Goal: Transaction & Acquisition: Purchase product/service

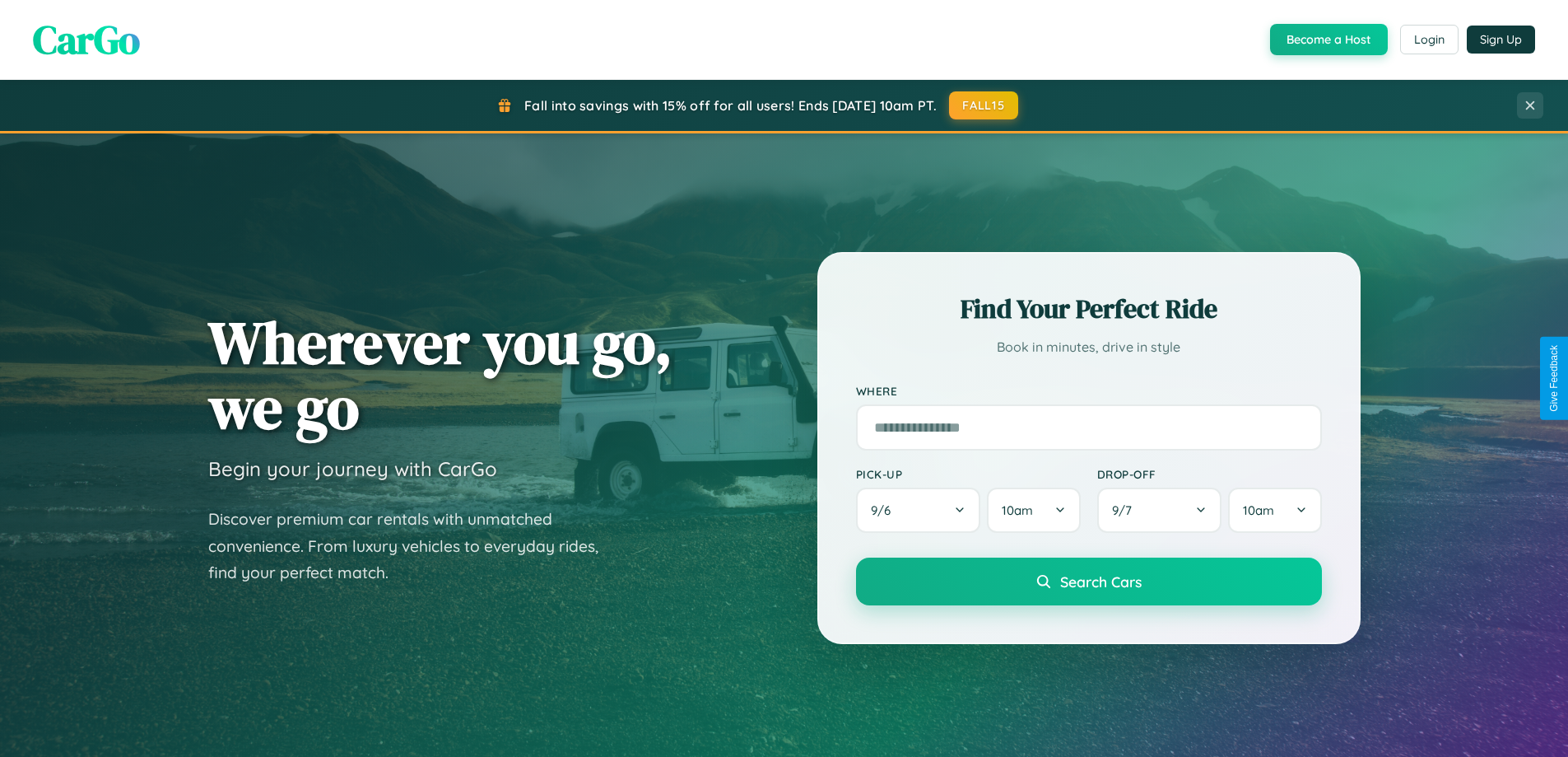
scroll to position [3168, 0]
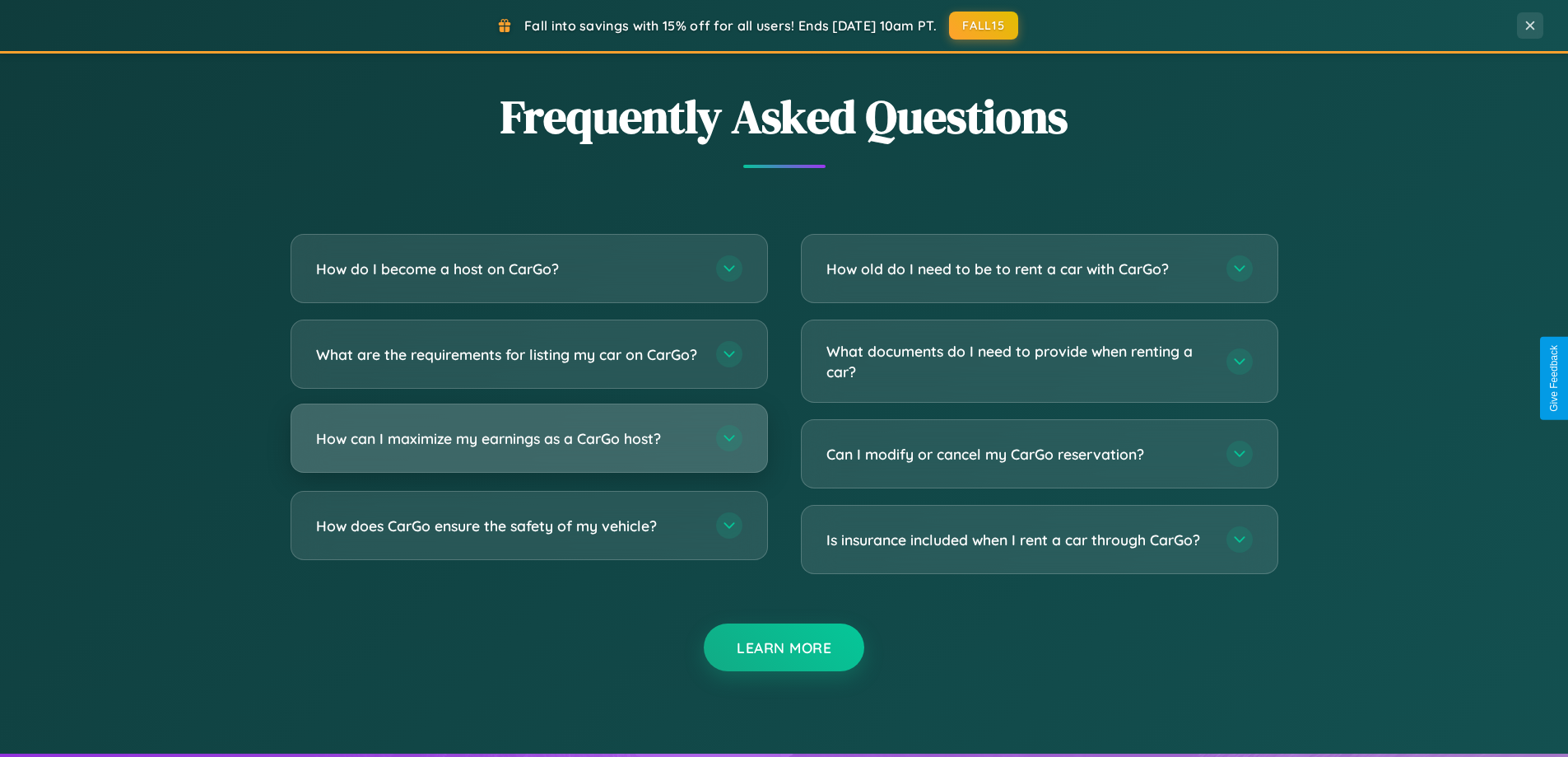
click at [529, 449] on h3 "How can I maximize my earnings as a CarGo host?" at bounding box center [507, 438] width 383 height 21
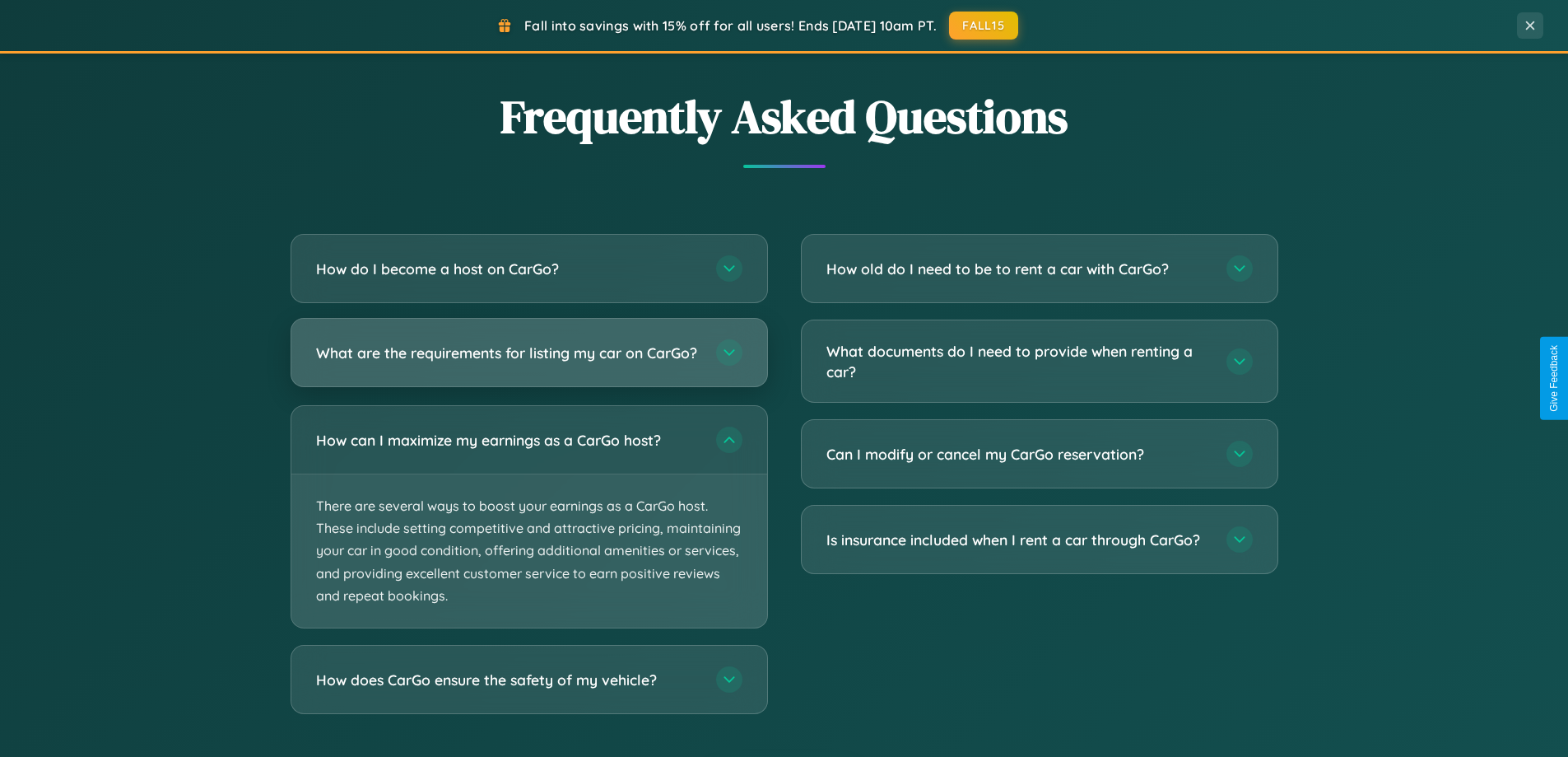
click at [529, 361] on h3 "What are the requirements for listing my car on CarGo?" at bounding box center [507, 353] width 383 height 21
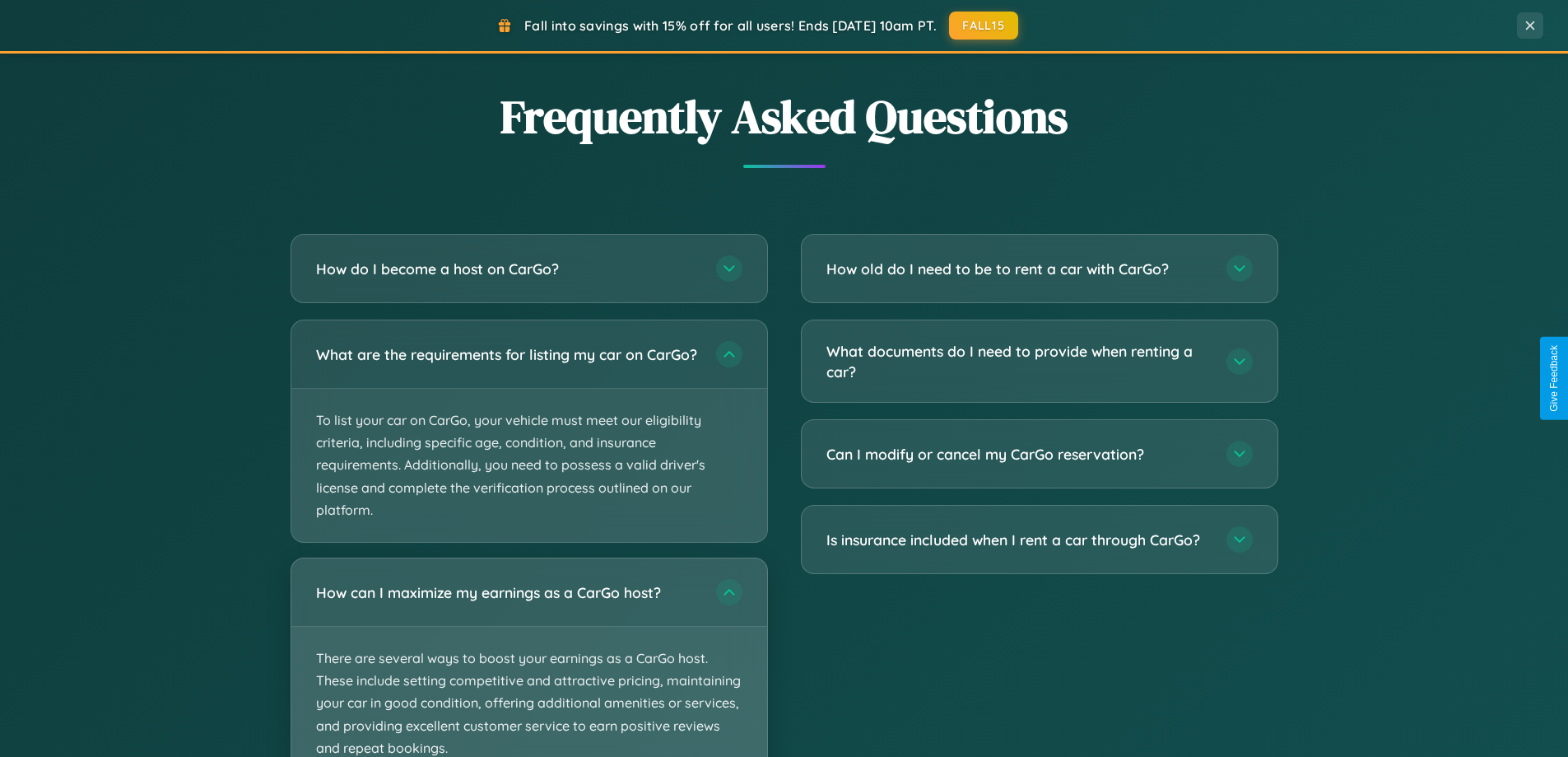
click at [529, 663] on p "There are several ways to boost your earnings as a CarGo host. These include se…" at bounding box center [530, 703] width 476 height 153
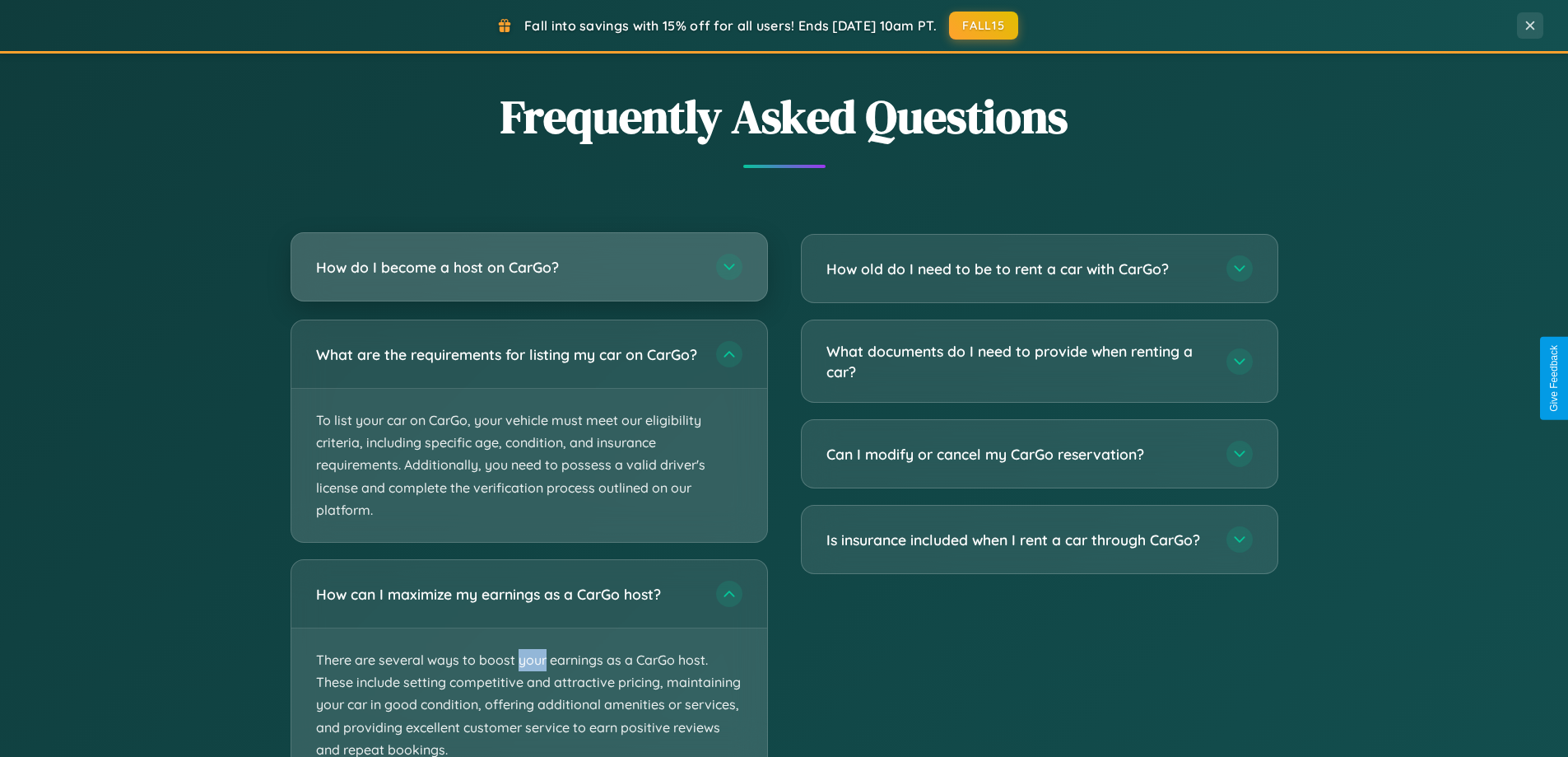
click at [529, 267] on h3 "How do I become a host on CarGo?" at bounding box center [507, 267] width 383 height 21
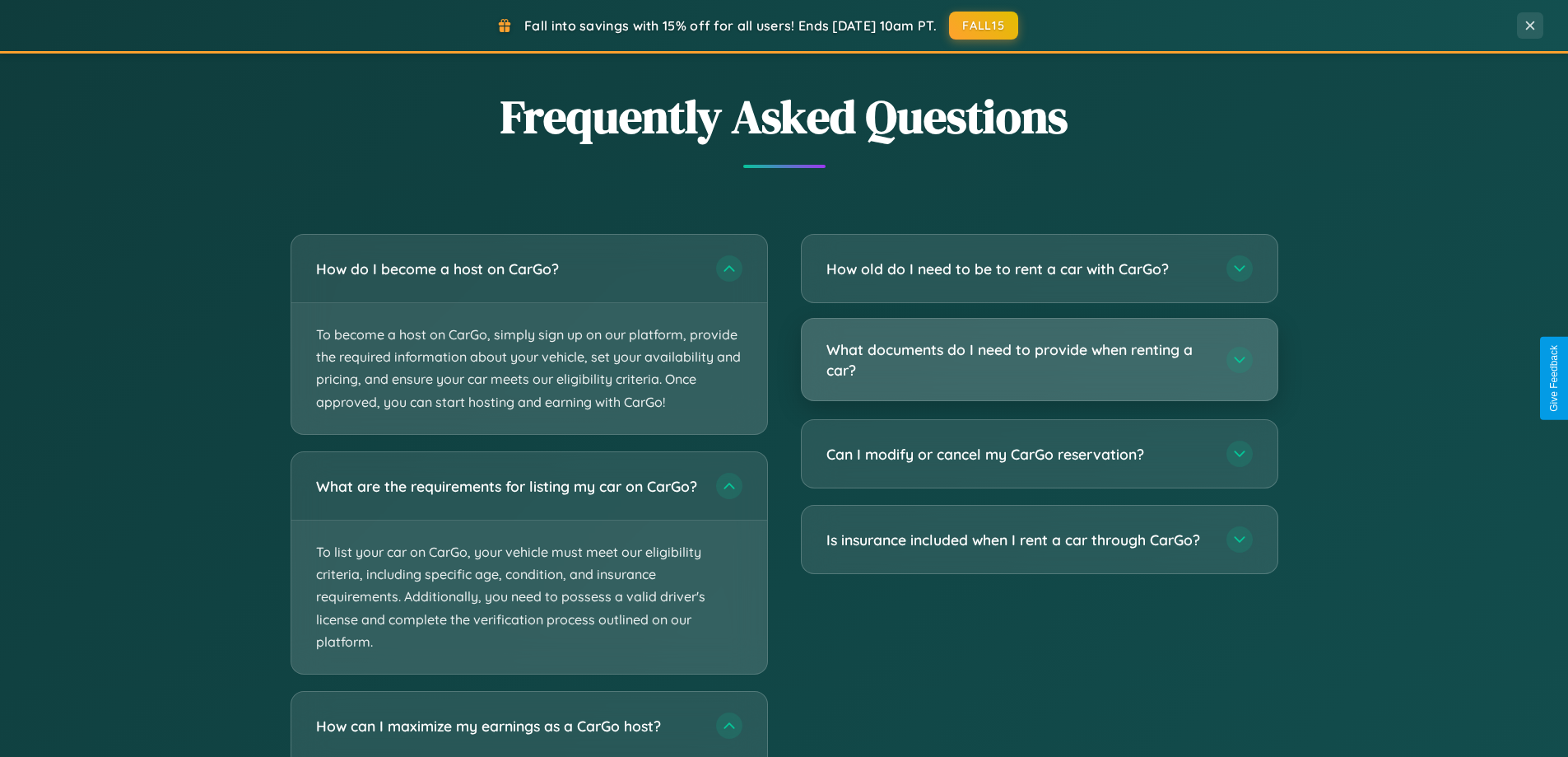
click at [1039, 360] on h3 "What documents do I need to provide when renting a car?" at bounding box center [1017, 359] width 383 height 40
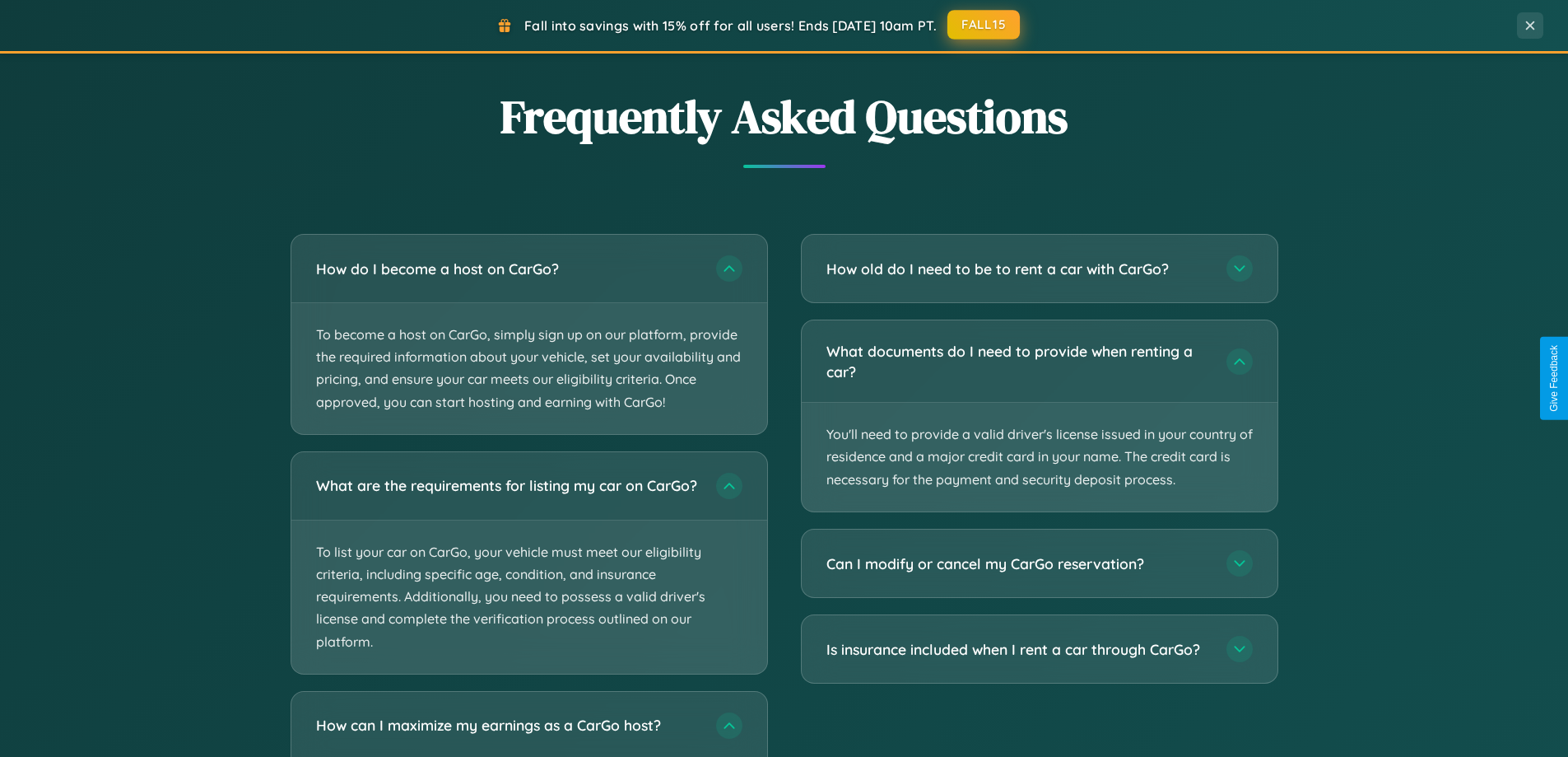
click at [985, 25] on button "FALL15" at bounding box center [983, 24] width 73 height 29
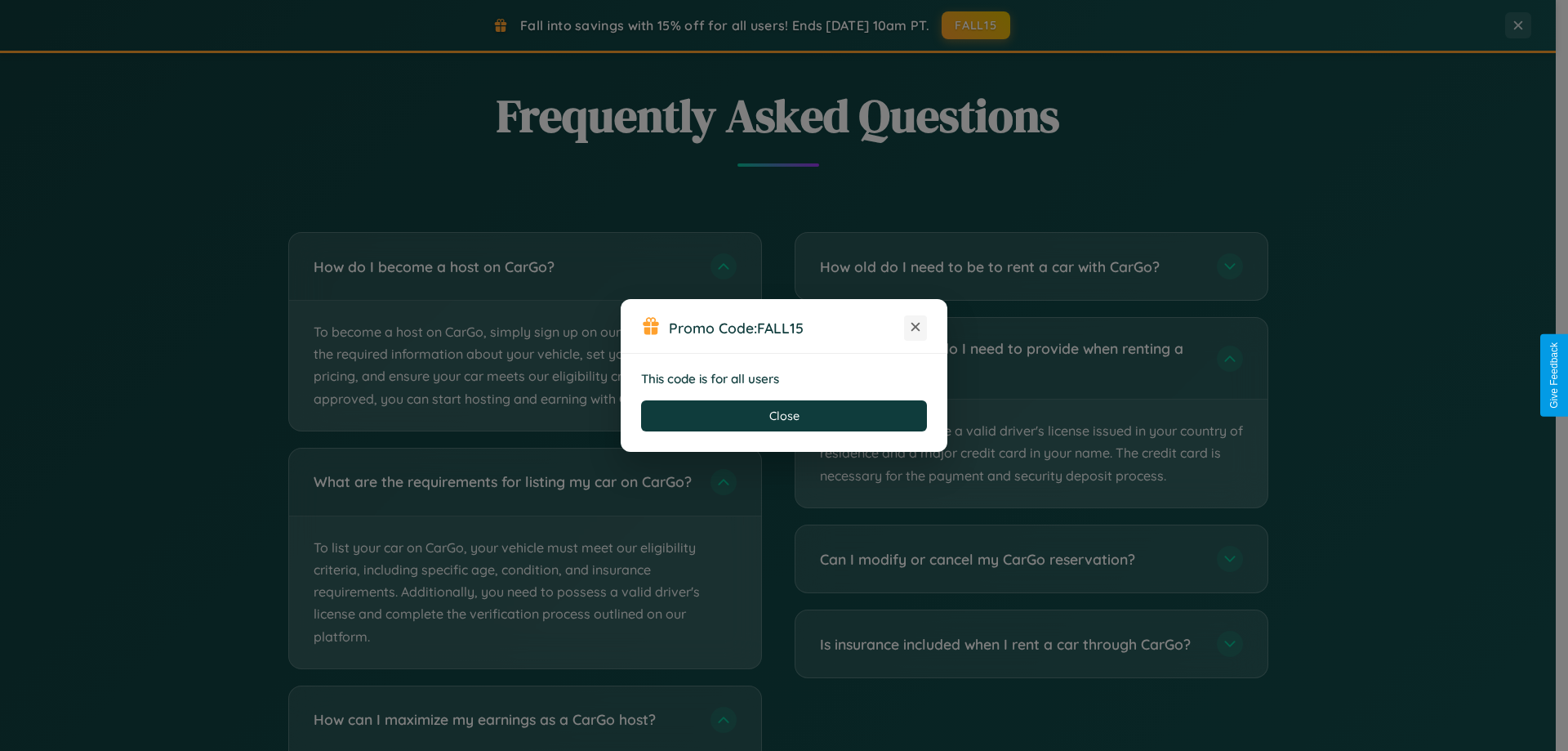
click at [916, 327] on icon at bounding box center [916, 327] width 17 height 17
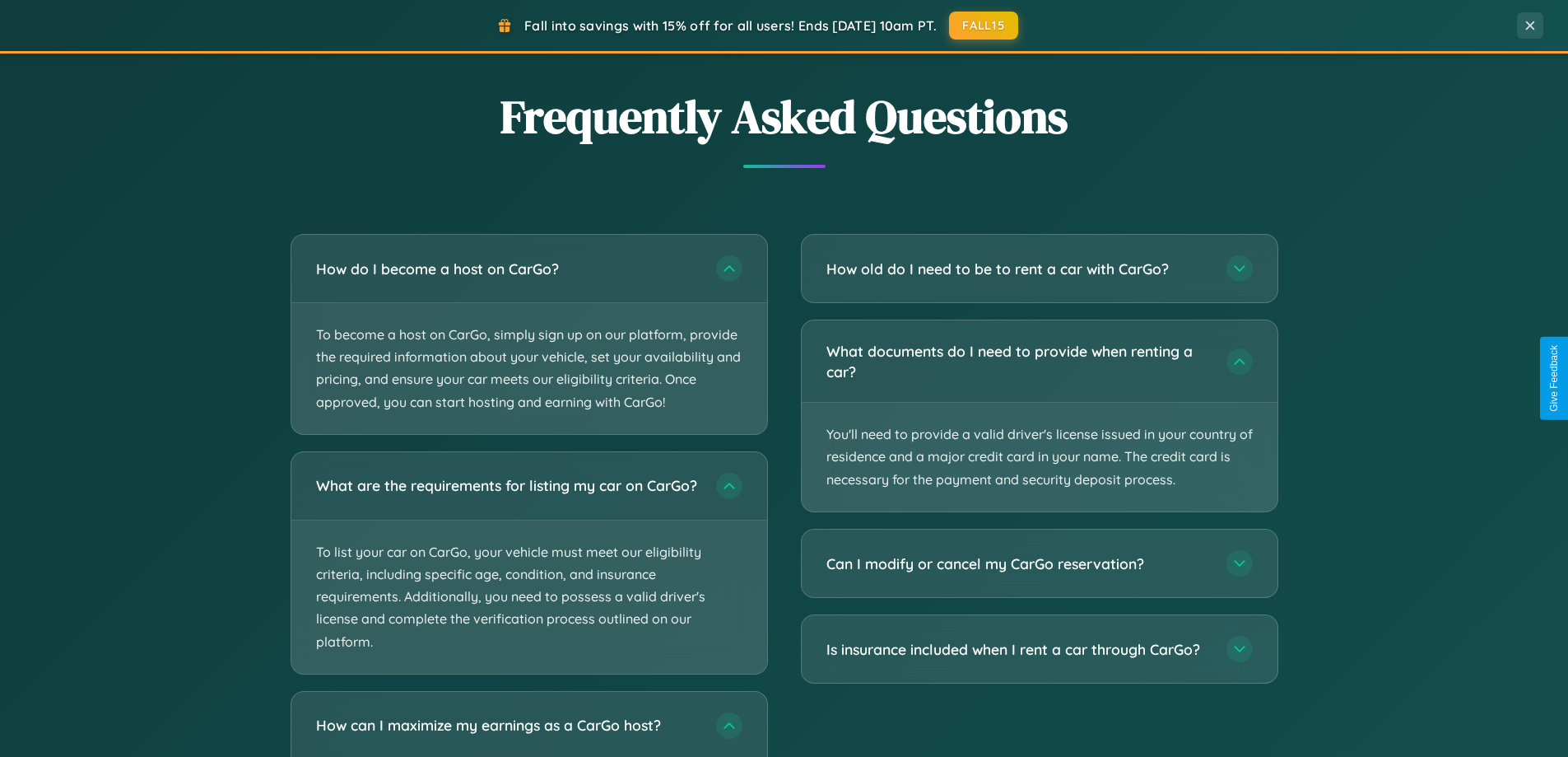
scroll to position [48, 0]
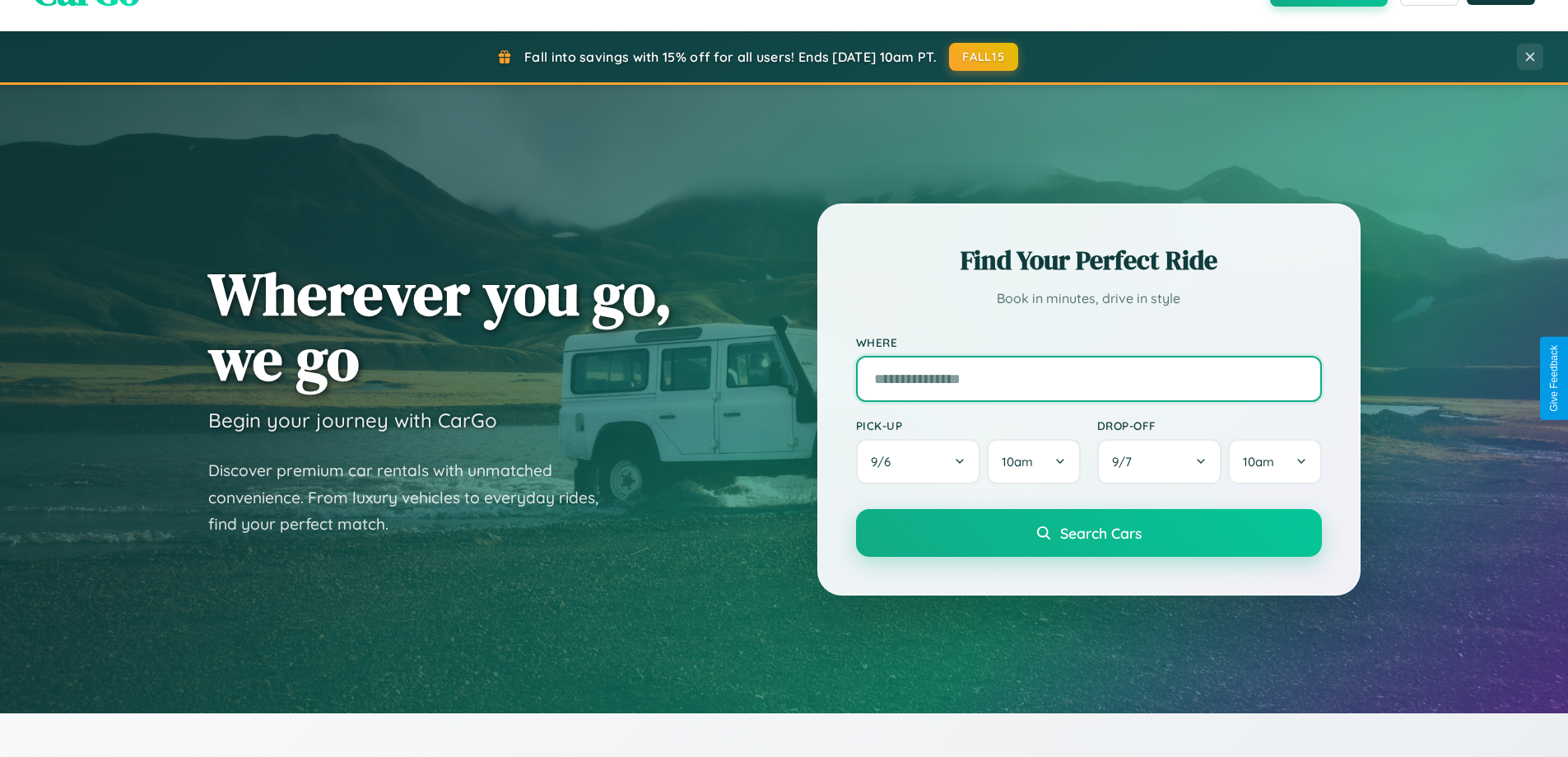
click at [1088, 378] on input "text" at bounding box center [1089, 378] width 466 height 46
type input "*********"
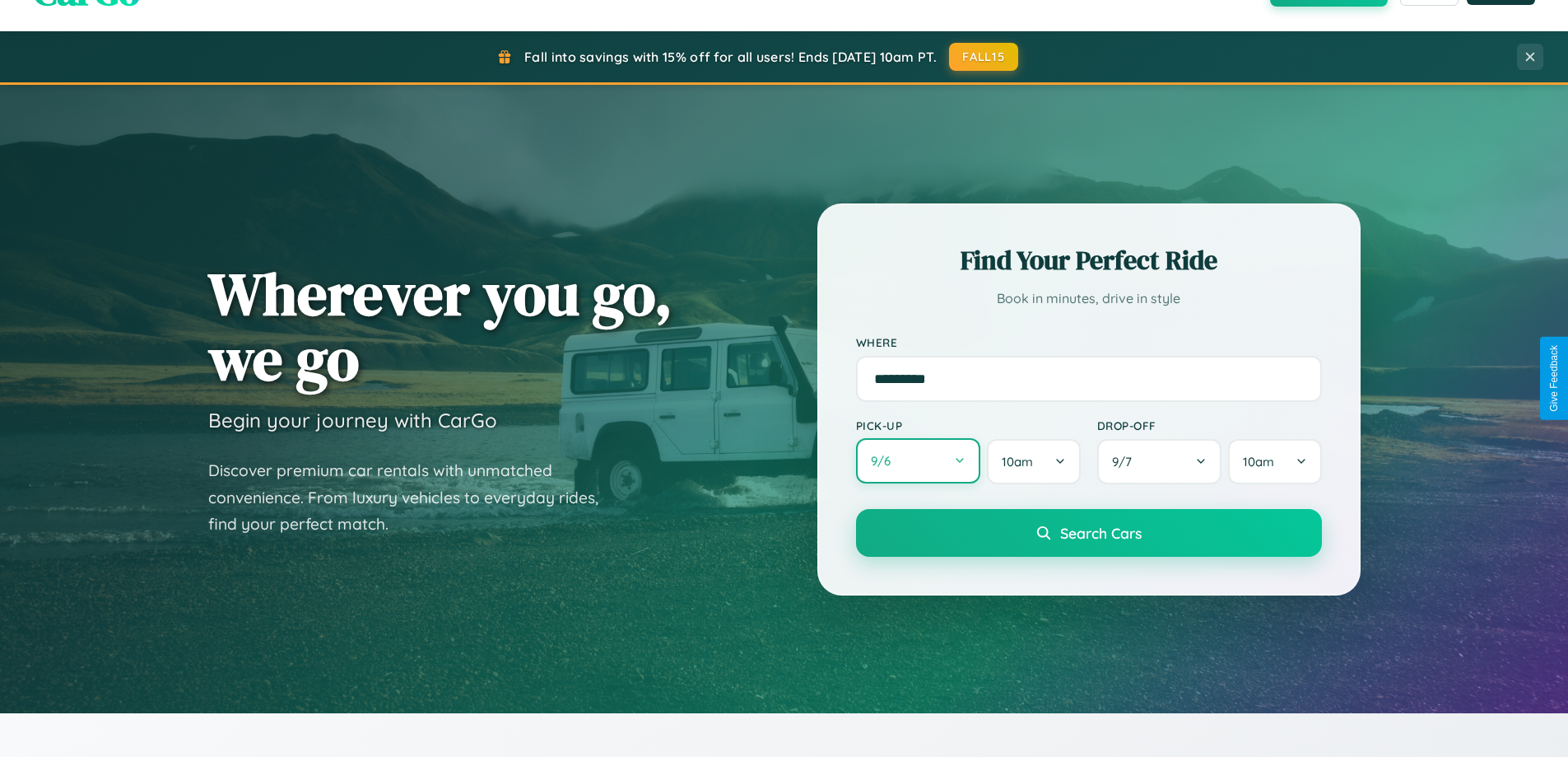
click at [918, 461] on button "9 / 6" at bounding box center [919, 460] width 125 height 45
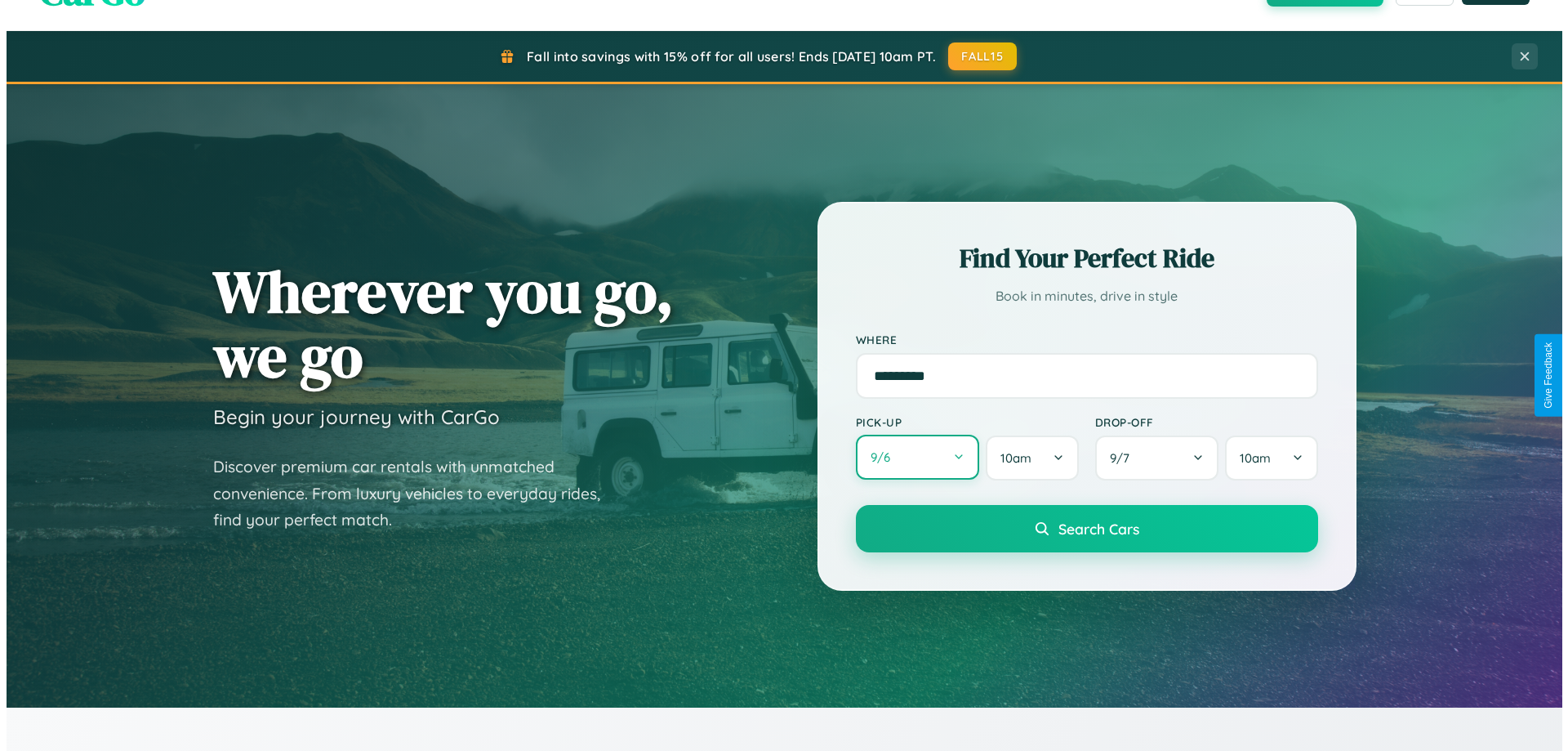
select select "*"
select select "****"
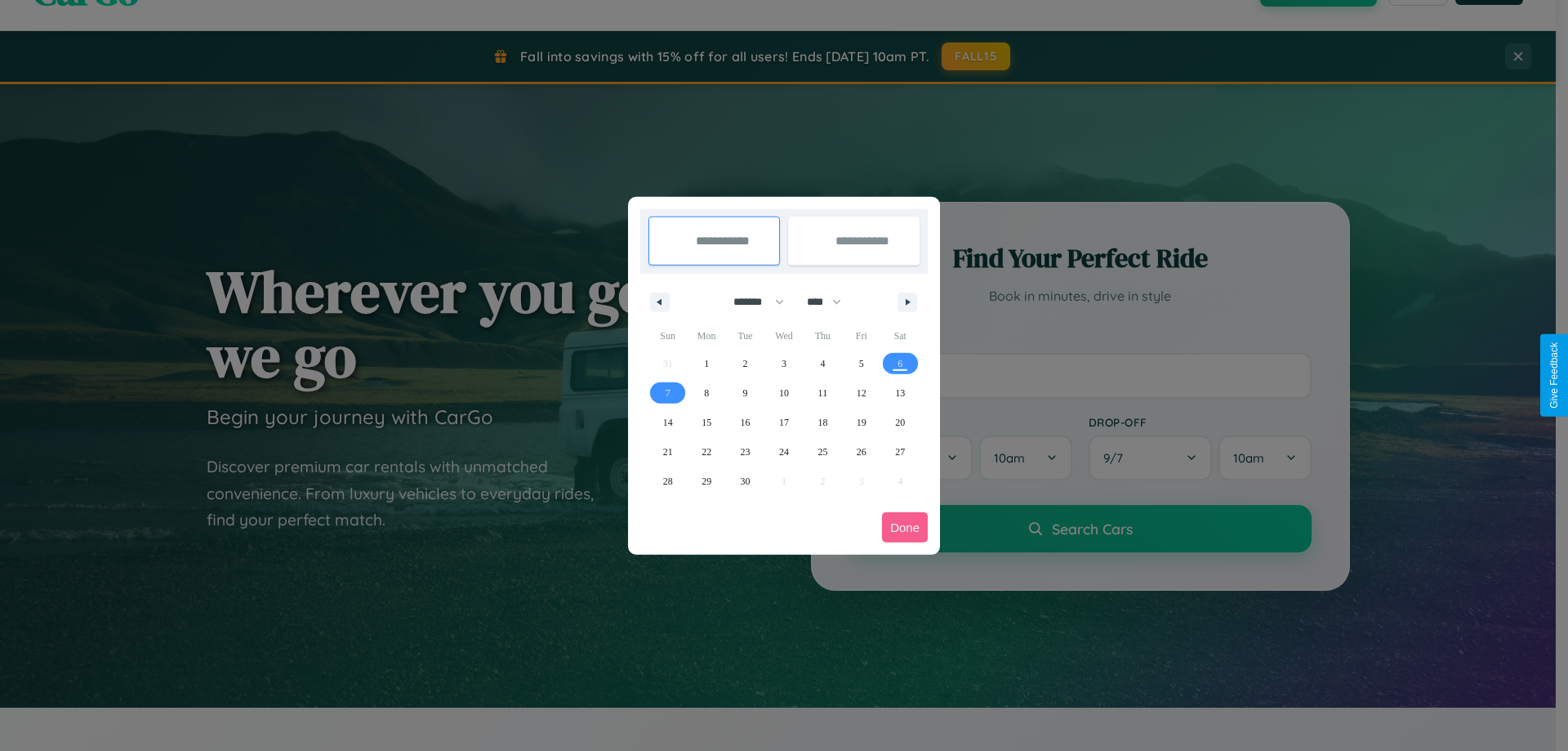
drag, startPoint x: 752, startPoint y: 302, endPoint x: 784, endPoint y: 327, distance: 40.6
click at [752, 302] on select "******* ******** ***** ***** *** **** **** ****** ********* ******* ******** **…" at bounding box center [756, 302] width 70 height 27
select select "*"
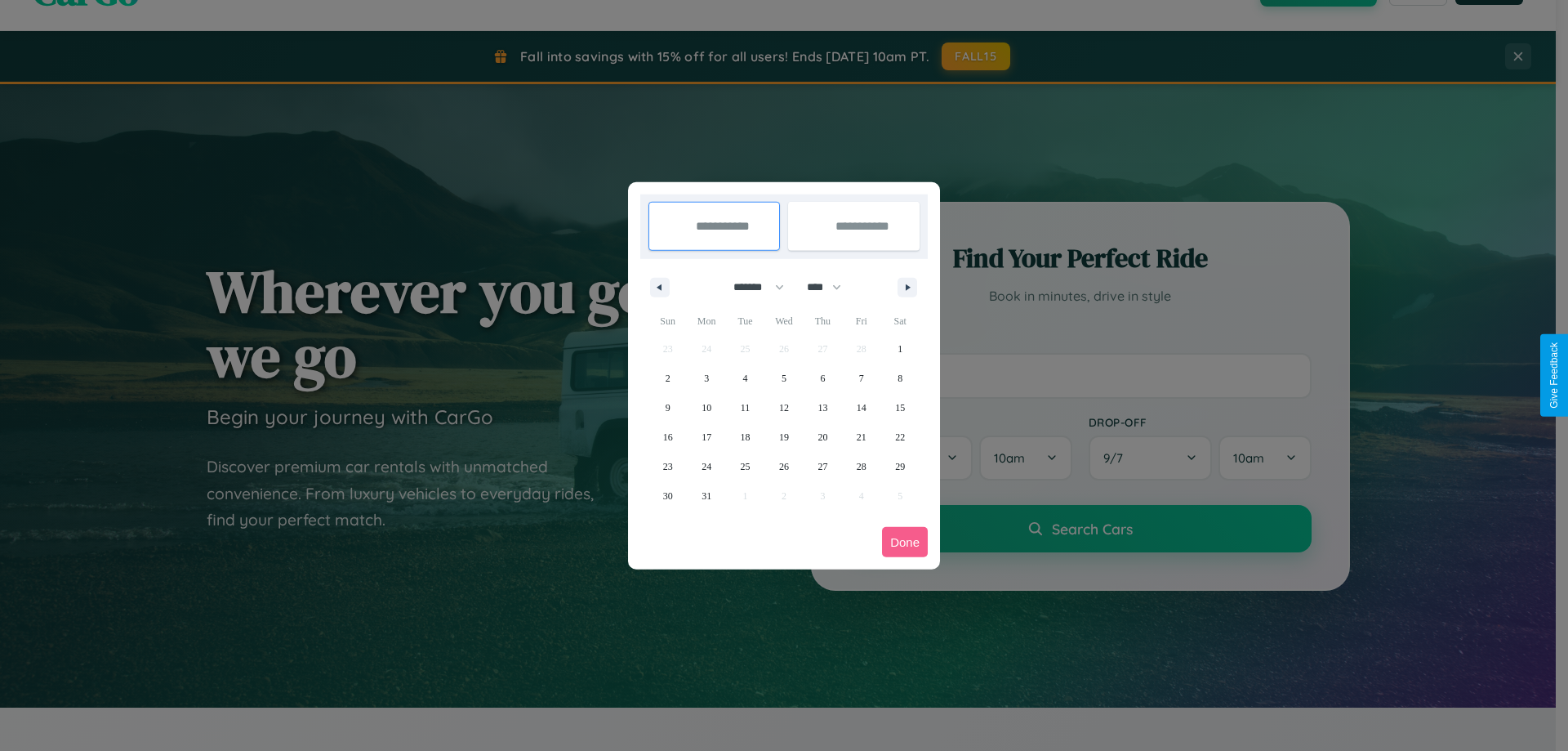
drag, startPoint x: 831, startPoint y: 287, endPoint x: 784, endPoint y: 327, distance: 61.7
click at [831, 287] on select "**** **** **** **** **** **** **** **** **** **** **** **** **** **** **** ****…" at bounding box center [823, 287] width 49 height 27
select select "****"
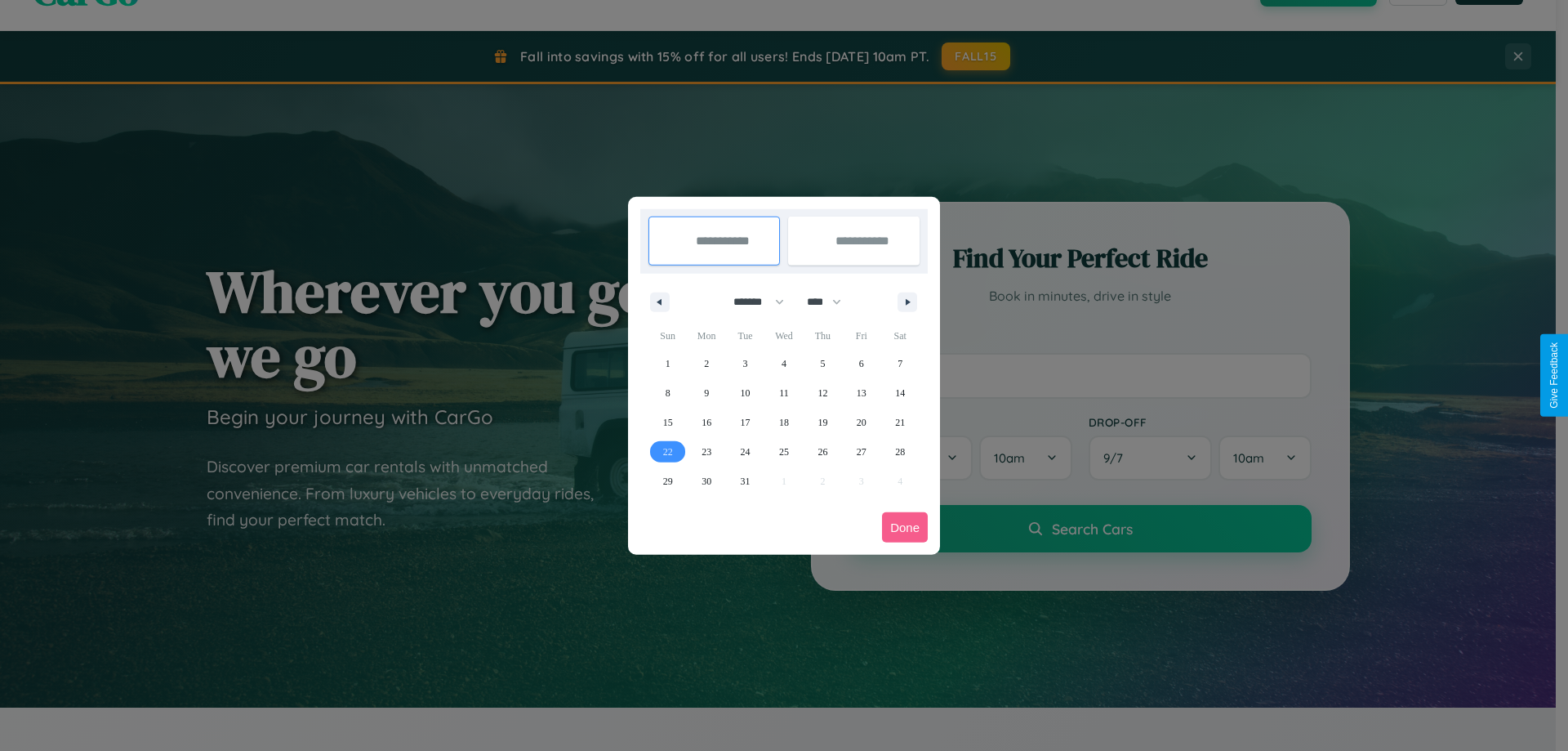
click at [667, 451] on span "22" at bounding box center [668, 451] width 10 height 29
type input "**********"
click at [706, 480] on span "30" at bounding box center [706, 481] width 10 height 29
type input "**********"
click at [905, 527] on button "Done" at bounding box center [904, 527] width 46 height 30
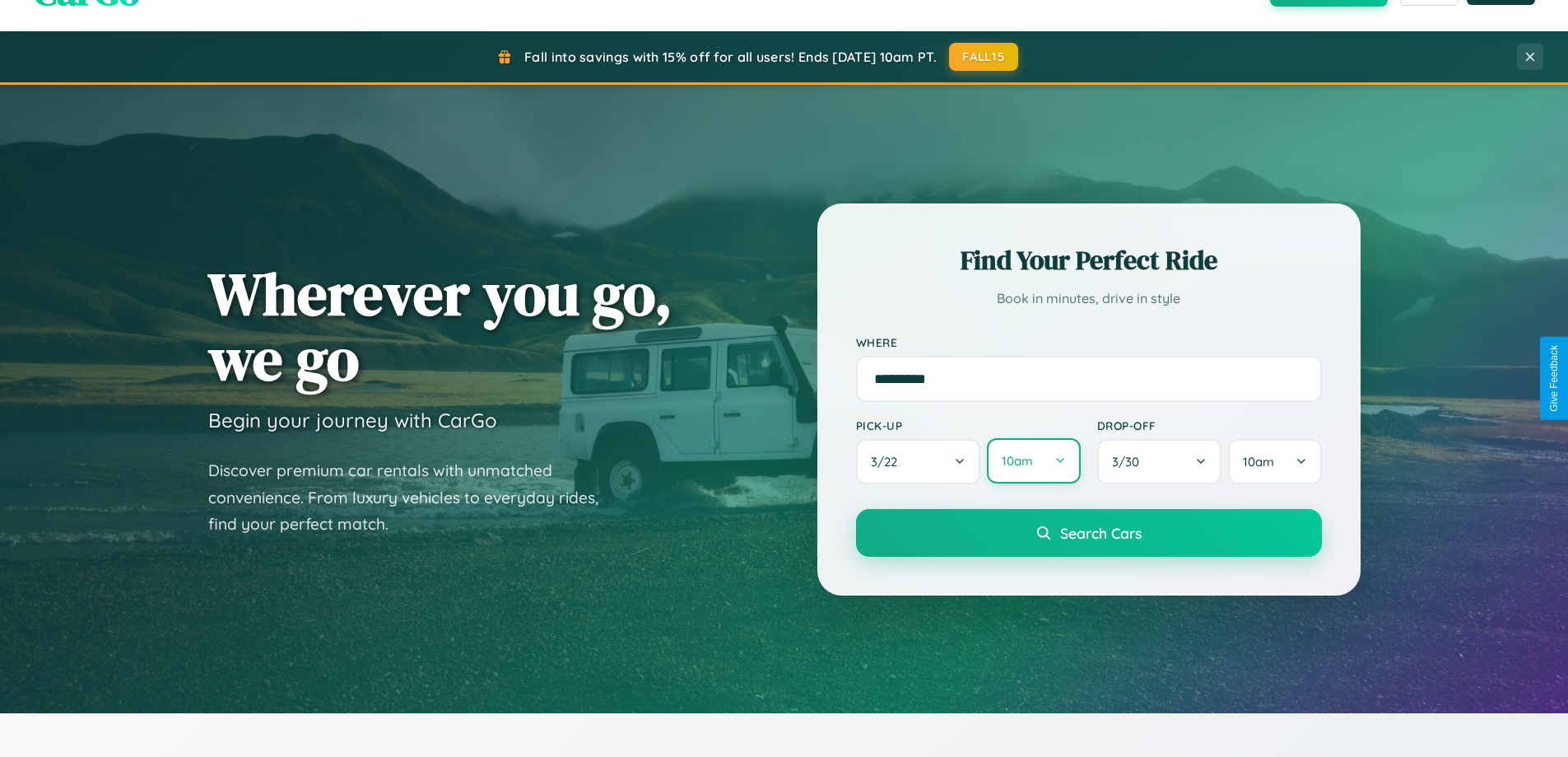
click at [1033, 461] on button "10am" at bounding box center [1033, 460] width 93 height 45
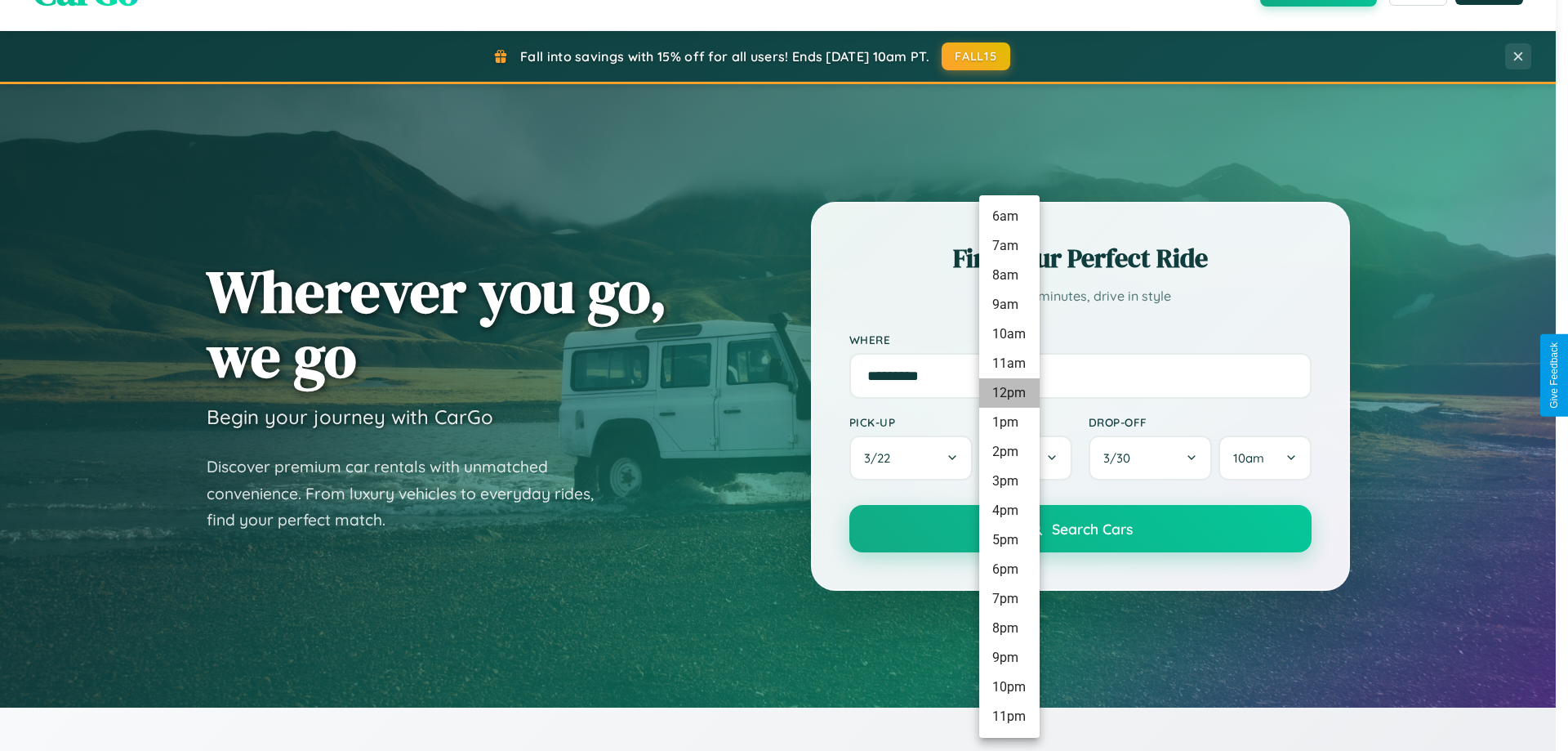
click at [1009, 393] on li "12pm" at bounding box center [1009, 392] width 60 height 29
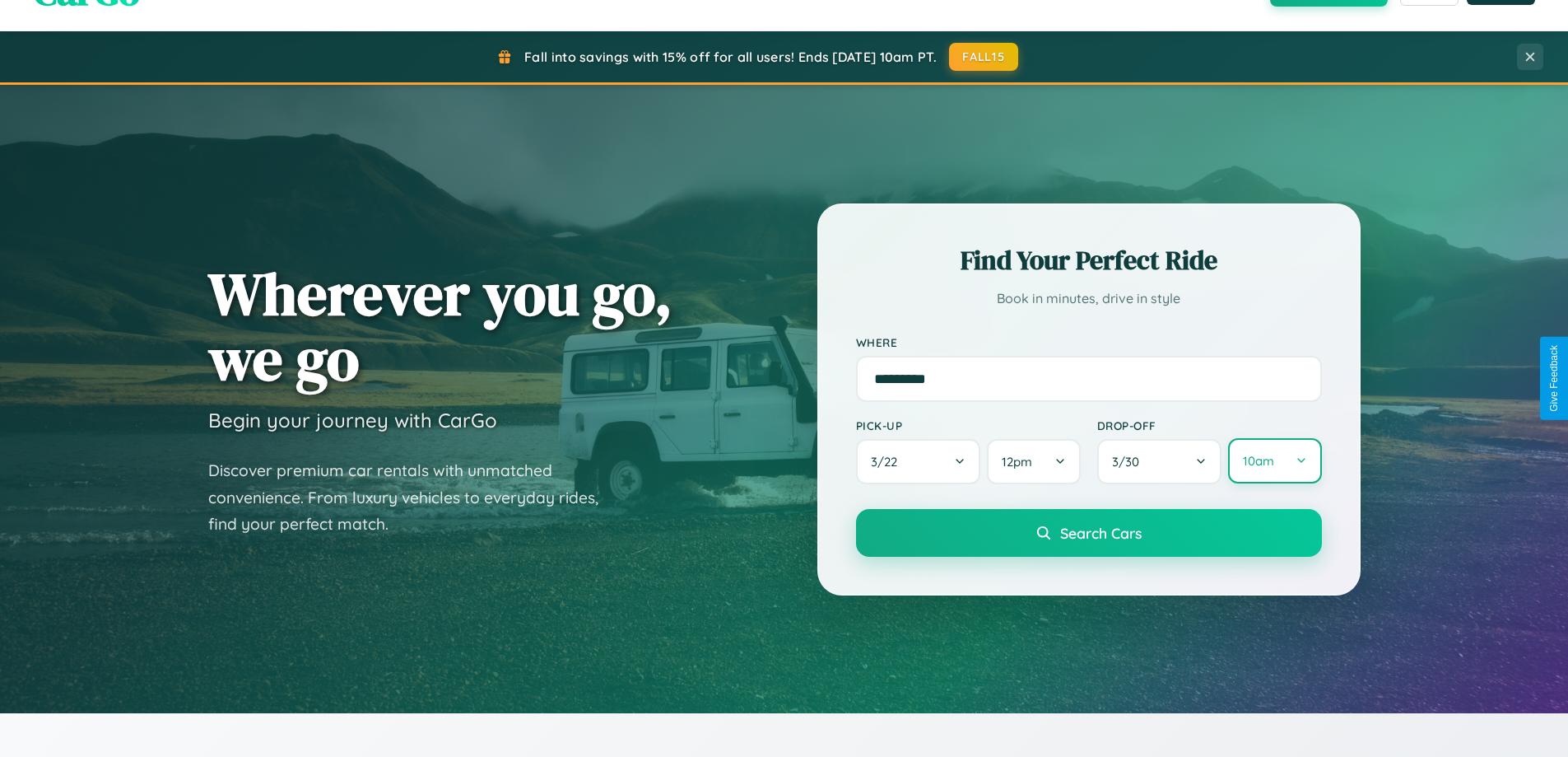
click at [1274, 461] on button "10am" at bounding box center [1274, 460] width 93 height 45
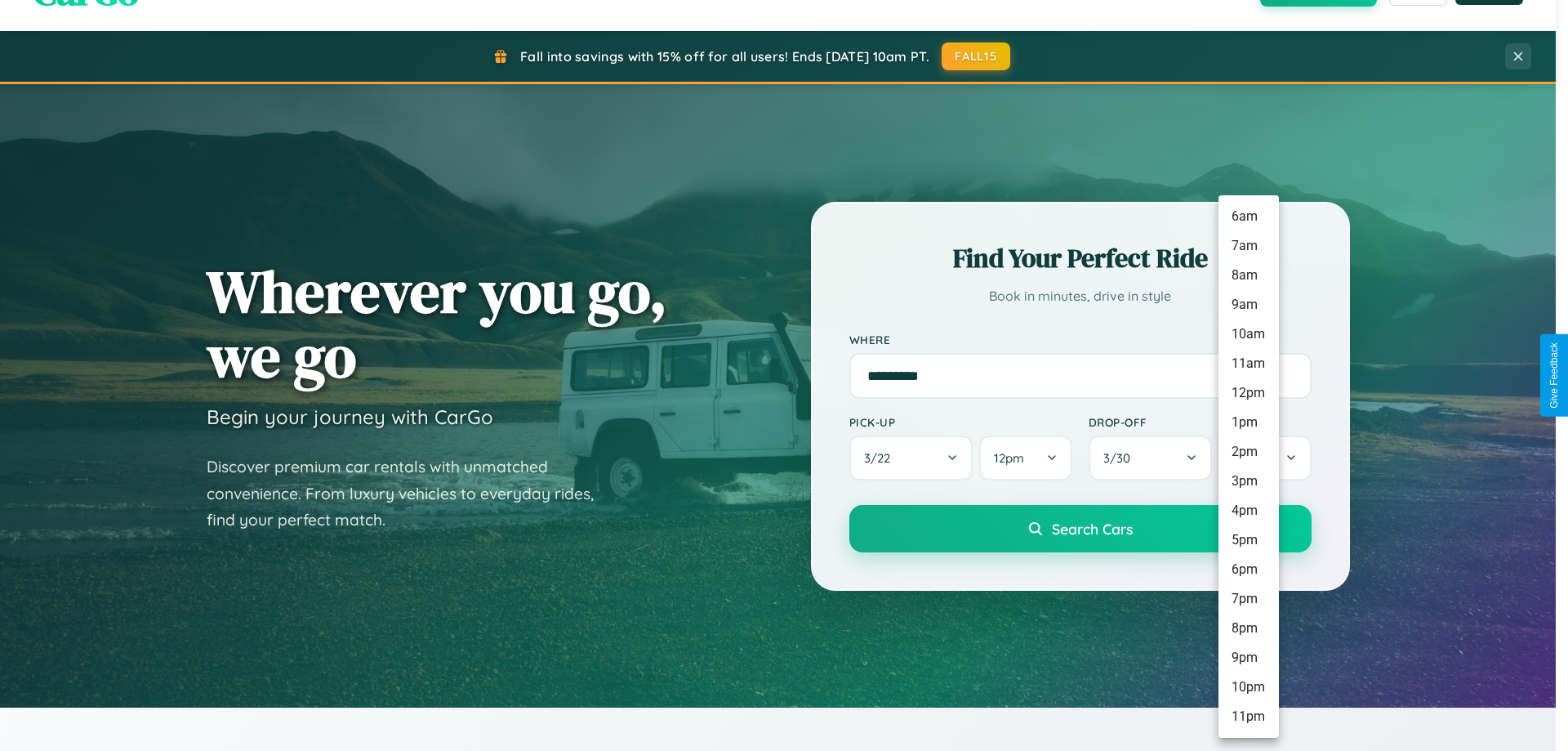
click at [1248, 452] on li "2pm" at bounding box center [1248, 451] width 60 height 29
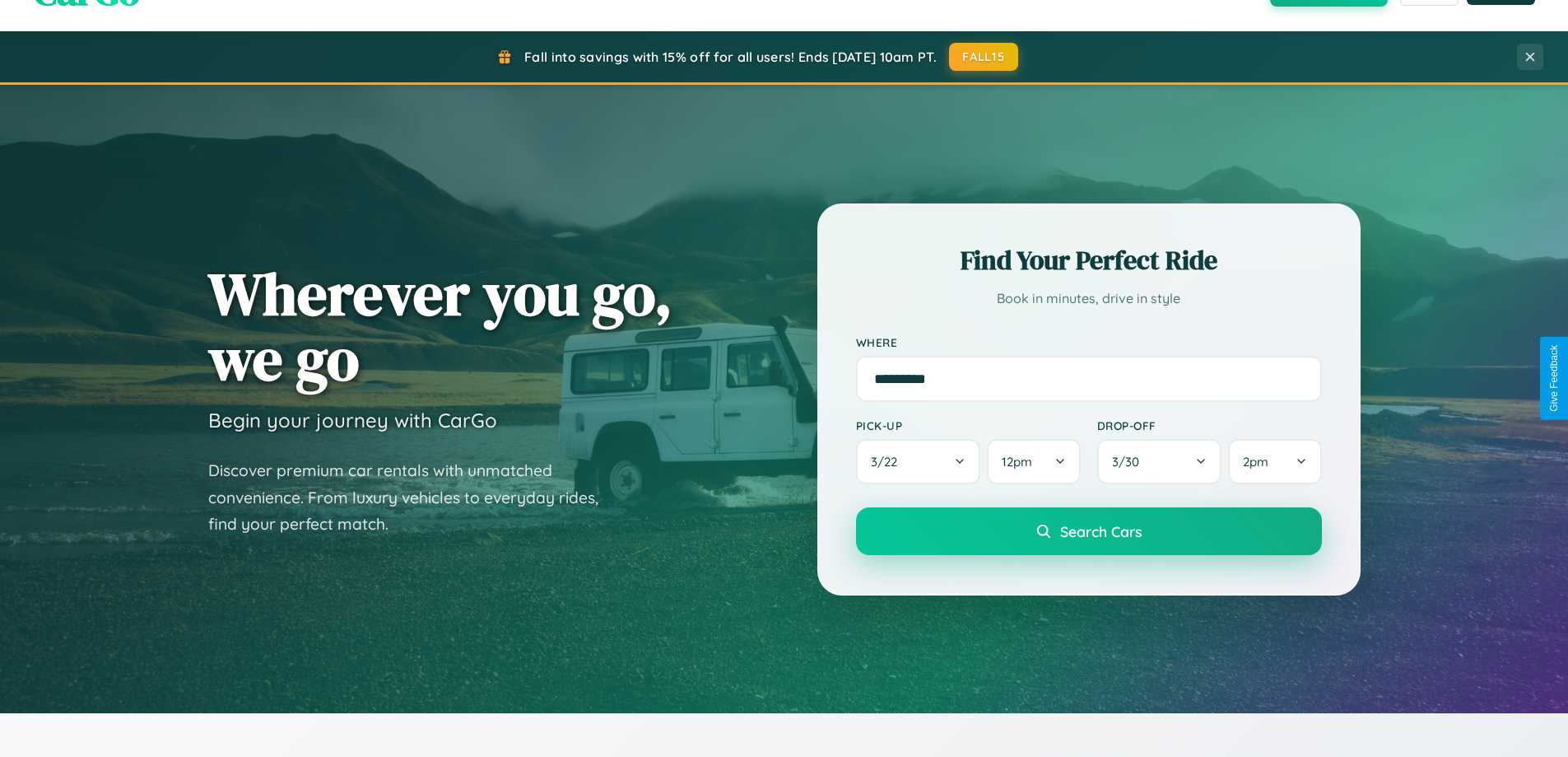
click at [1088, 533] on span "Search Cars" at bounding box center [1101, 531] width 82 height 18
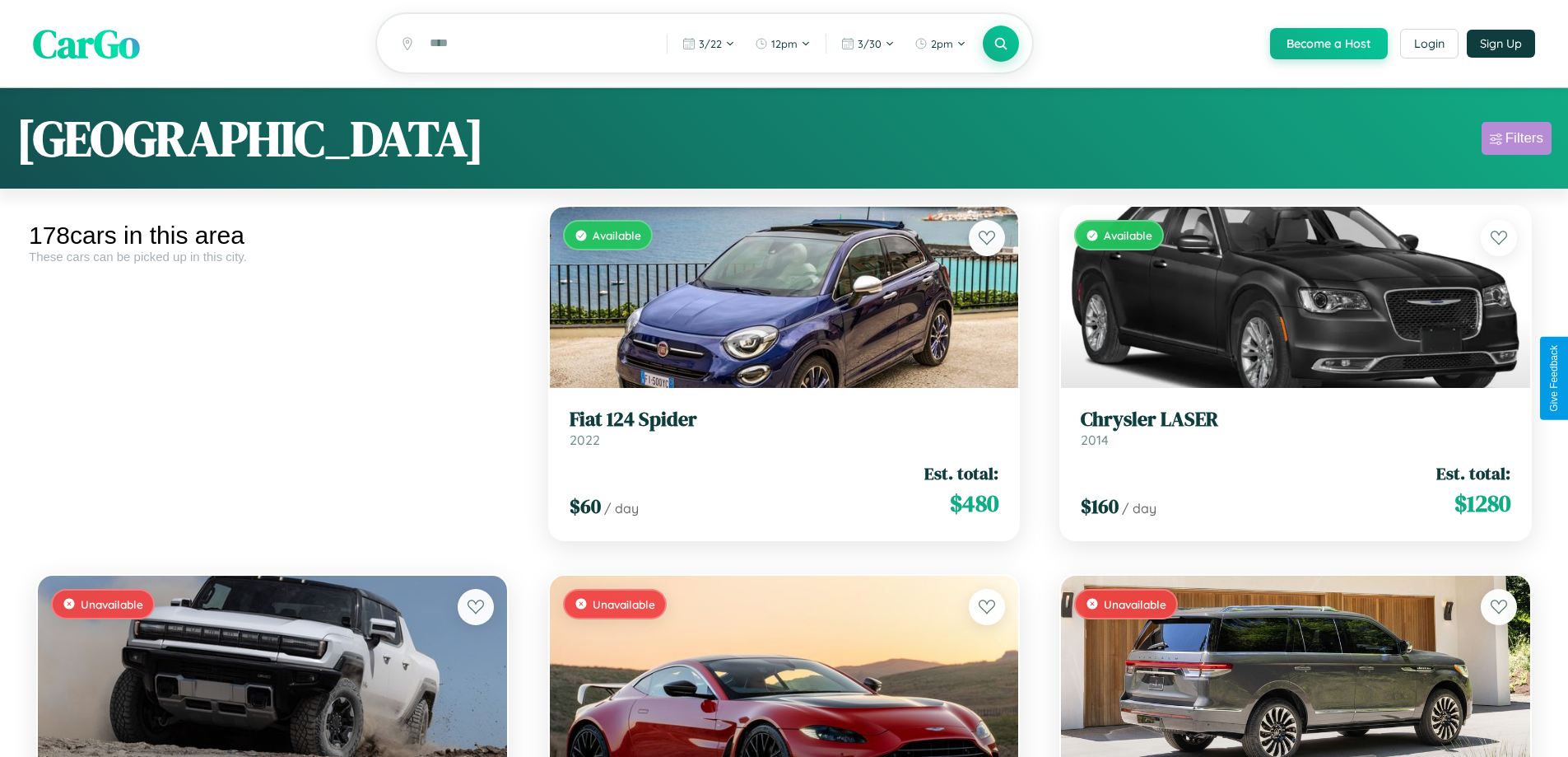
click at [1516, 141] on div "Filters" at bounding box center [1524, 139] width 38 height 17
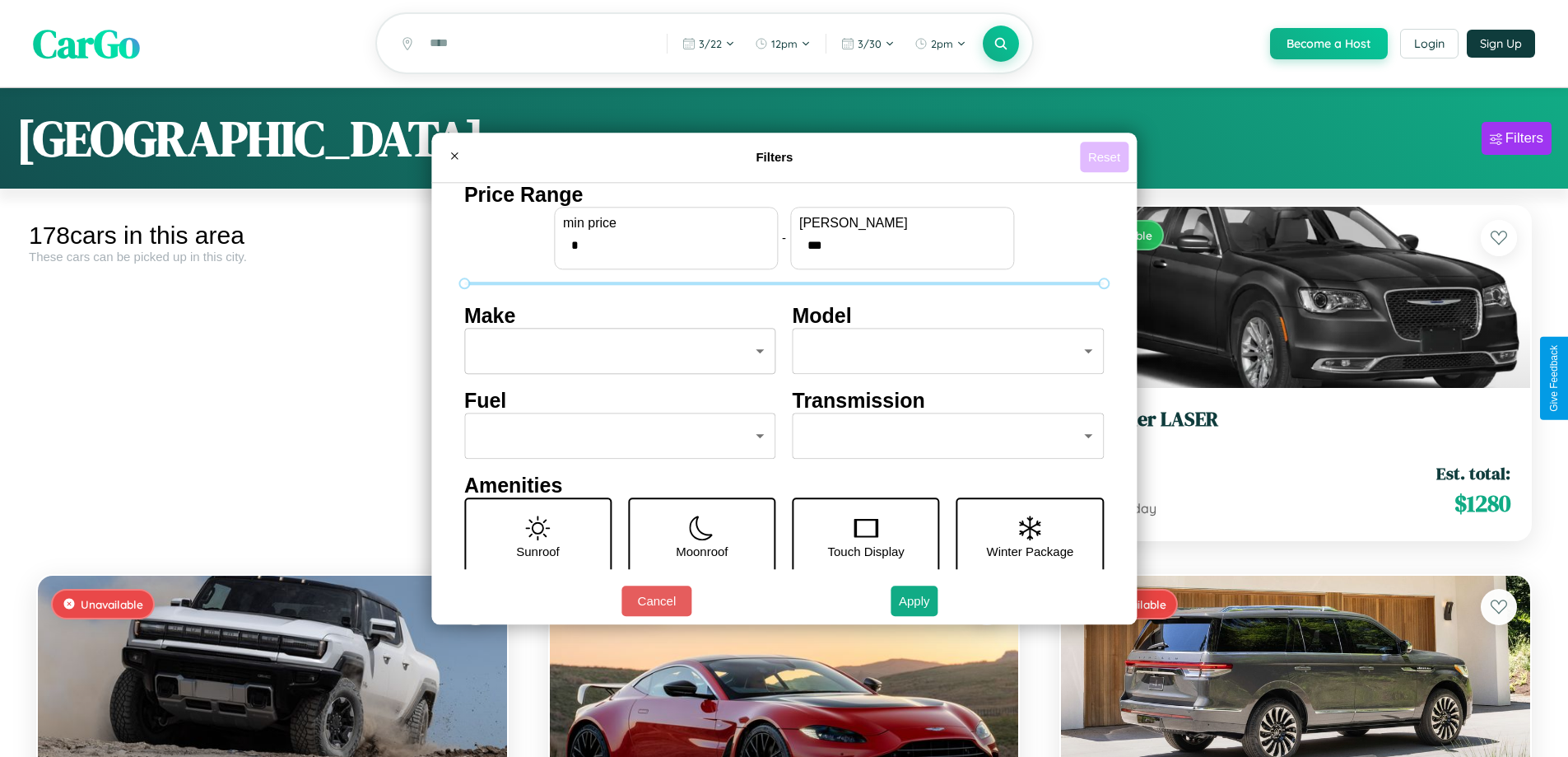
click at [1106, 156] on button "Reset" at bounding box center [1104, 156] width 48 height 30
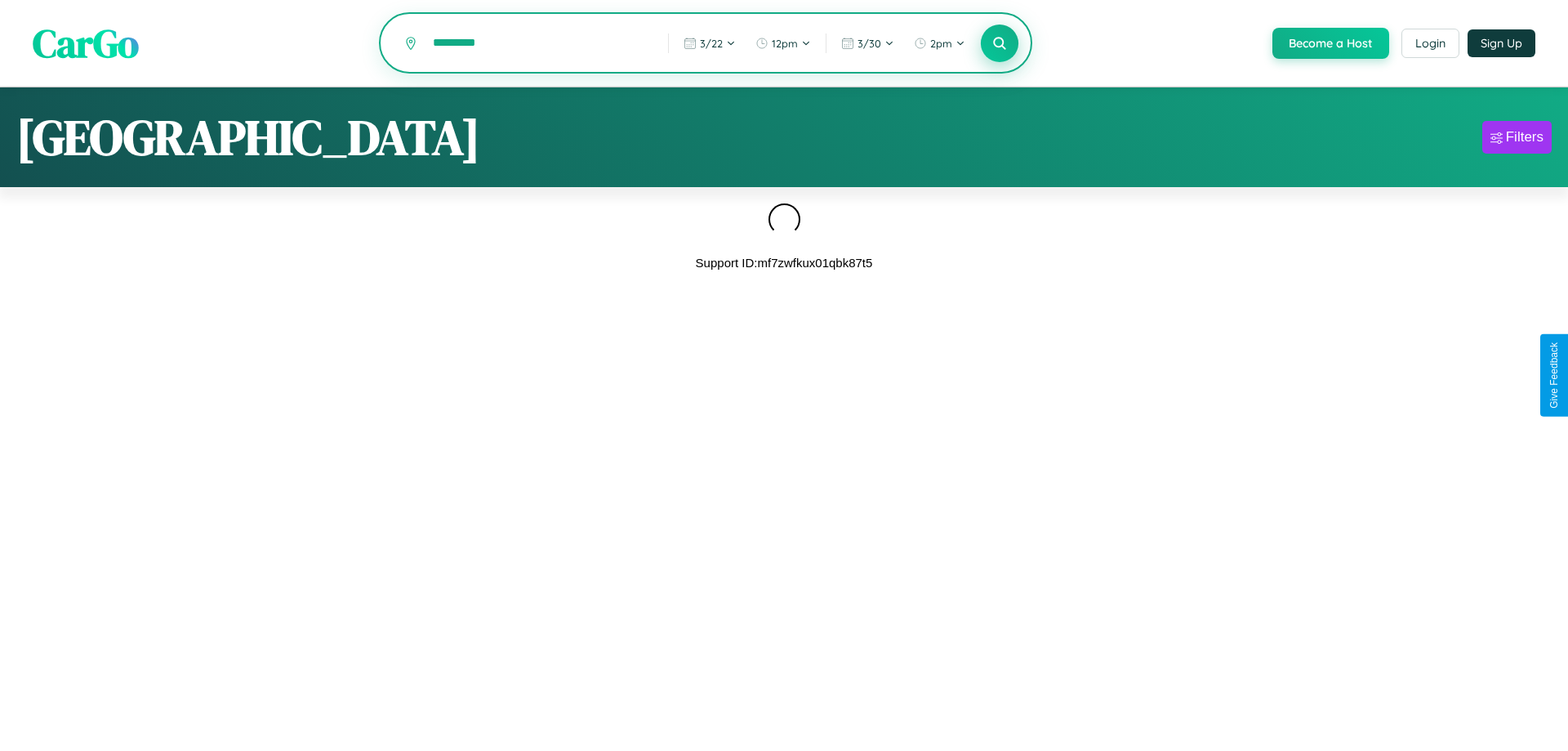
type input "*********"
click at [998, 44] on icon at bounding box center [999, 42] width 16 height 16
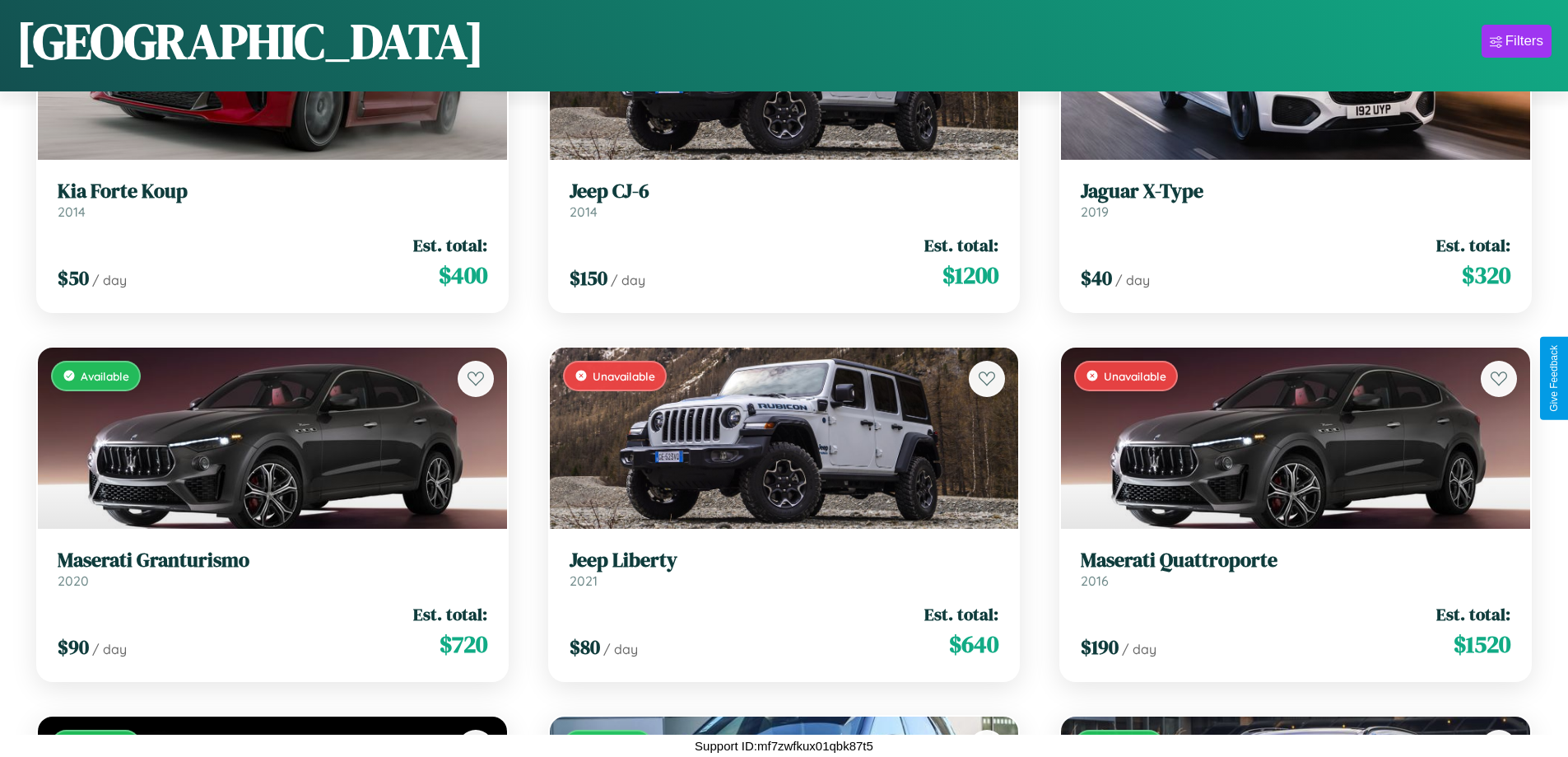
scroll to position [13873, 0]
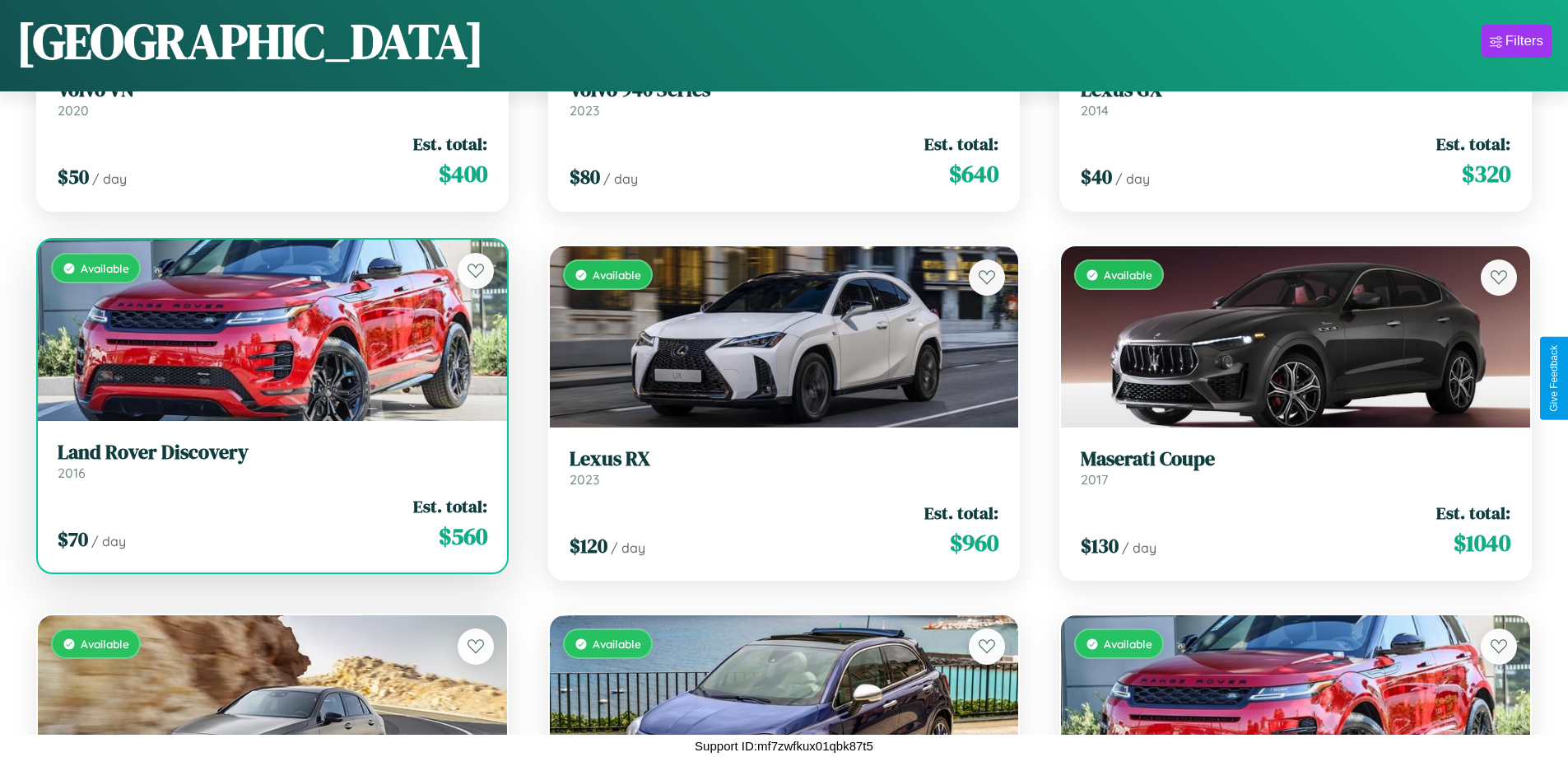
click at [270, 524] on div "$ 70 / day Est. total: $ 560" at bounding box center [272, 523] width 429 height 58
click at [270, 523] on div "$ 70 / day Est. total: $ 560" at bounding box center [272, 523] width 429 height 58
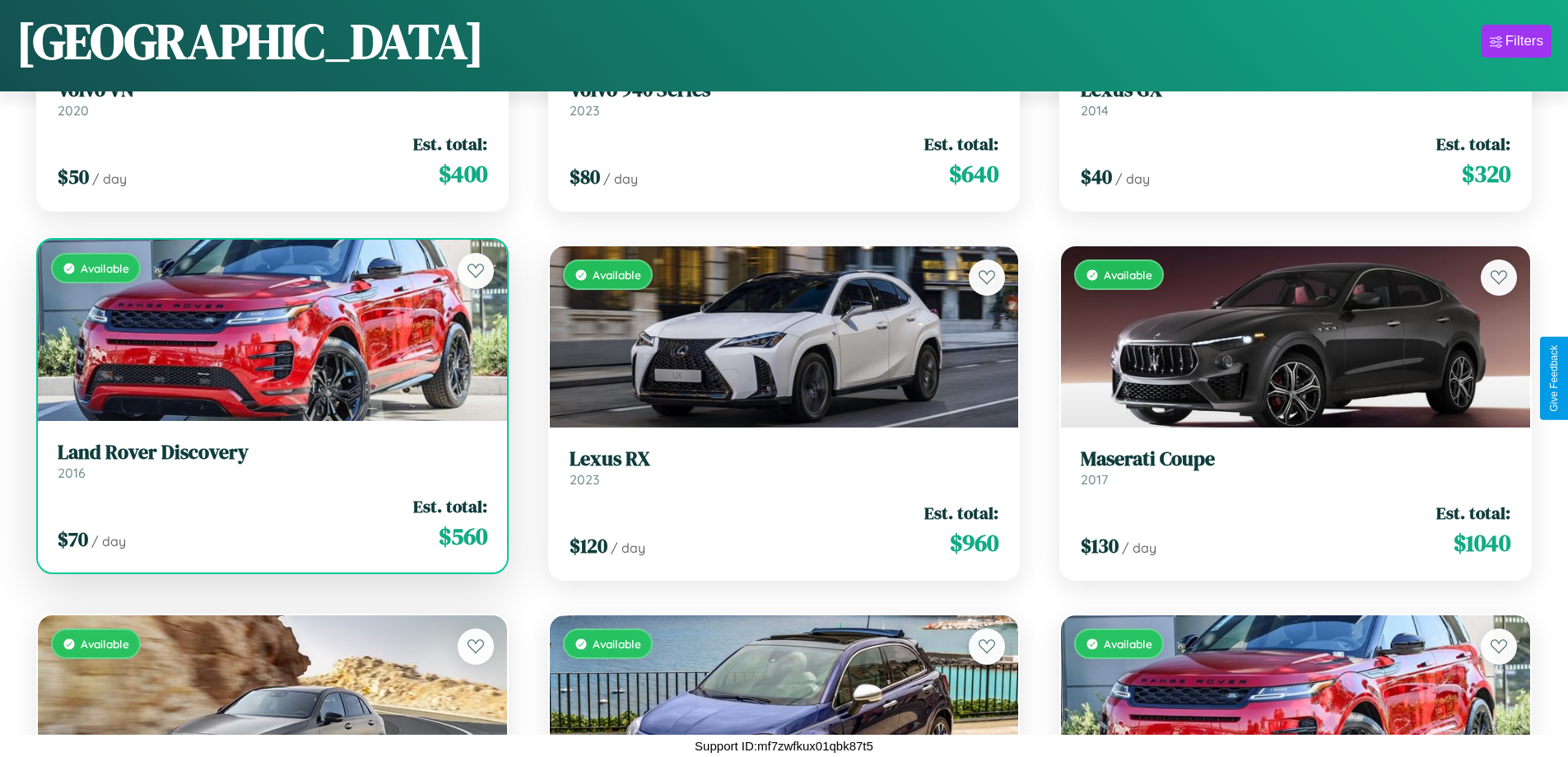
click at [270, 523] on div "$ 70 / day Est. total: $ 560" at bounding box center [272, 523] width 429 height 58
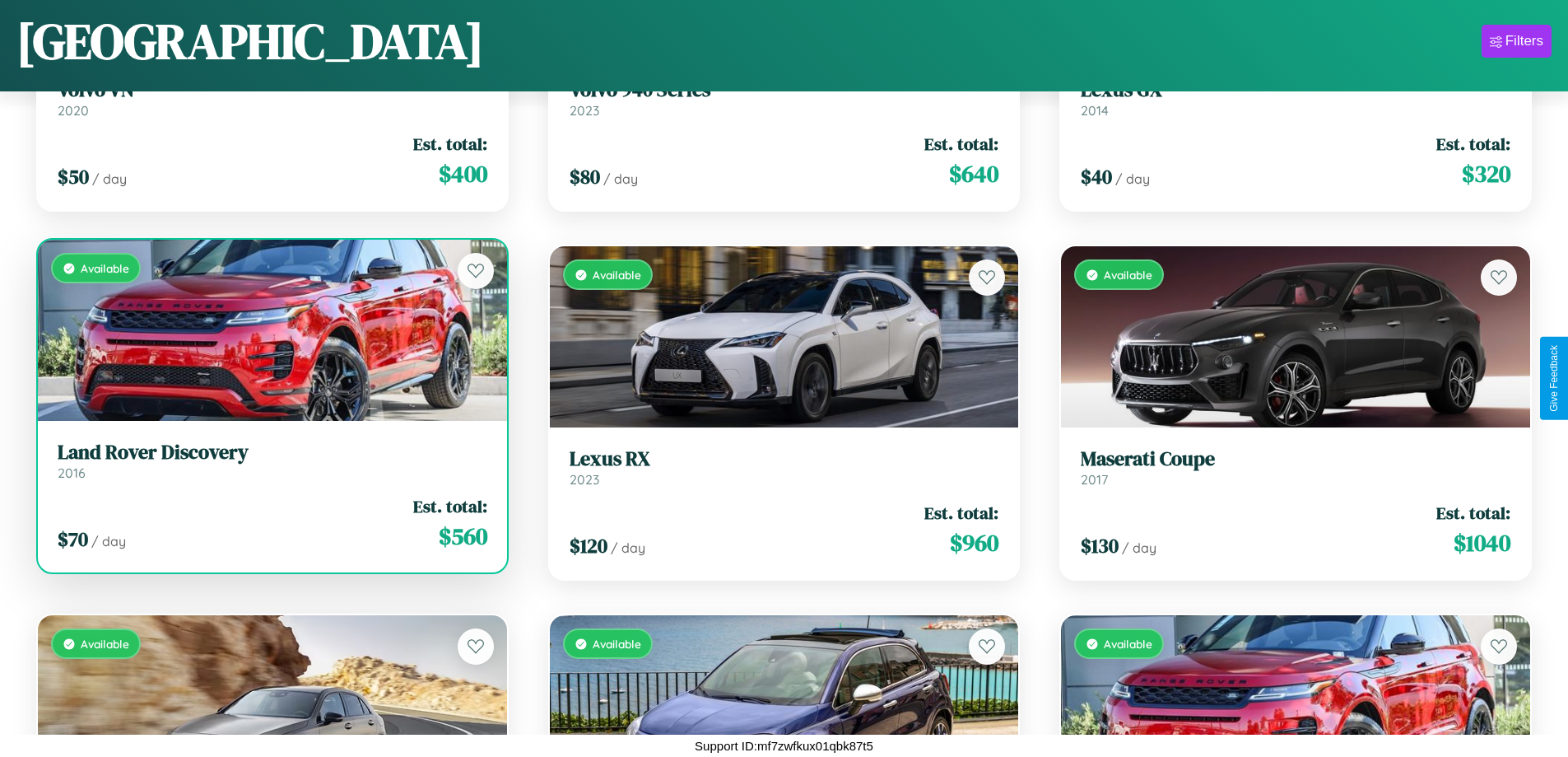
click at [270, 523] on div "$ 70 / day Est. total: $ 560" at bounding box center [272, 523] width 429 height 58
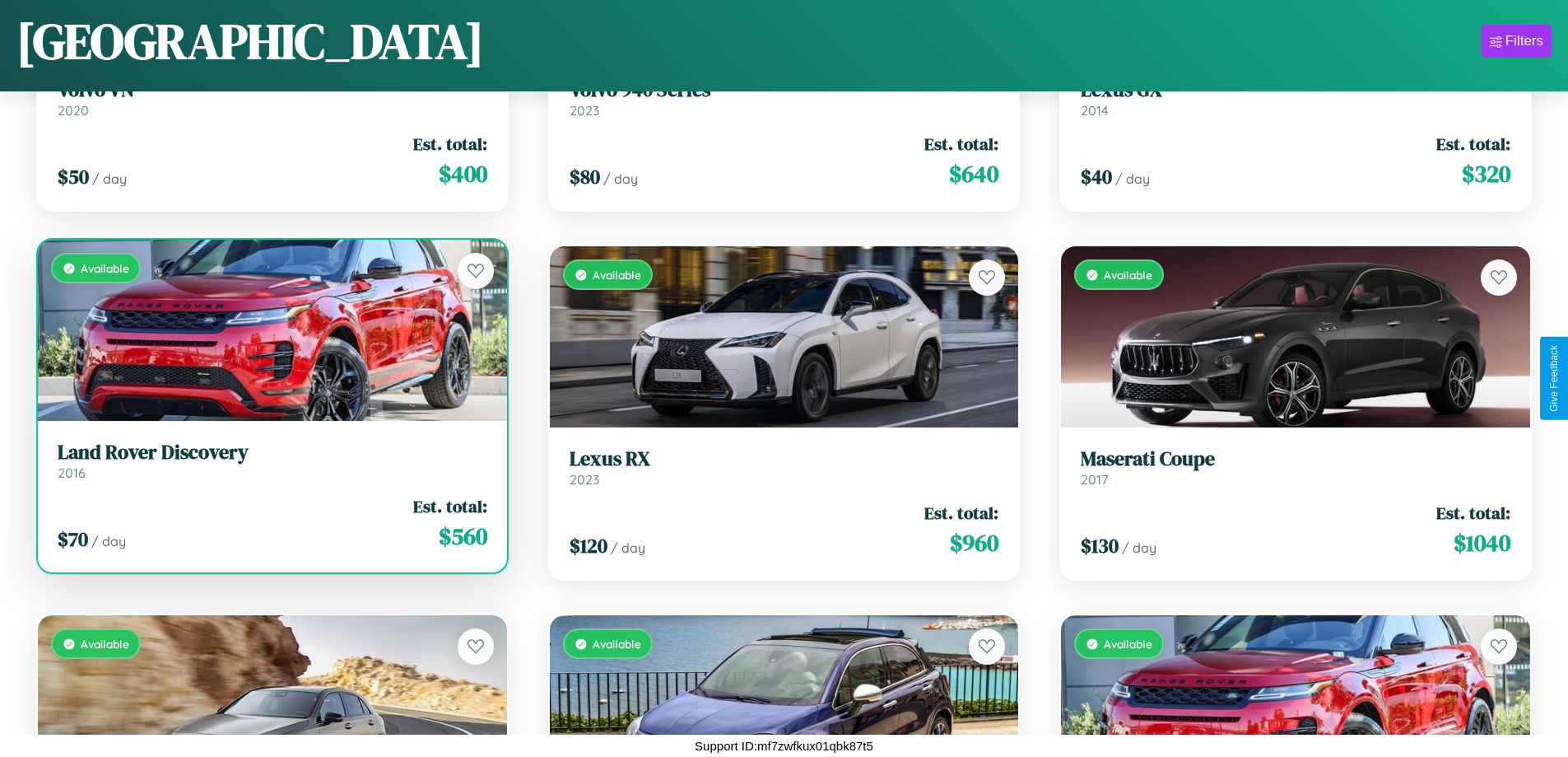
click at [270, 523] on div "$ 70 / day Est. total: $ 560" at bounding box center [272, 523] width 429 height 58
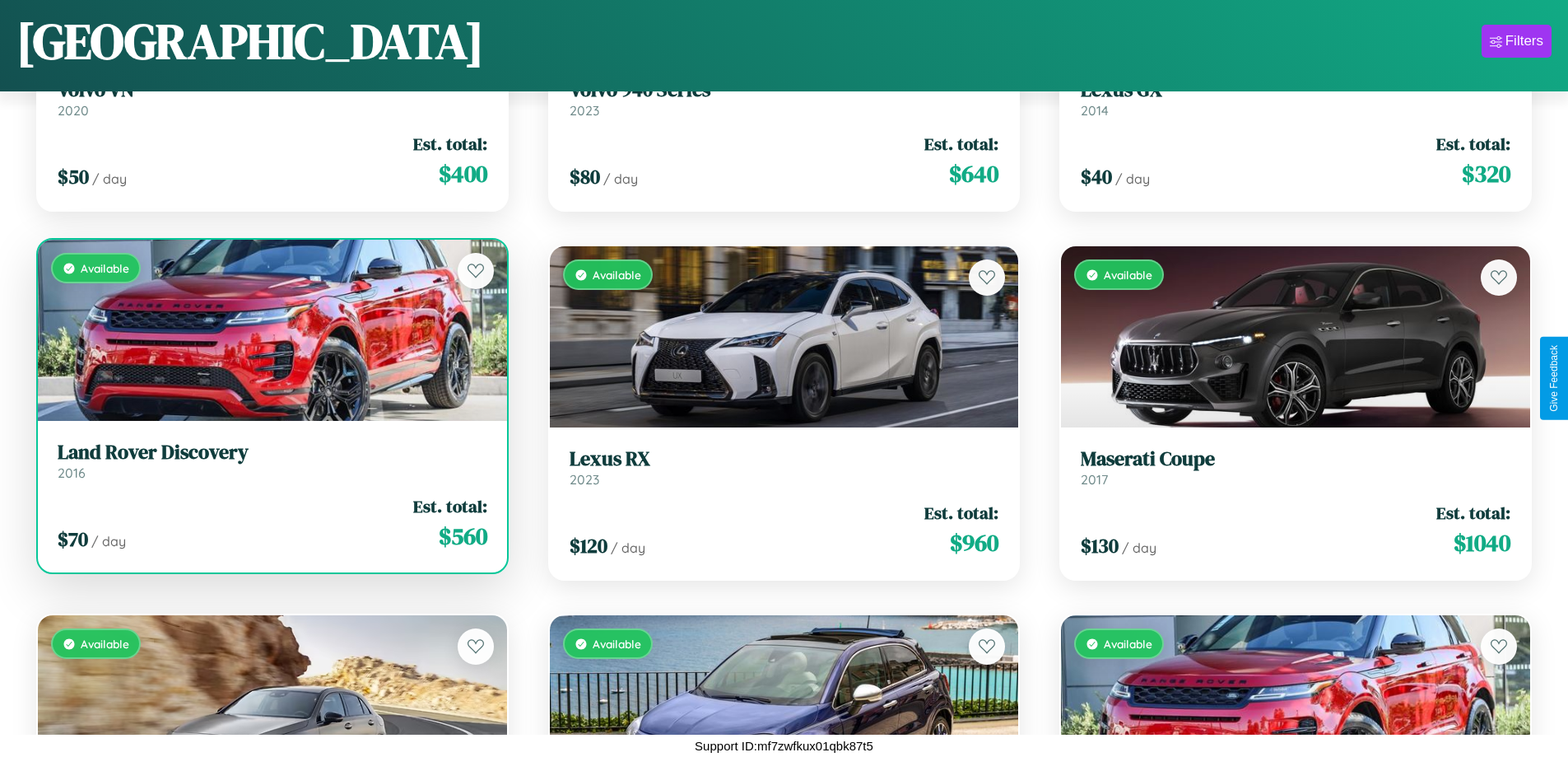
click at [270, 523] on div "$ 70 / day Est. total: $ 560" at bounding box center [272, 523] width 429 height 58
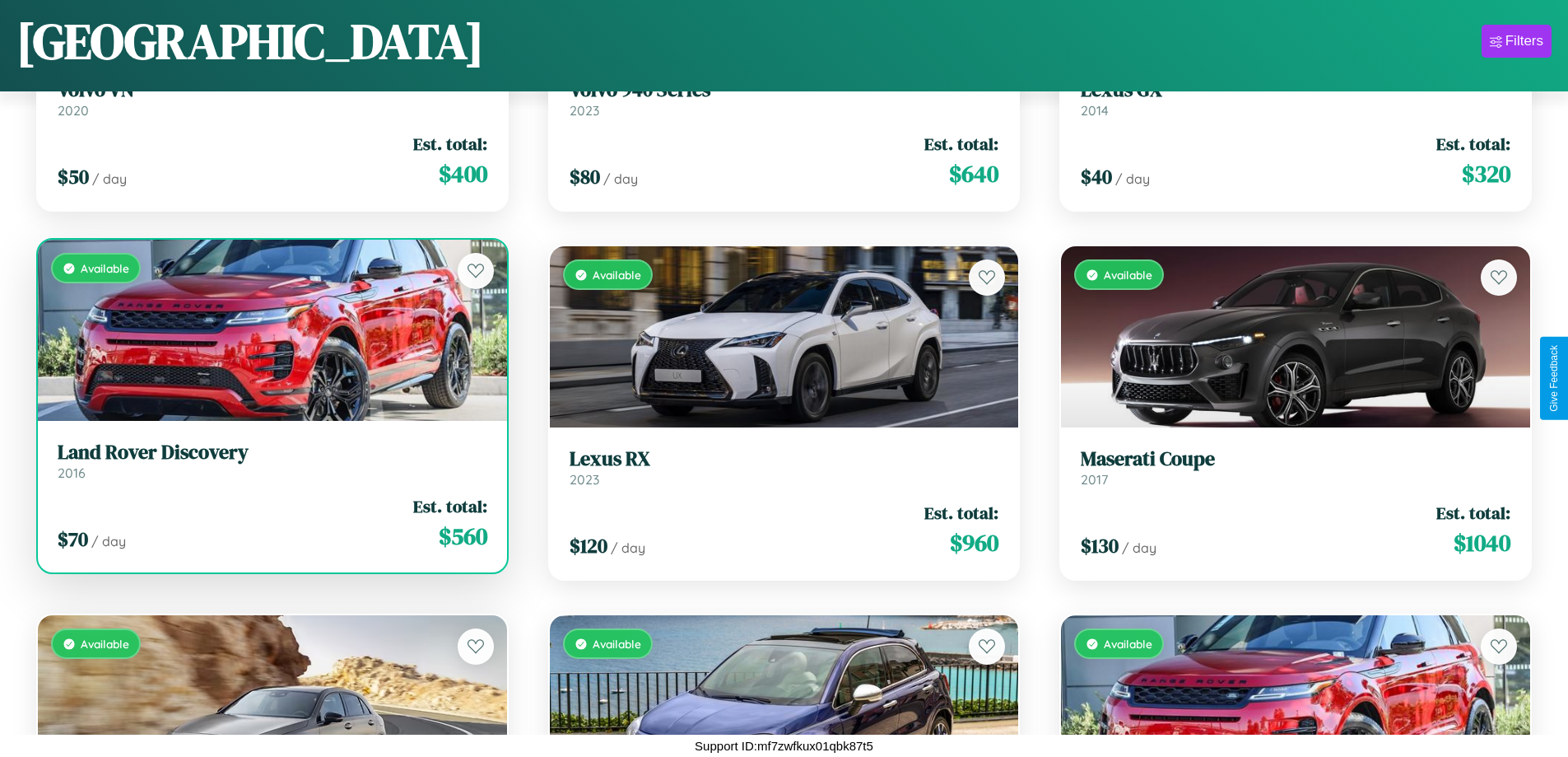
click at [270, 460] on h3 "Land Rover Discovery" at bounding box center [272, 452] width 429 height 24
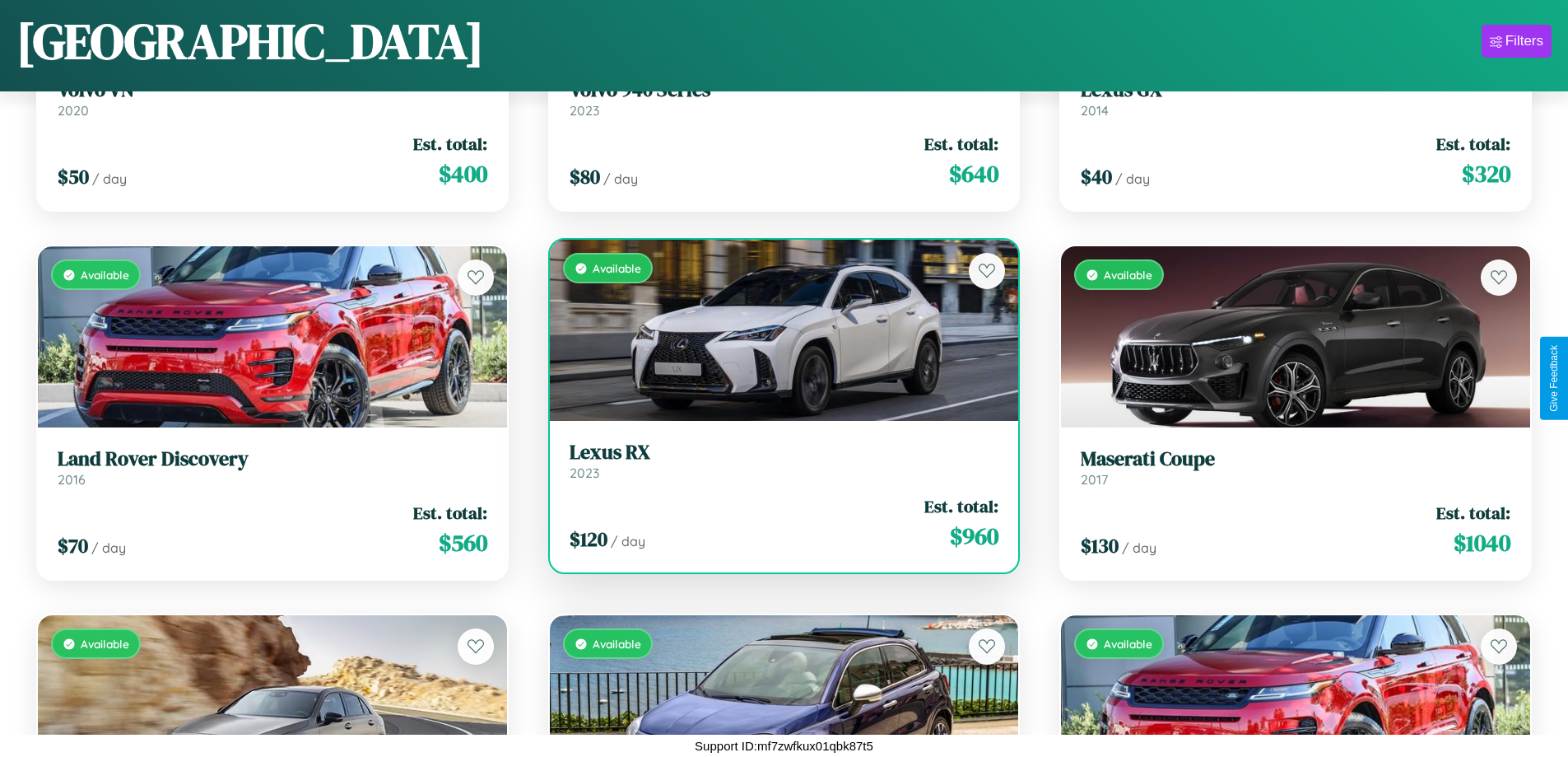
scroll to position [18297, 0]
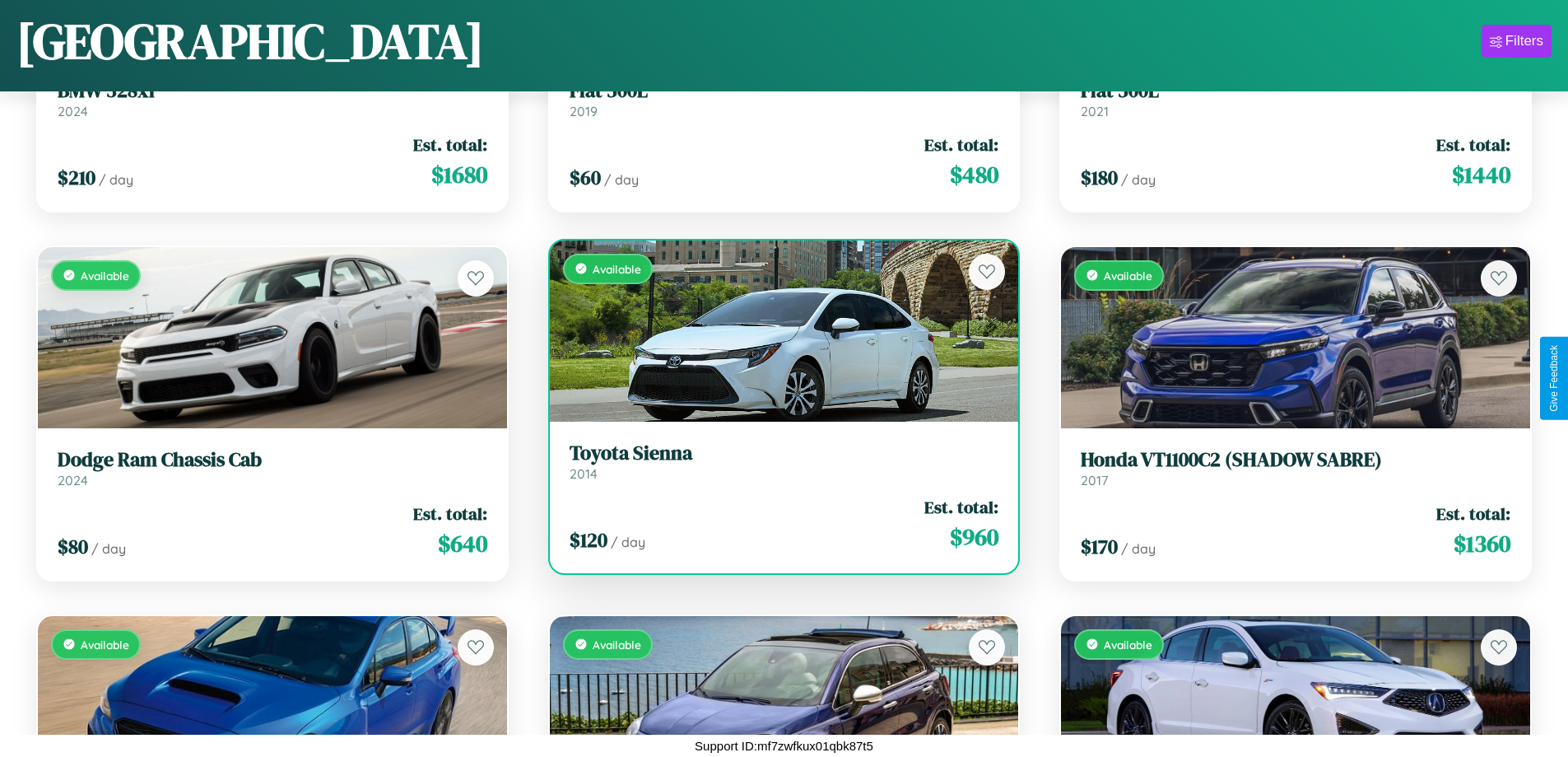
click at [777, 461] on h3 "Toyota Sienna" at bounding box center [784, 453] width 429 height 24
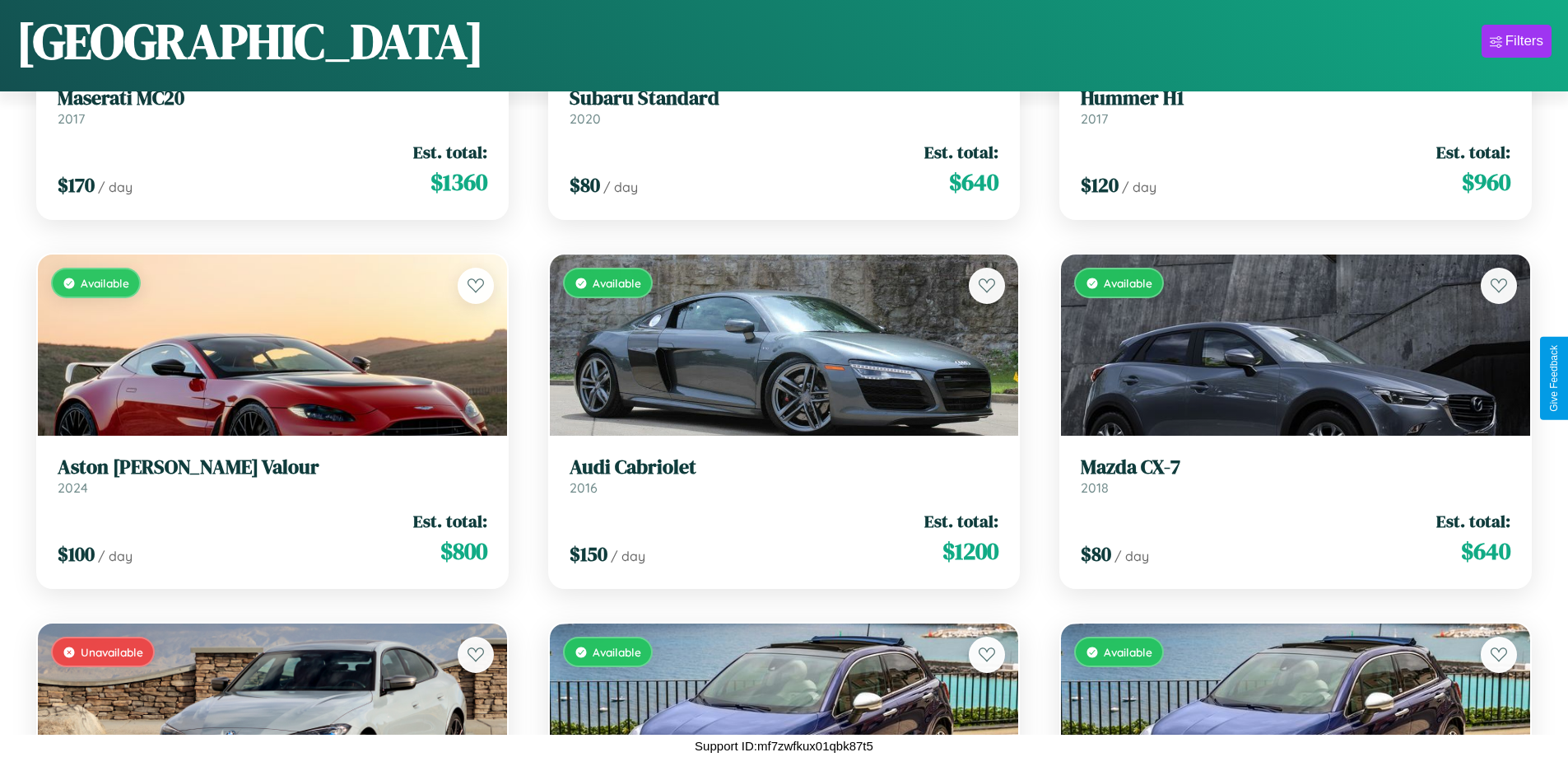
scroll to position [5024, 0]
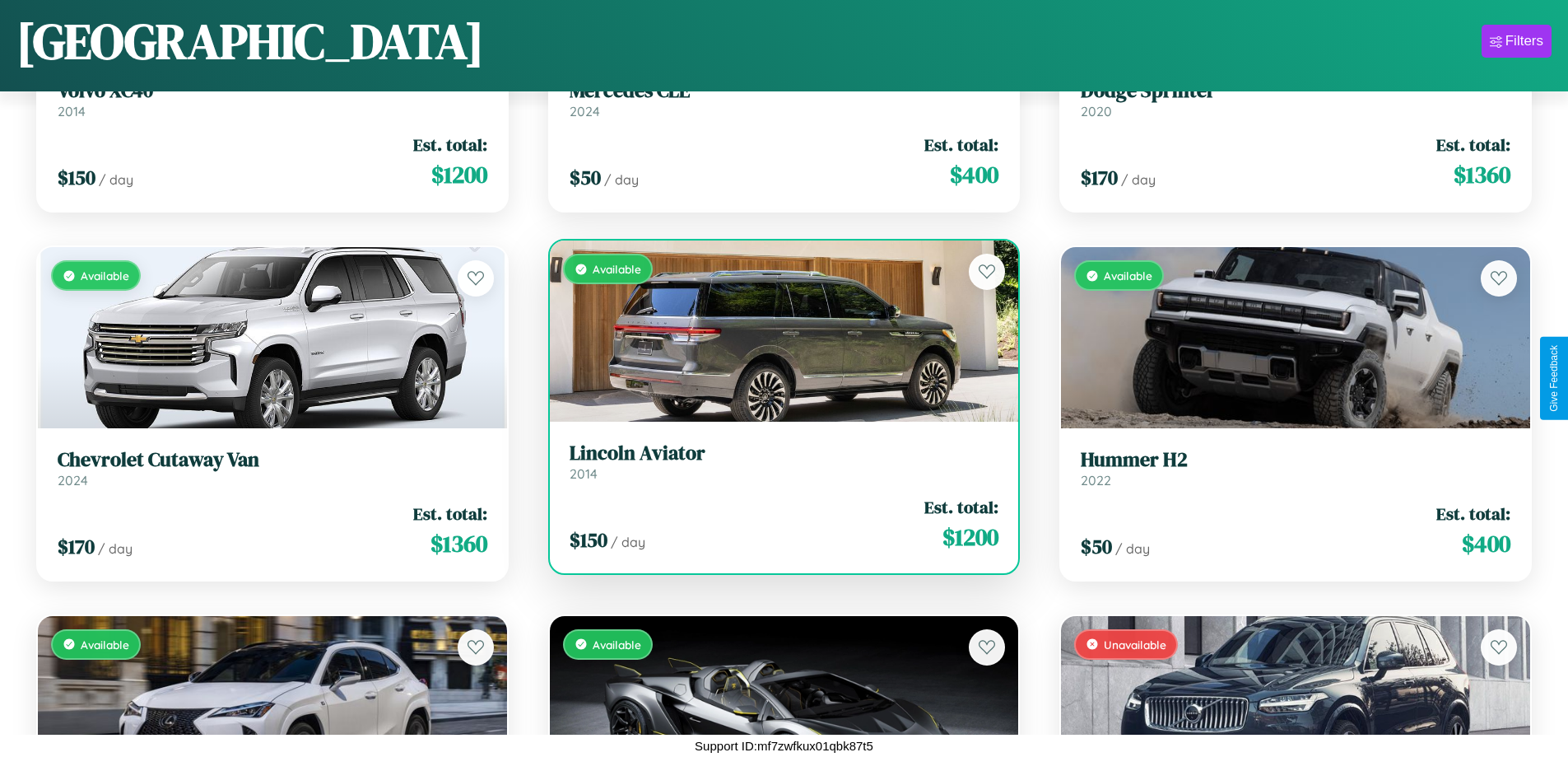
click at [777, 461] on h3 "Lincoln Aviator" at bounding box center [784, 453] width 429 height 24
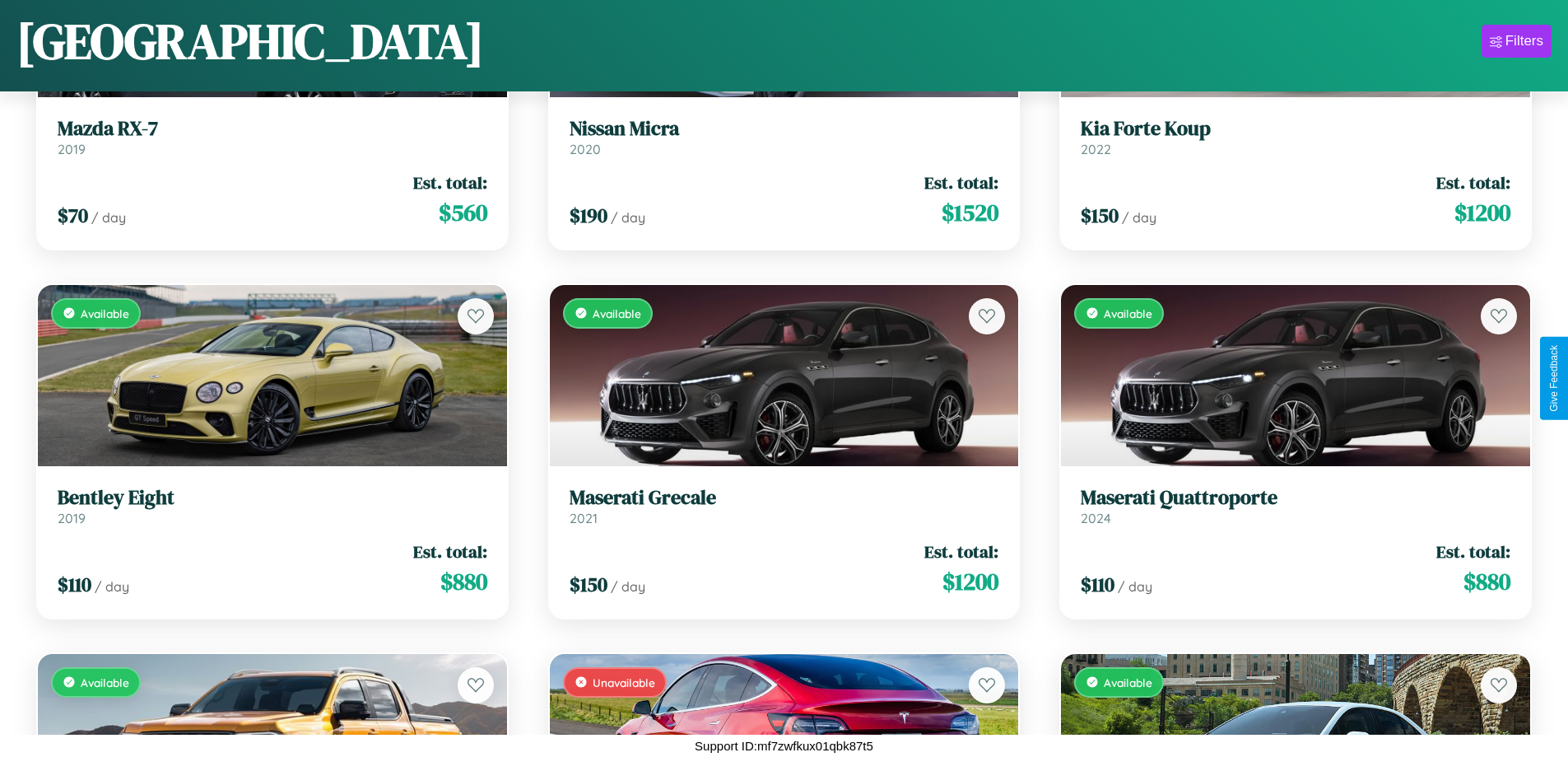
scroll to position [11661, 0]
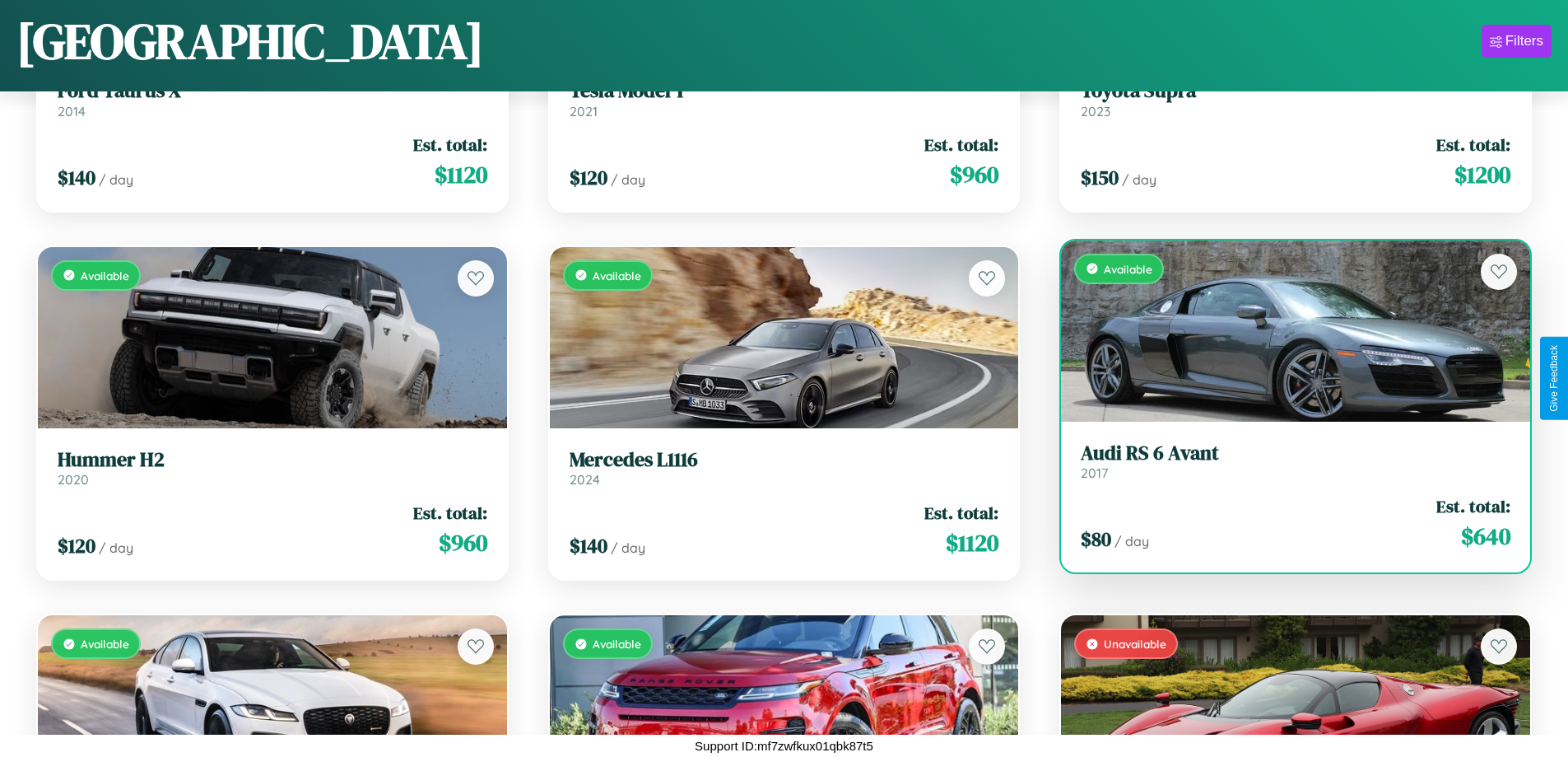
click at [1285, 330] on div "Available" at bounding box center [1296, 331] width 469 height 181
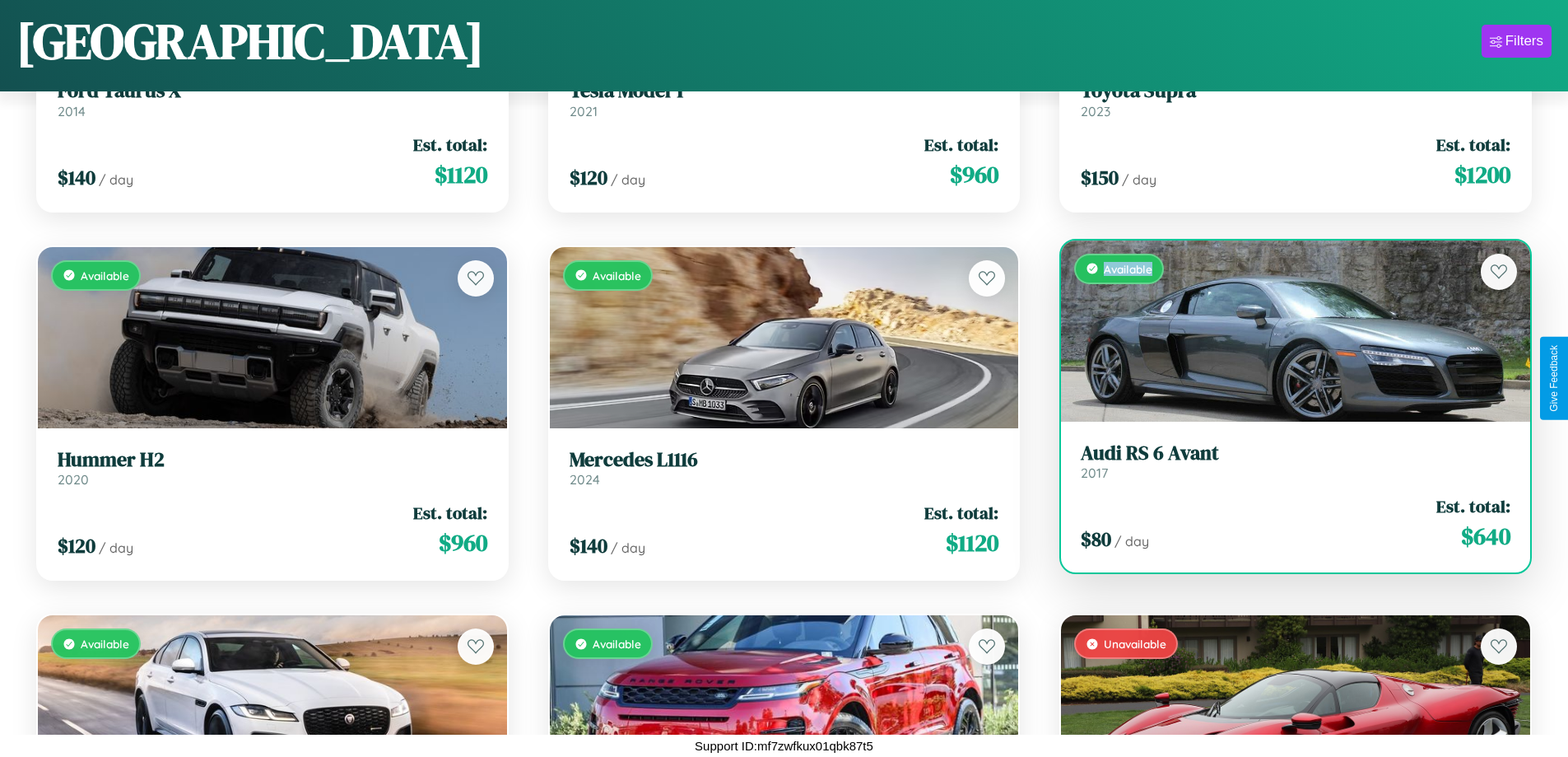
click at [1285, 330] on div "Available" at bounding box center [1296, 331] width 469 height 181
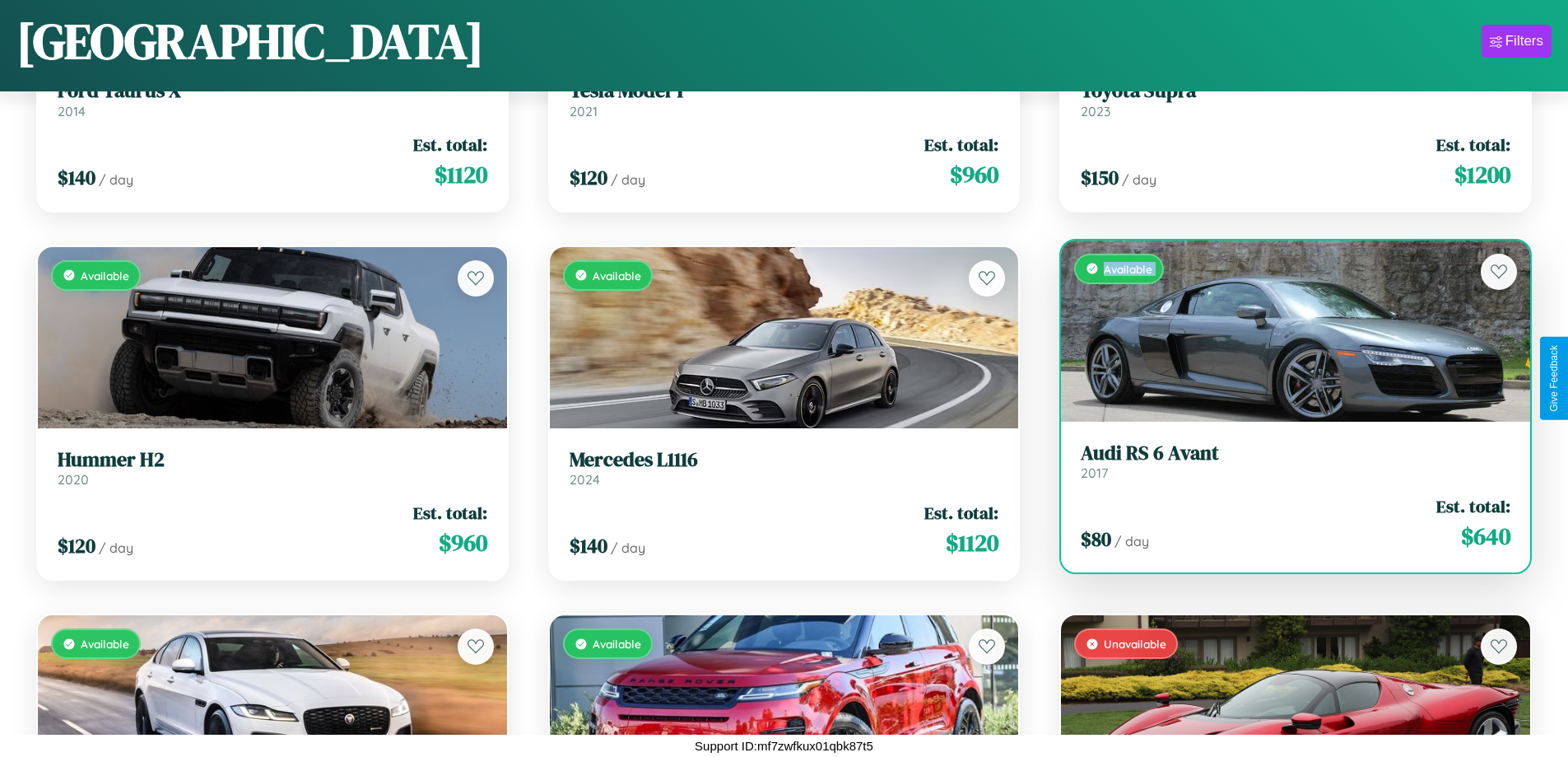
click at [1285, 330] on div "Available" at bounding box center [1296, 331] width 469 height 181
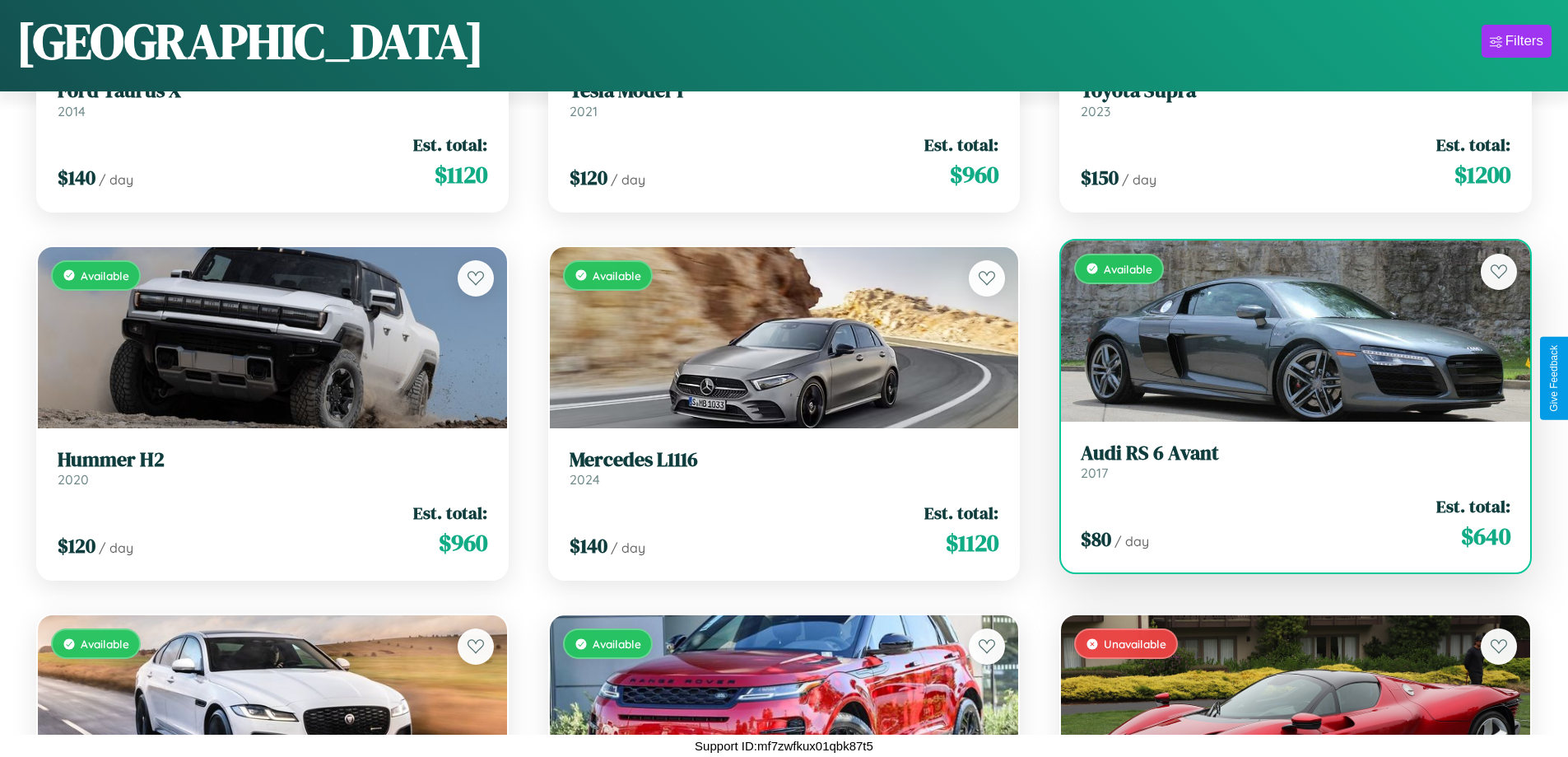
click at [1285, 330] on div "Available" at bounding box center [1296, 331] width 469 height 181
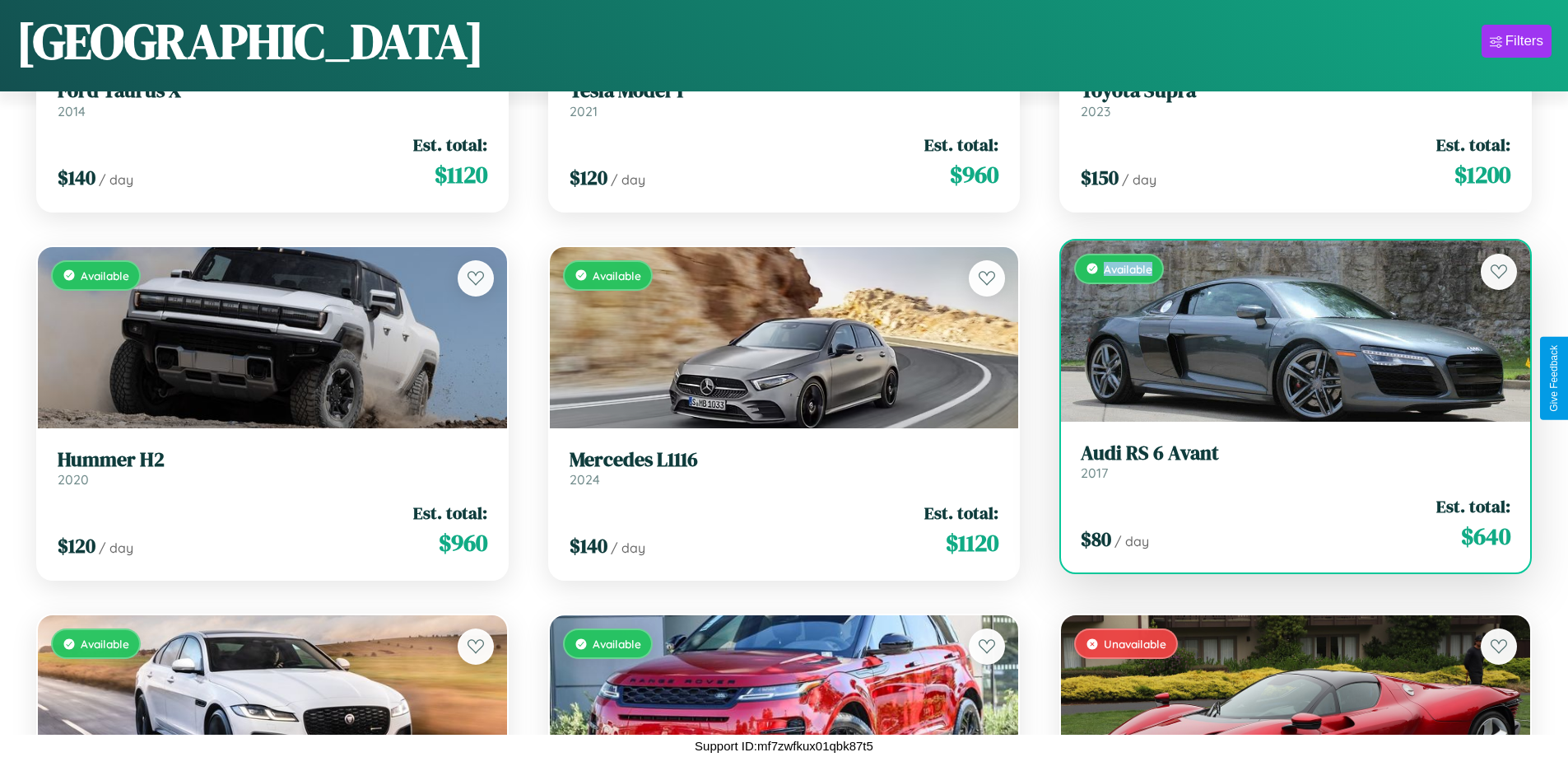
click at [1285, 330] on div "Available" at bounding box center [1296, 331] width 469 height 181
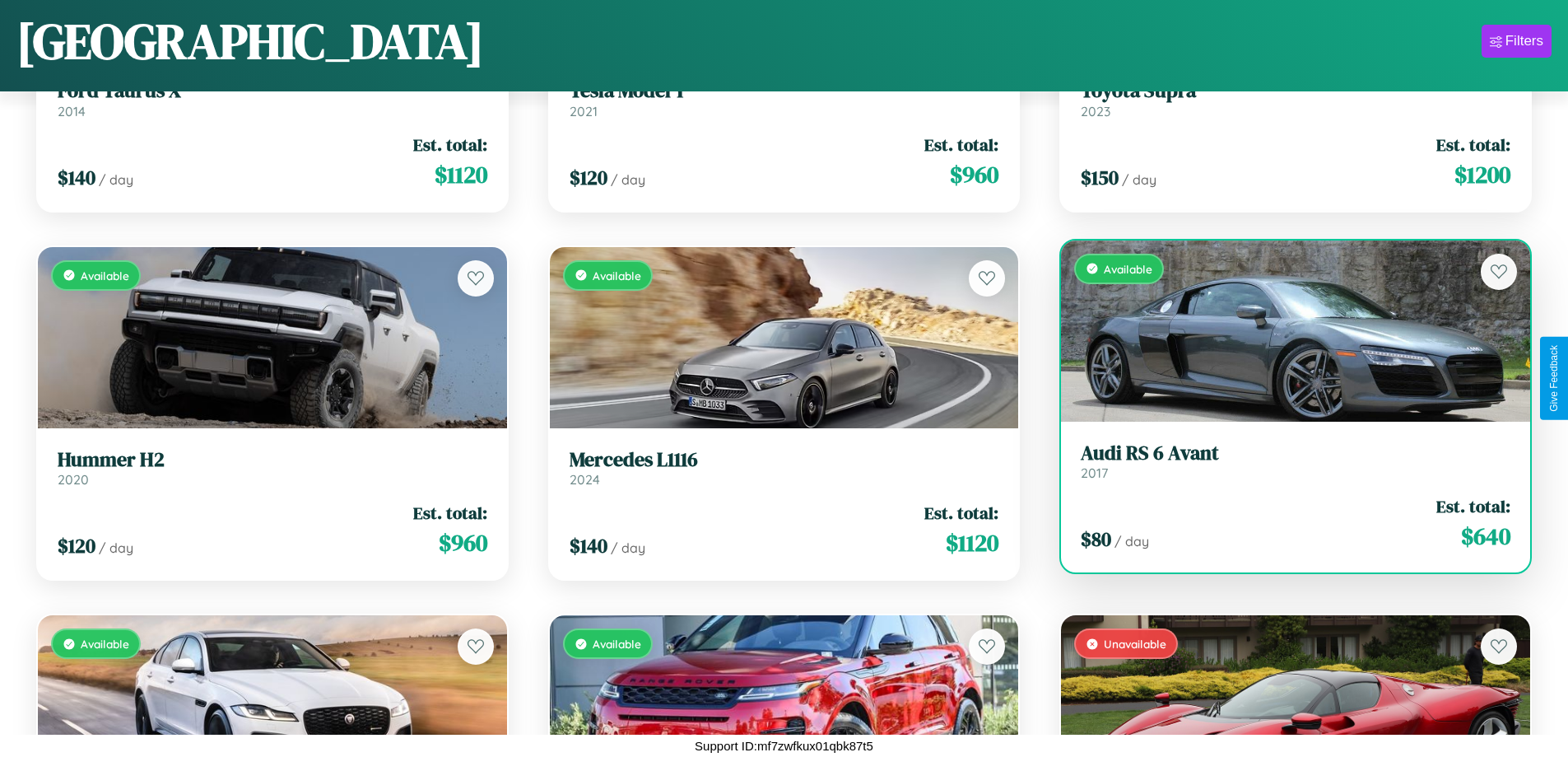
click at [1285, 460] on h3 "Audi RS 6 Avant" at bounding box center [1296, 453] width 429 height 24
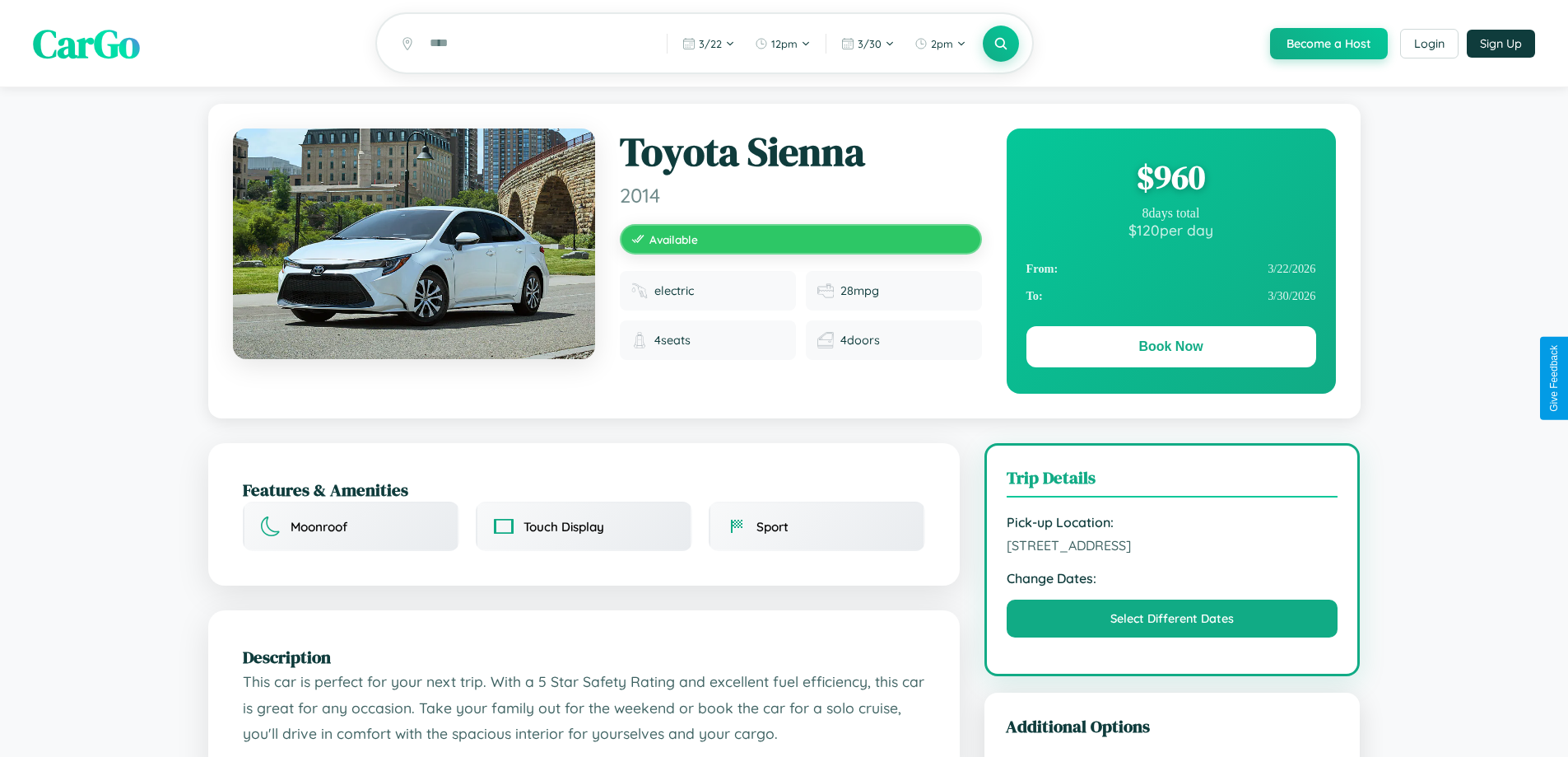
click at [1170, 180] on div "$ 960" at bounding box center [1171, 176] width 290 height 44
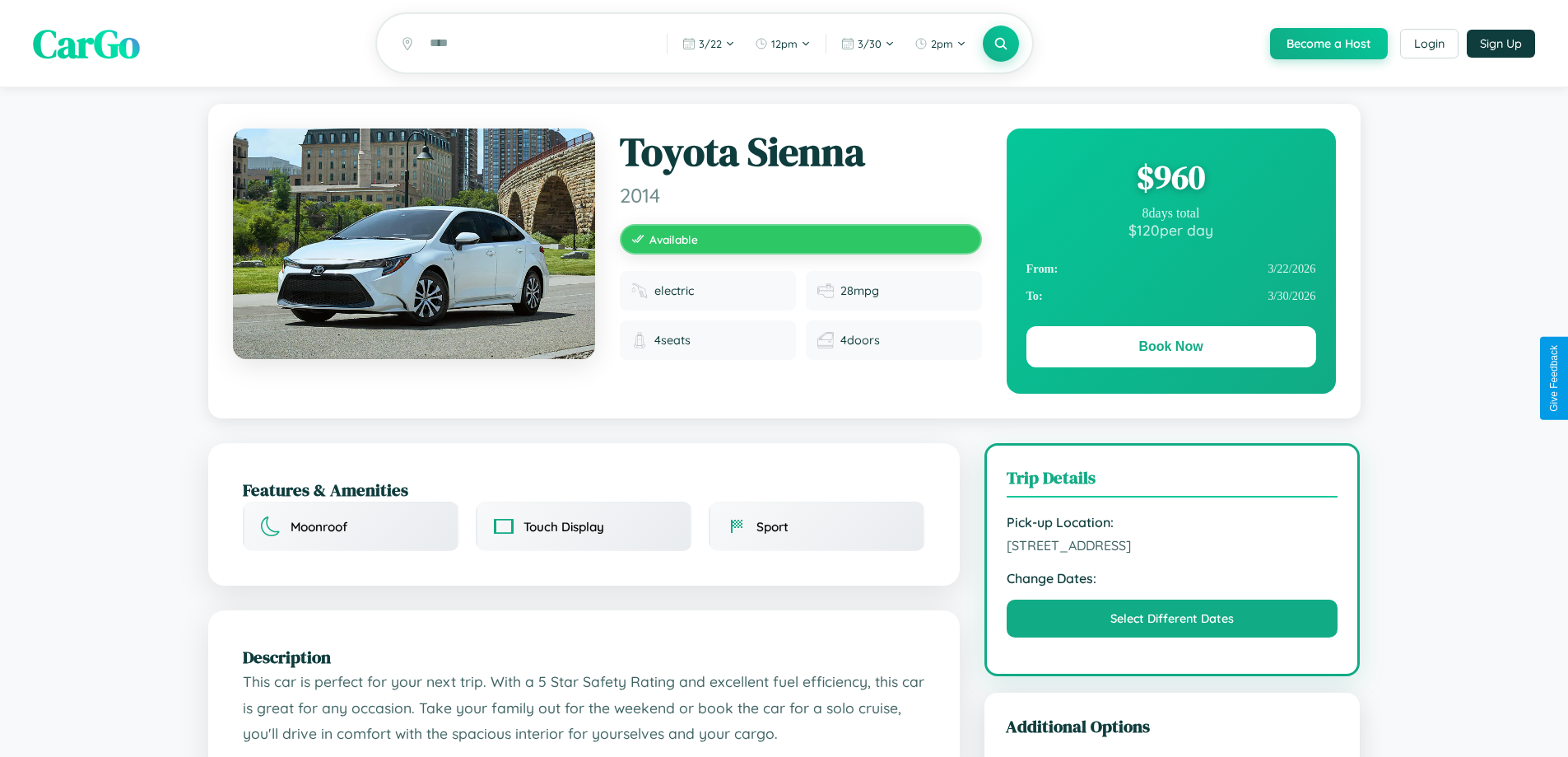
click at [1170, 180] on div "$ 960" at bounding box center [1171, 176] width 290 height 44
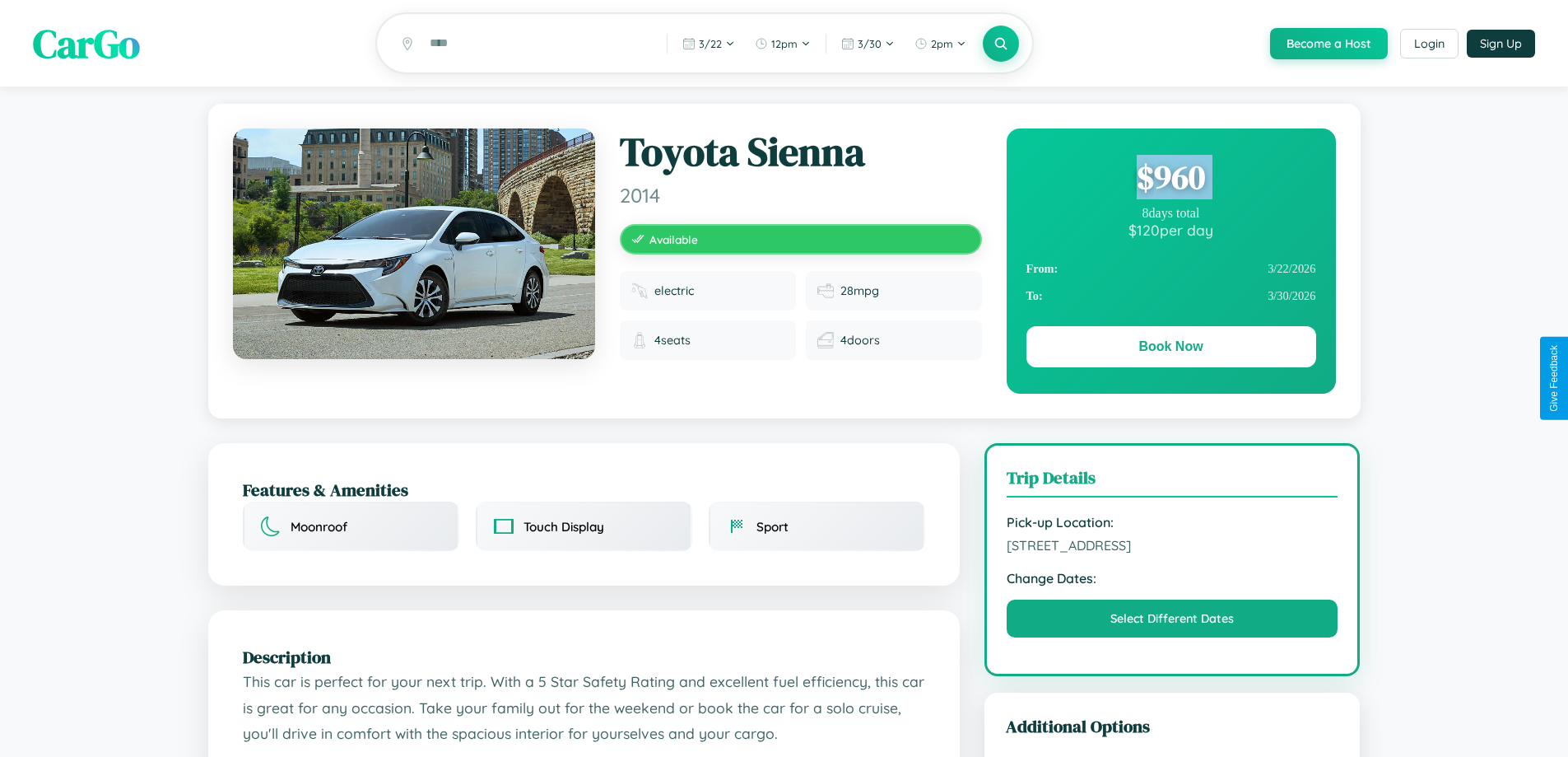
click at [1170, 180] on div "$ 960" at bounding box center [1171, 176] width 290 height 44
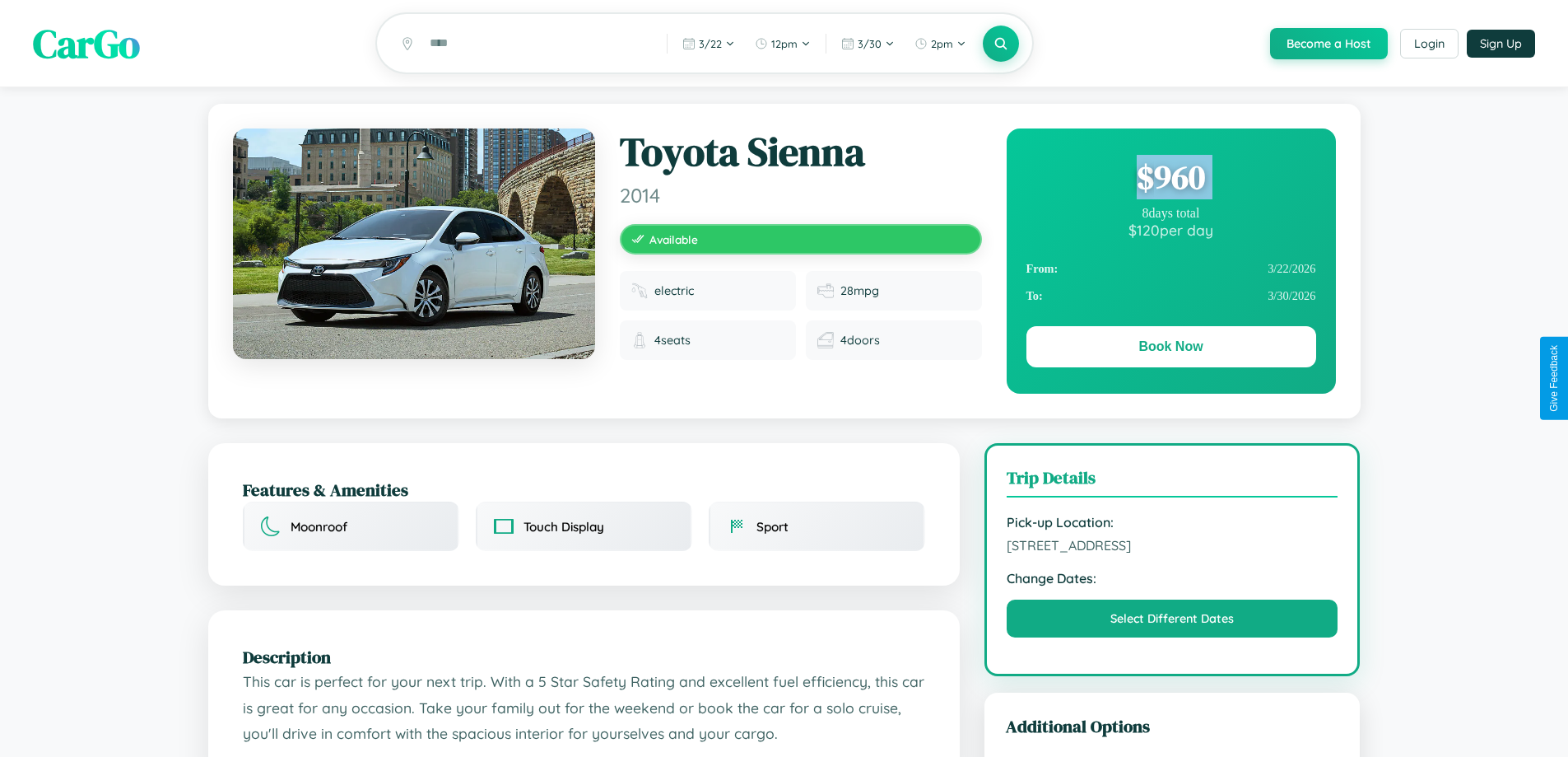
click at [1170, 180] on div "$ 960" at bounding box center [1171, 176] width 290 height 44
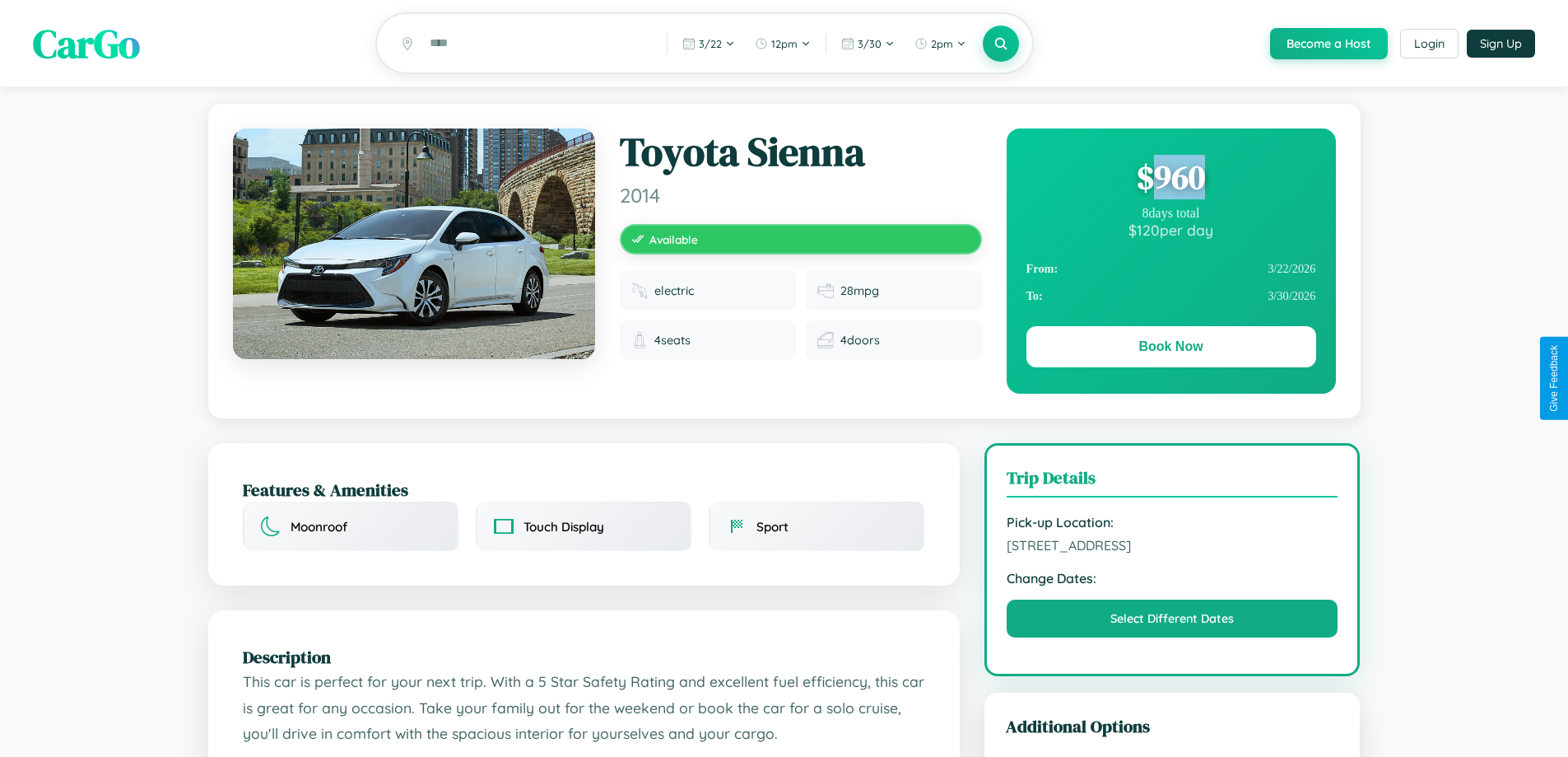
click at [1170, 180] on div "$ 960" at bounding box center [1171, 176] width 290 height 44
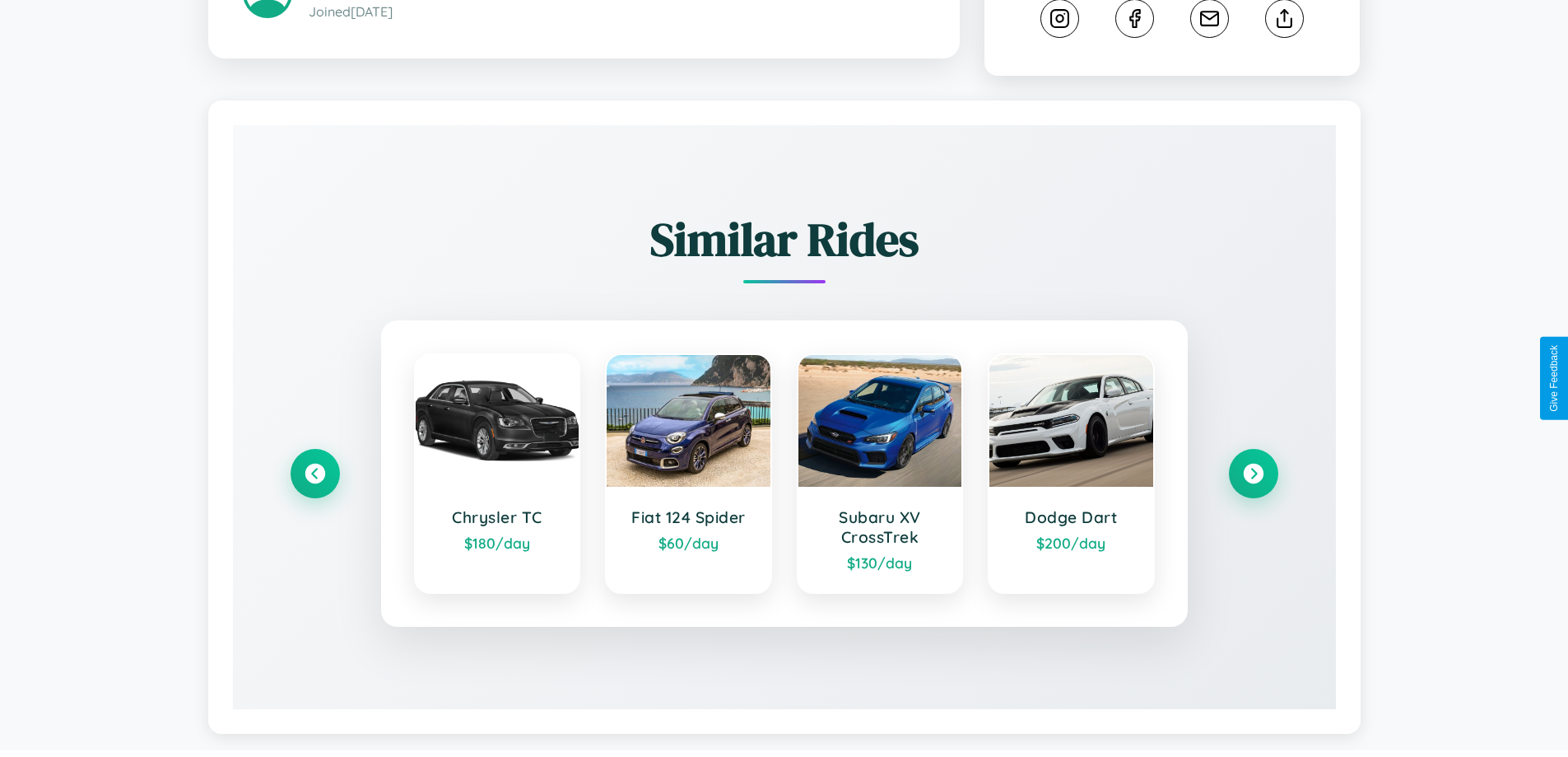
scroll to position [917, 0]
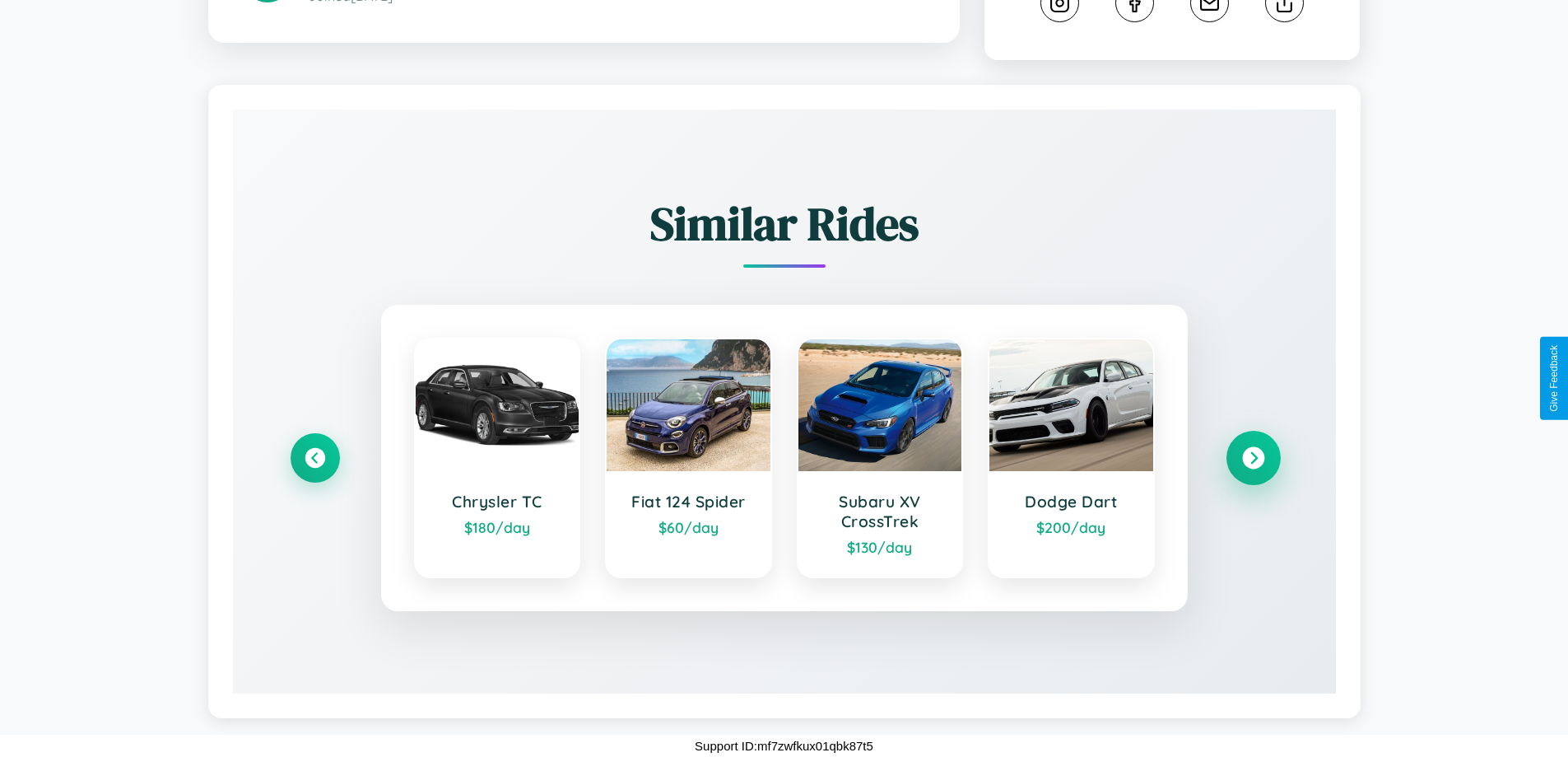
click at [1253, 458] on icon at bounding box center [1253, 458] width 23 height 23
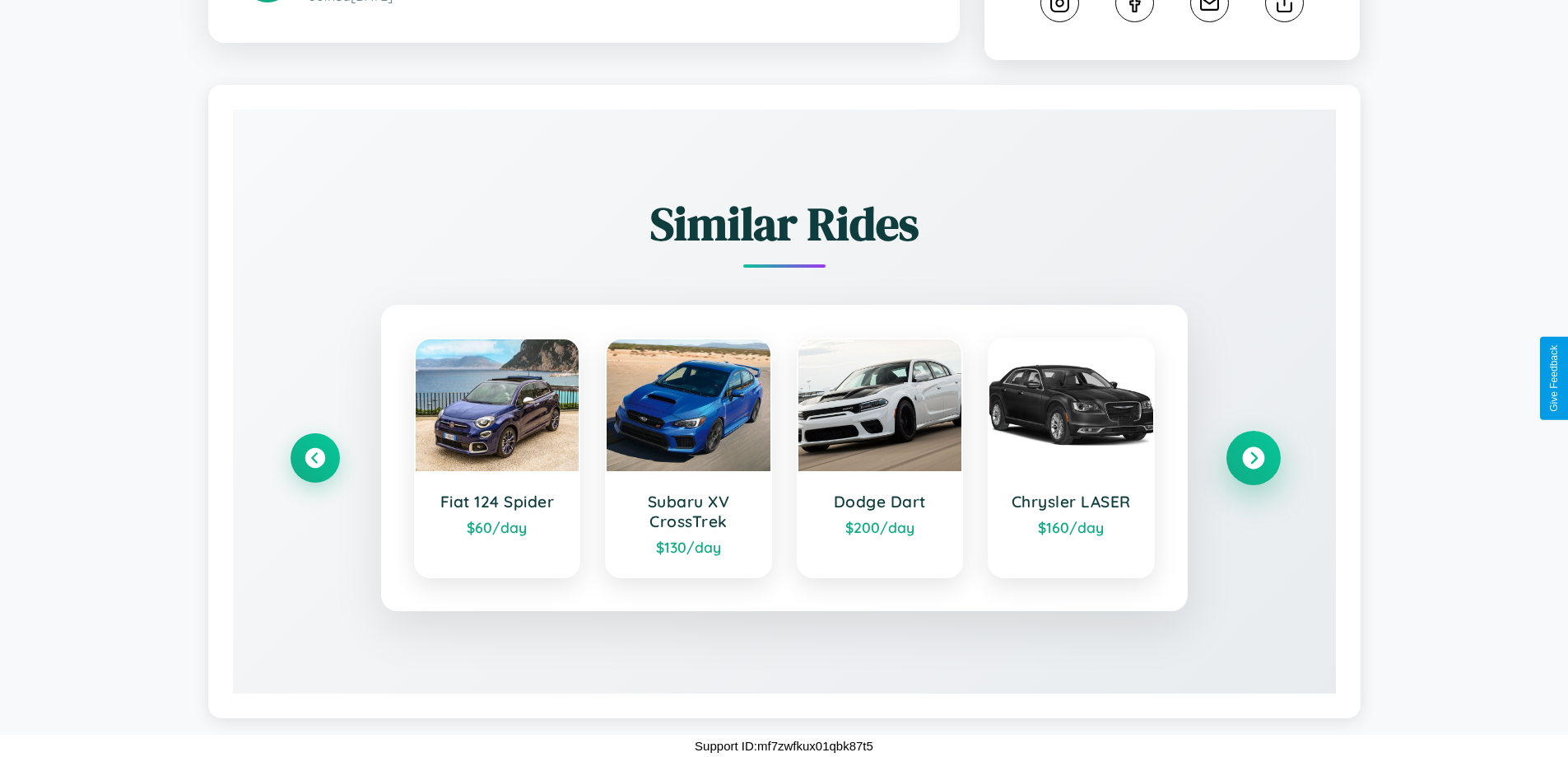
click at [1253, 458] on icon at bounding box center [1253, 458] width 23 height 23
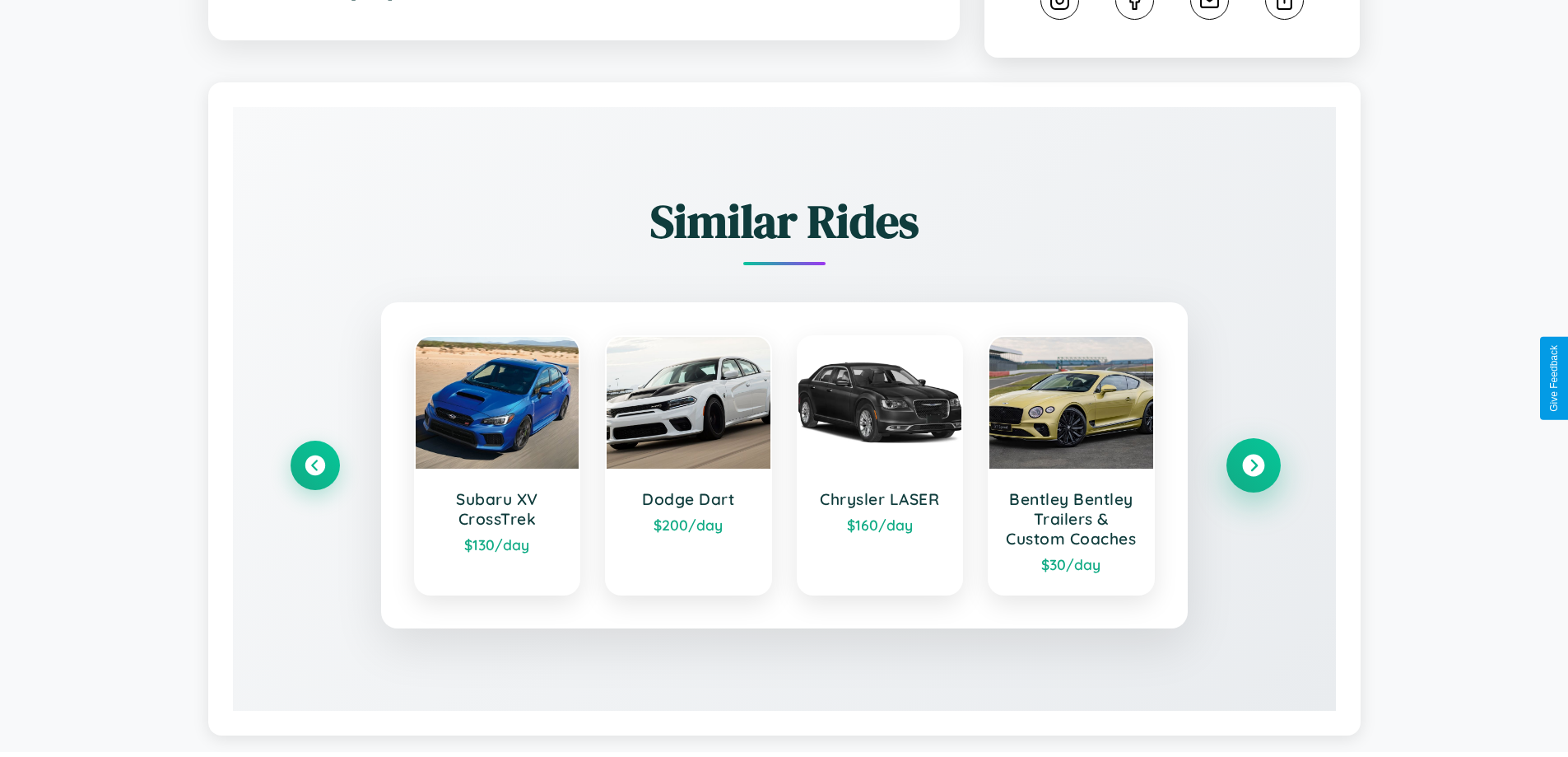
click at [1253, 477] on icon at bounding box center [1253, 465] width 23 height 23
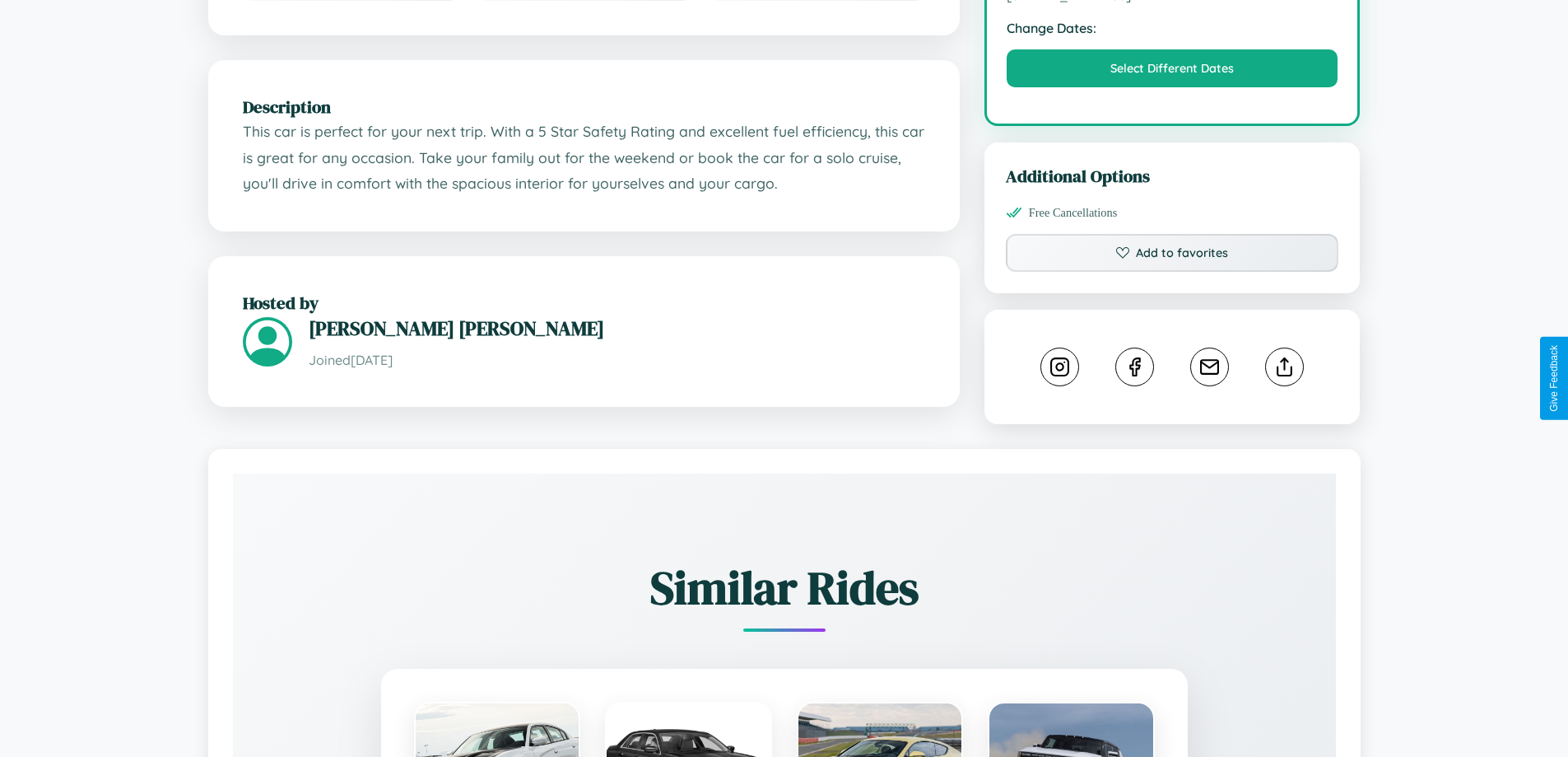
scroll to position [541, 0]
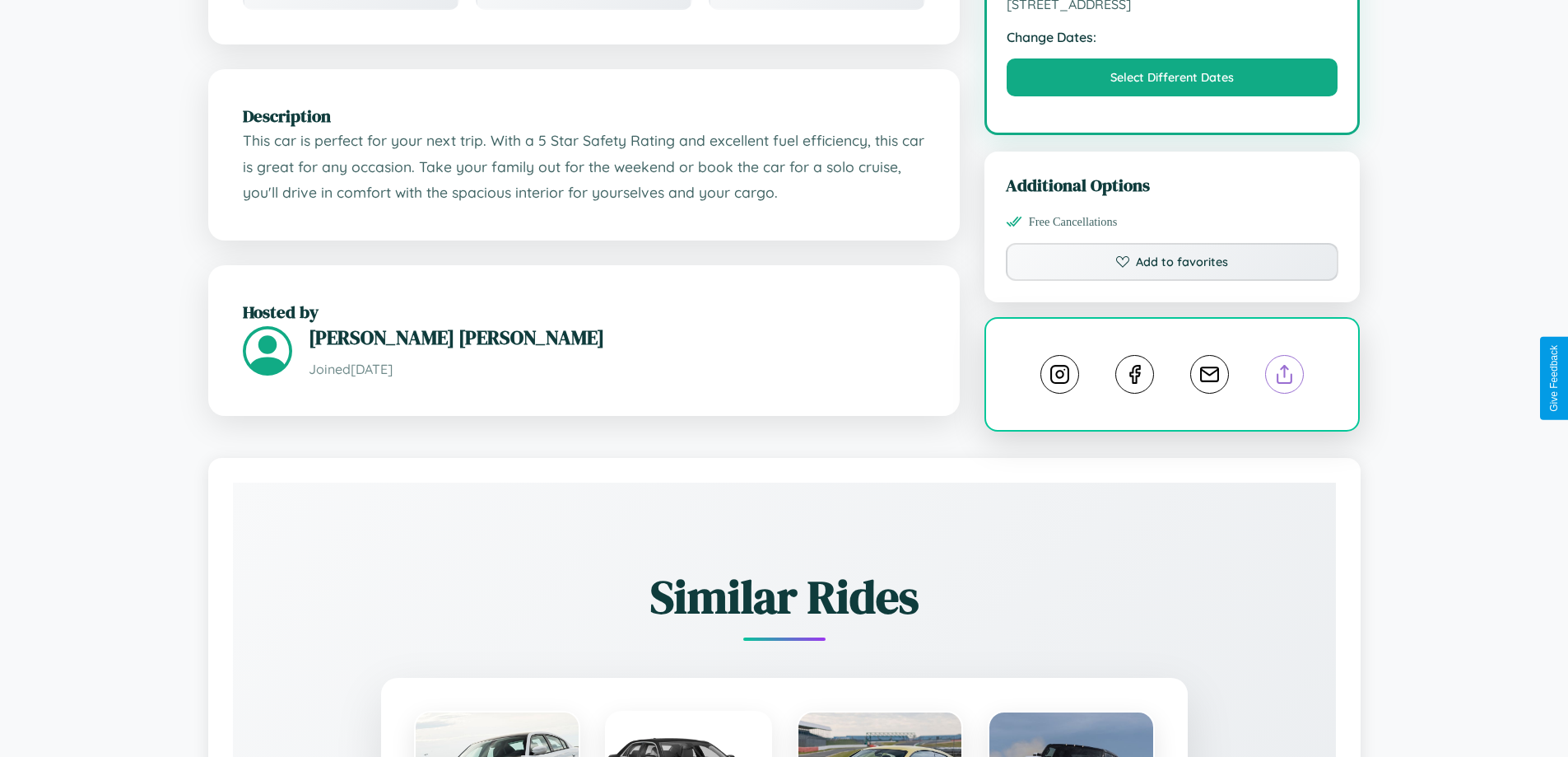
click at [1285, 376] on line at bounding box center [1285, 372] width 0 height 12
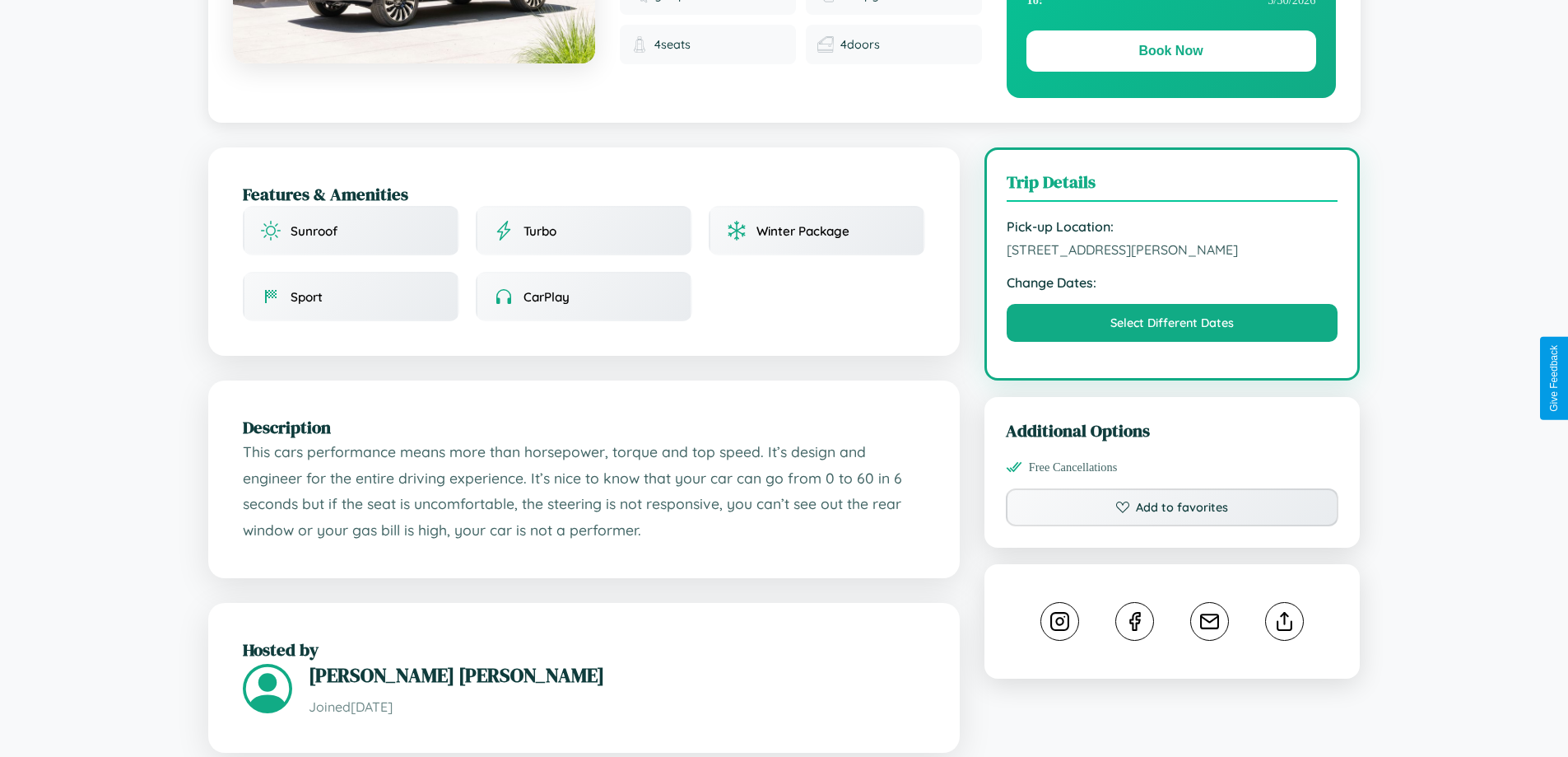
scroll to position [427, 0]
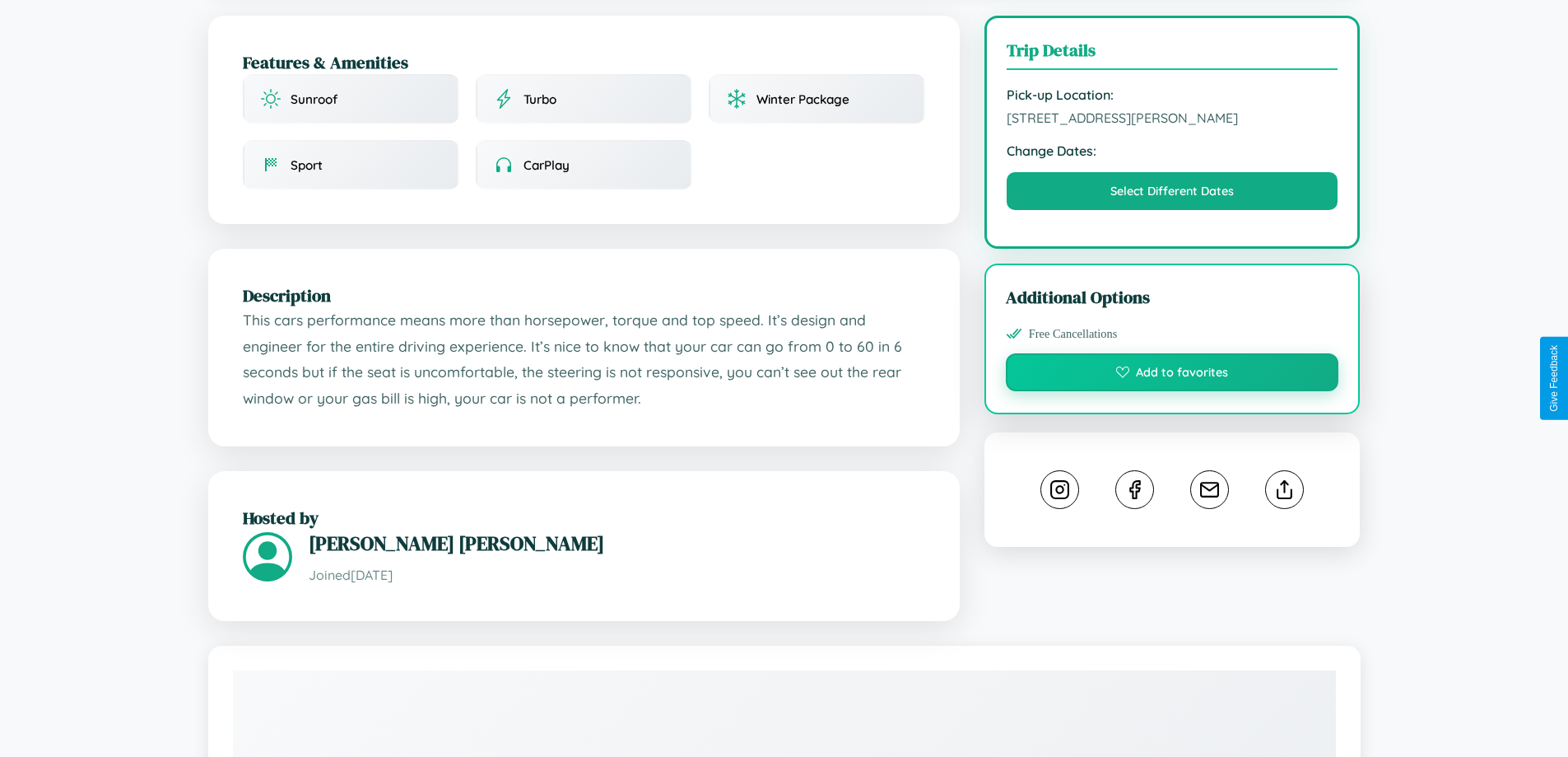
click at [1172, 377] on button "Add to favorites" at bounding box center [1172, 372] width 333 height 38
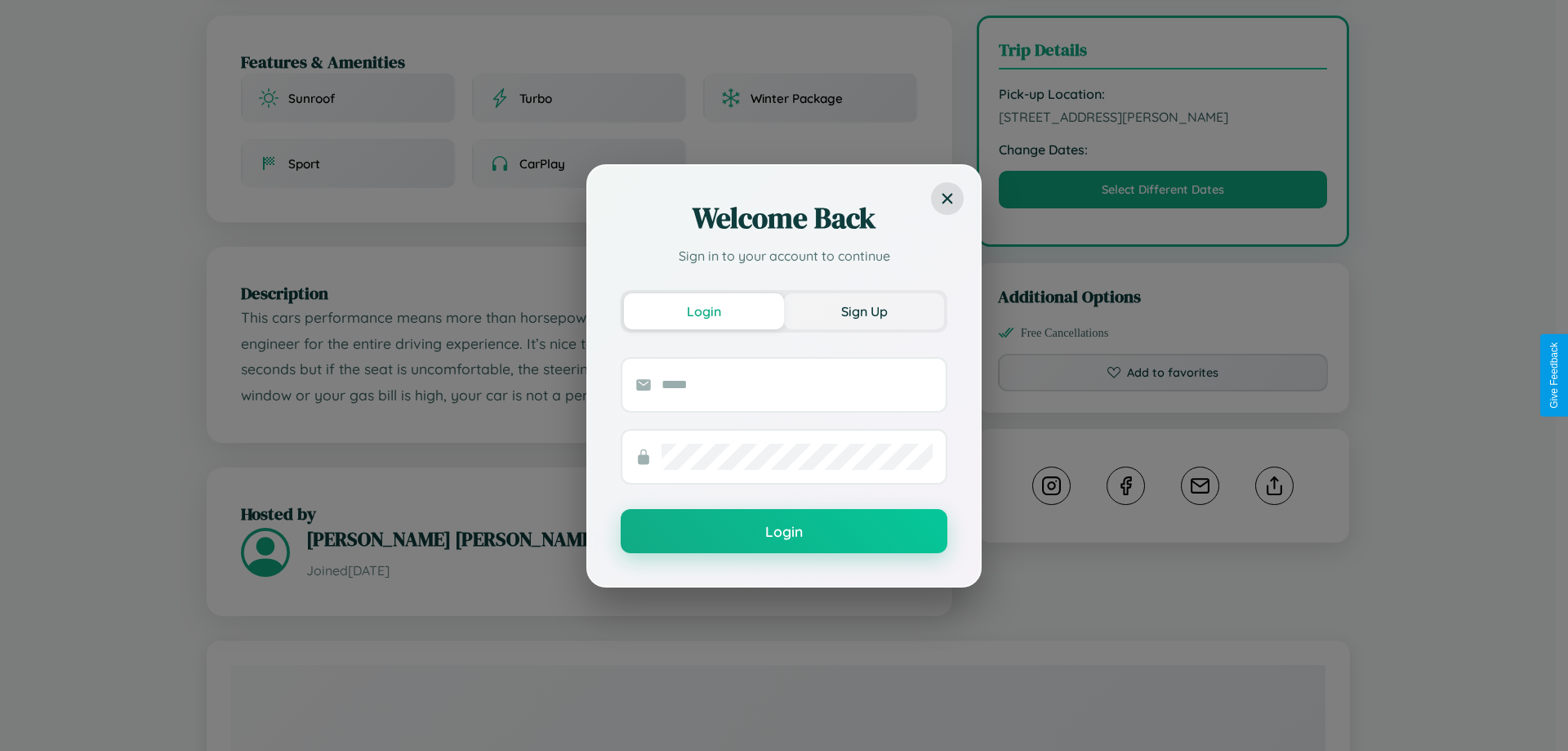
click at [864, 310] on button "Sign Up" at bounding box center [864, 311] width 160 height 36
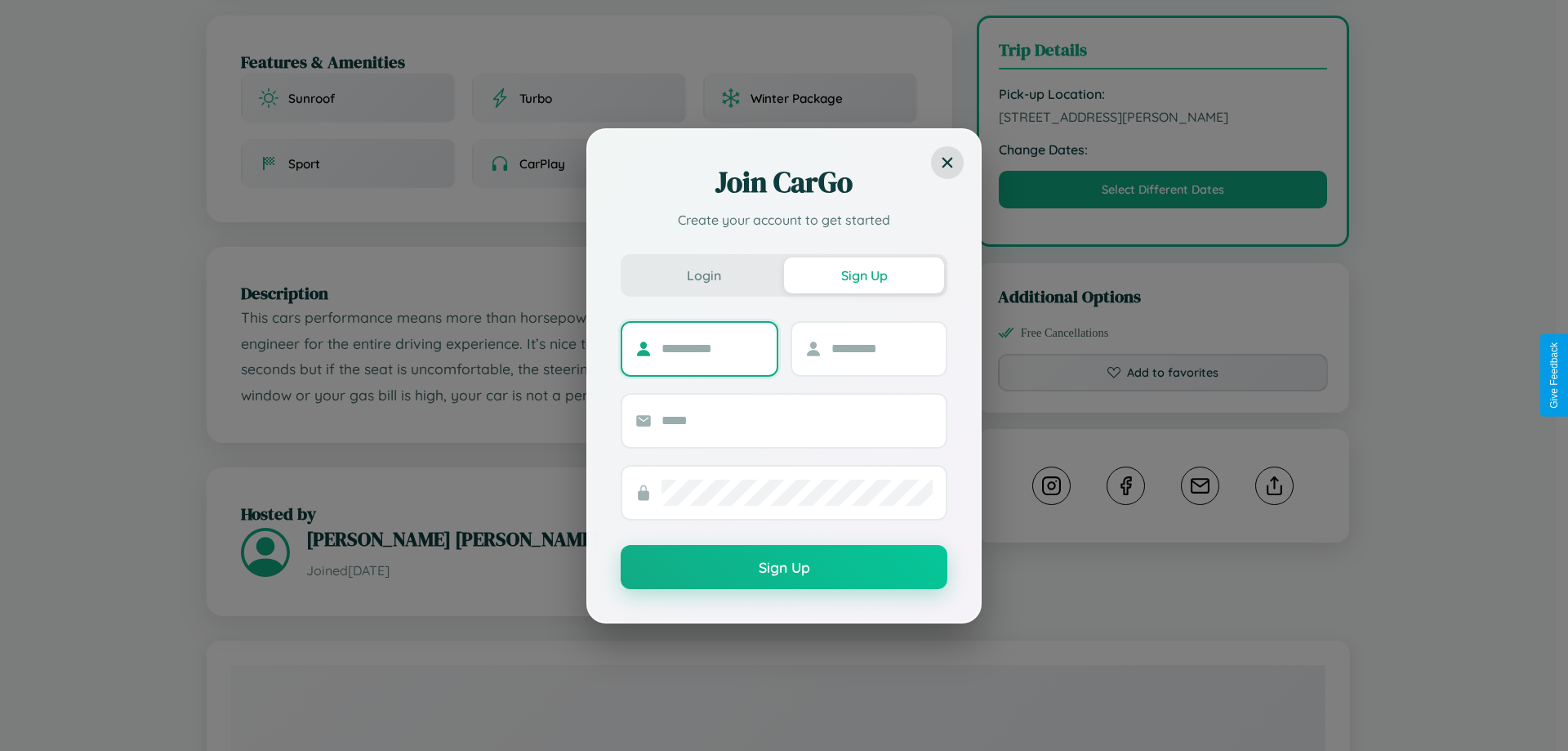
click at [712, 348] on input "text" at bounding box center [712, 349] width 102 height 27
type input "*****"
click at [881, 348] on input "text" at bounding box center [882, 349] width 102 height 27
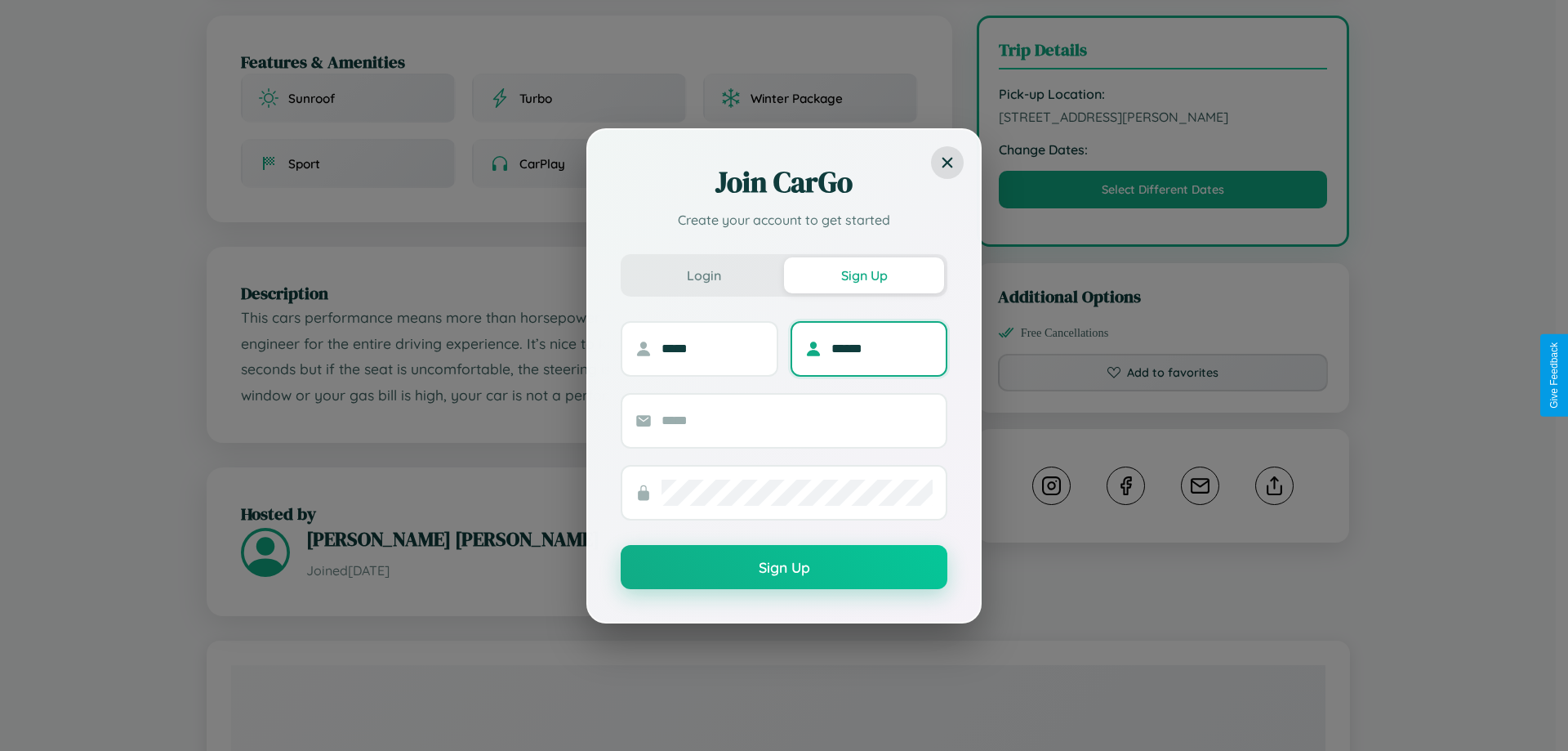
type input "******"
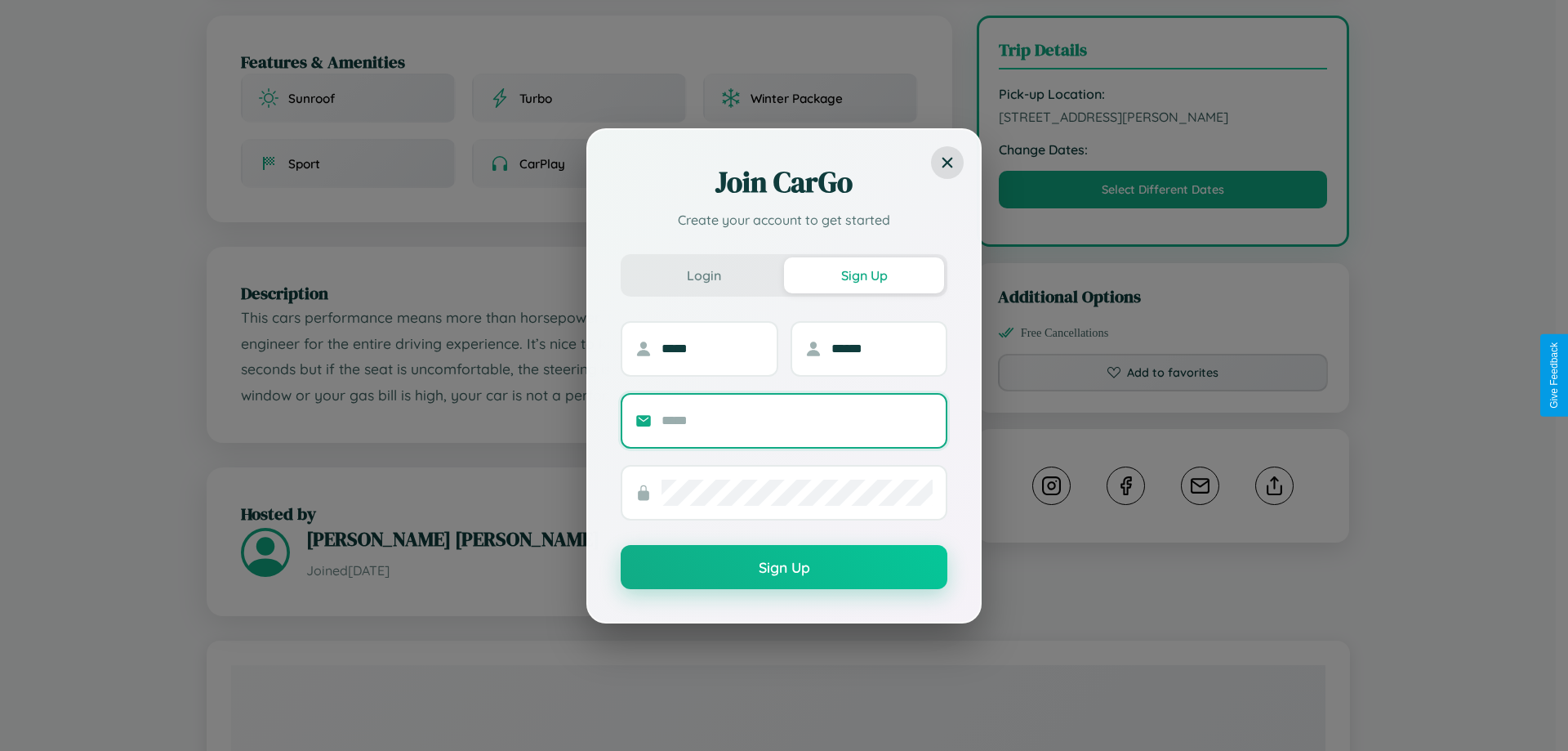
click at [797, 419] on input "text" at bounding box center [796, 421] width 271 height 27
type input "**********"
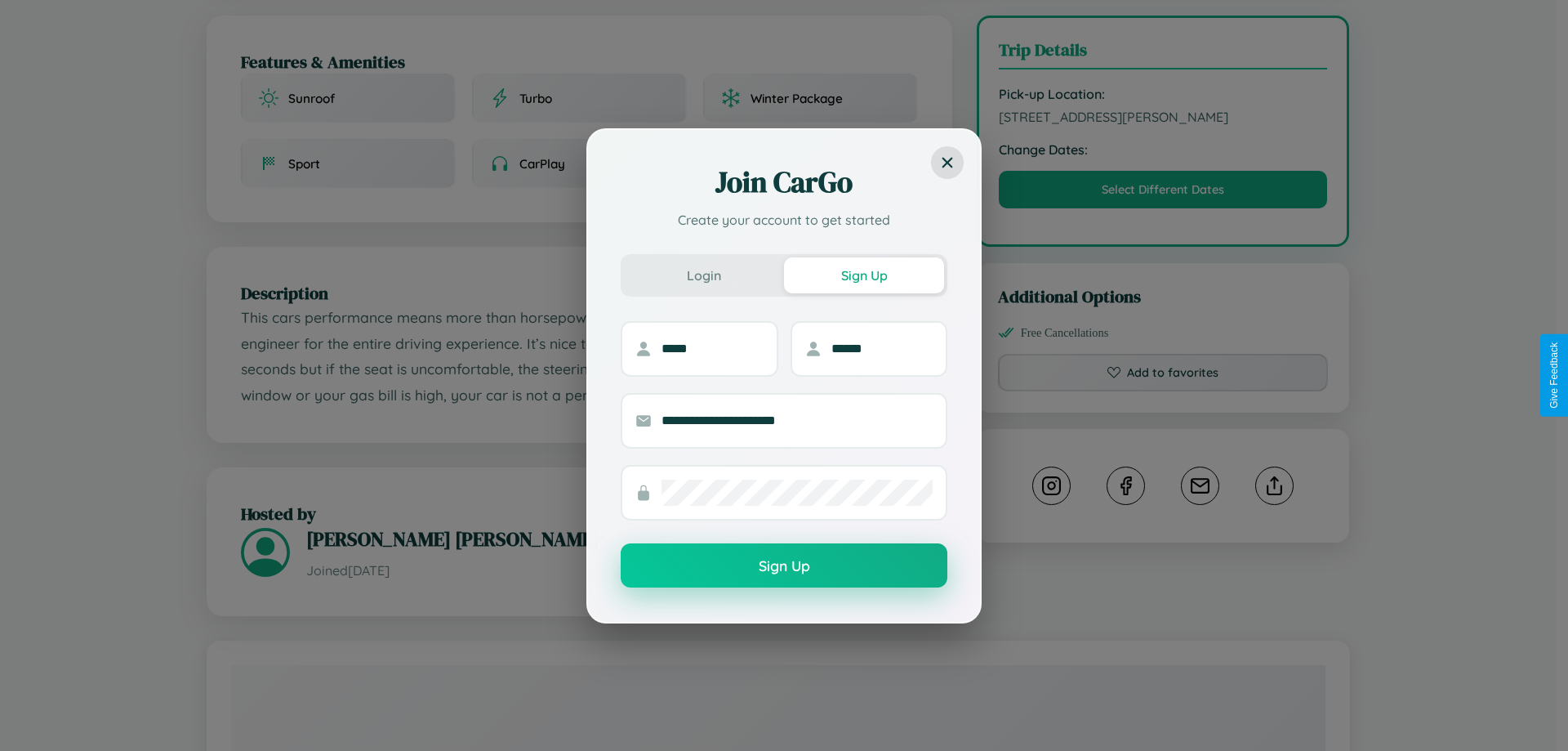
click at [784, 566] on button "Sign Up" at bounding box center [784, 564] width 327 height 44
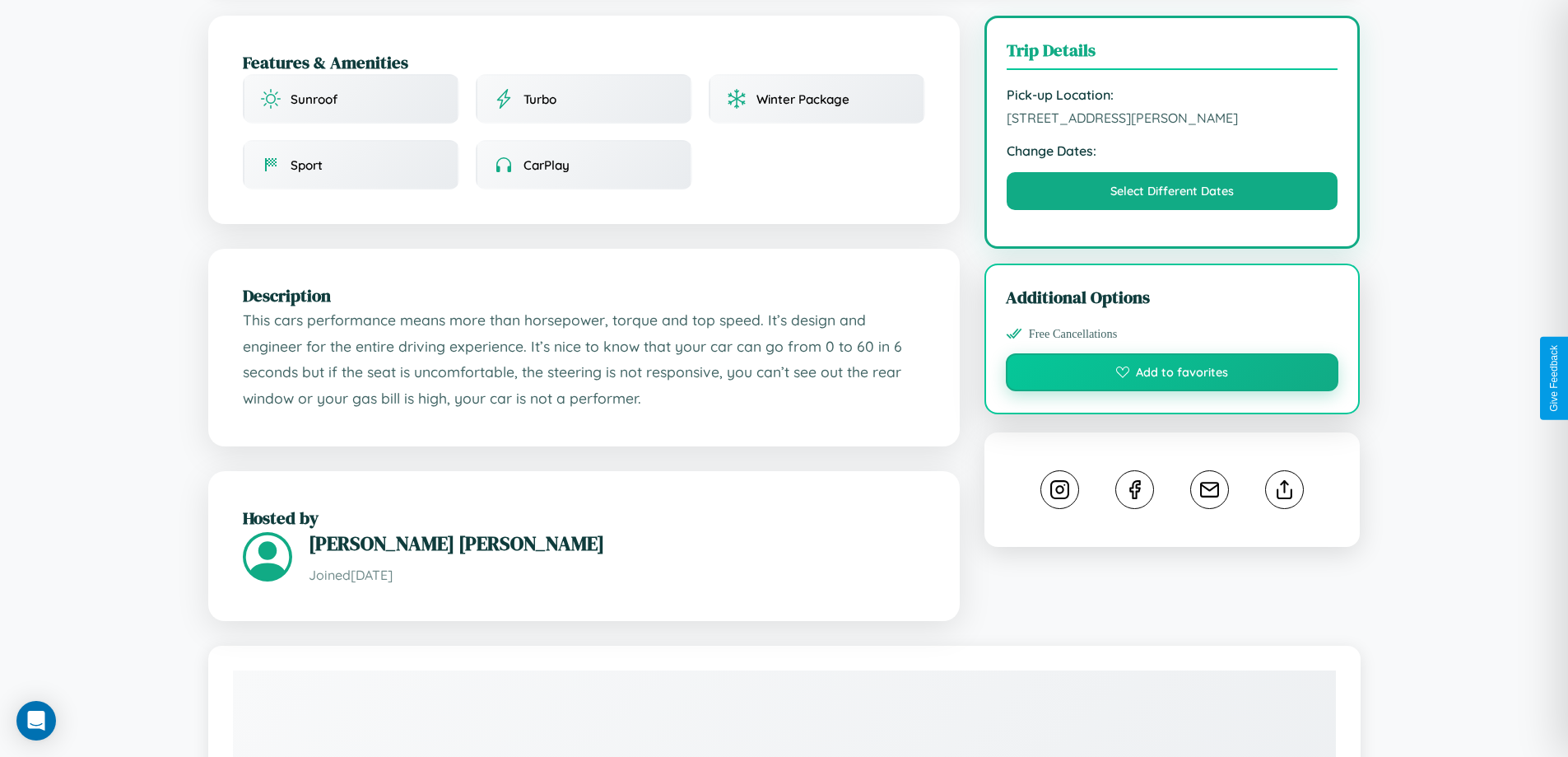
click at [1172, 374] on button "Add to favorites" at bounding box center [1172, 372] width 333 height 38
